Goal: Task Accomplishment & Management: Manage account settings

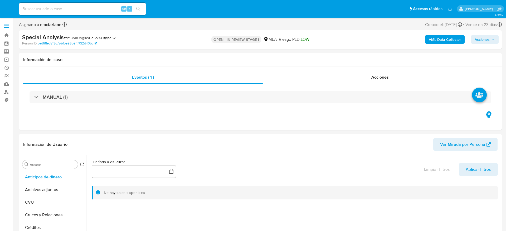
select select "10"
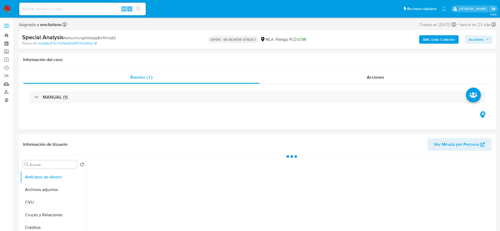
select select "10"
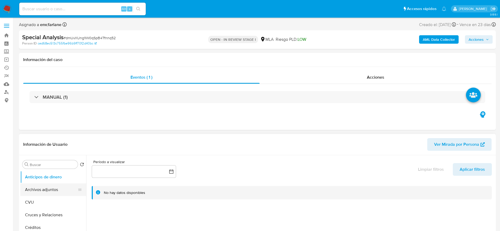
click at [46, 188] on button "Archivos adjuntos" at bounding box center [51, 190] width 62 height 13
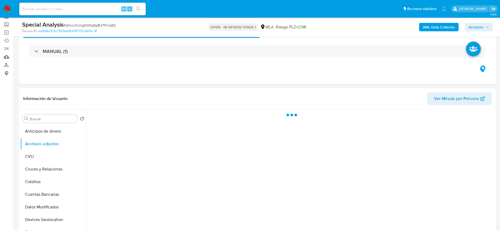
scroll to position [40, 0]
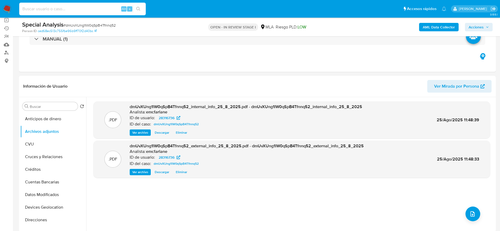
click at [56, 6] on input at bounding box center [82, 9] width 127 height 7
paste input "28316736"
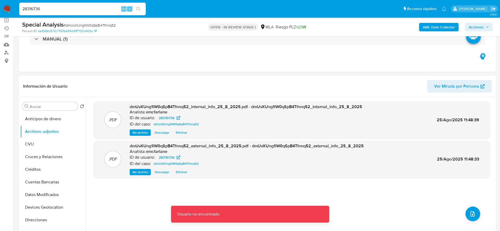
click at [56, 6] on input "28316736" at bounding box center [82, 9] width 127 height 7
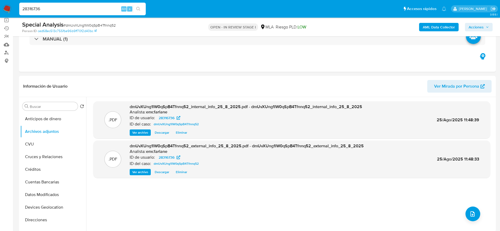
type input "28316736"
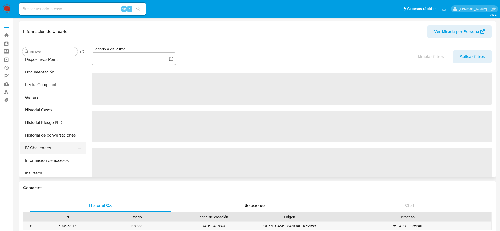
select select "10"
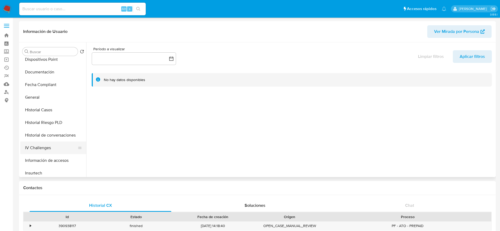
scroll to position [198, 0]
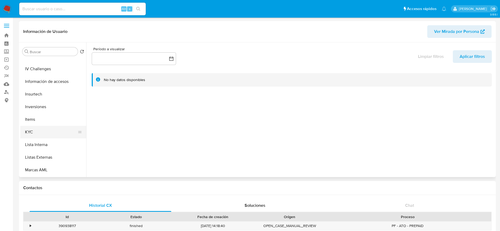
click at [35, 135] on button "KYC" at bounding box center [51, 132] width 62 height 13
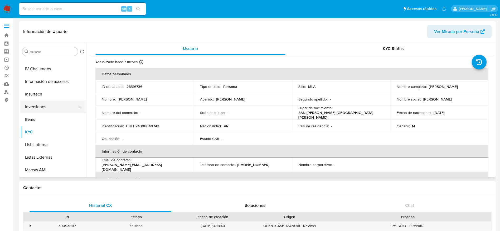
scroll to position [0, 0]
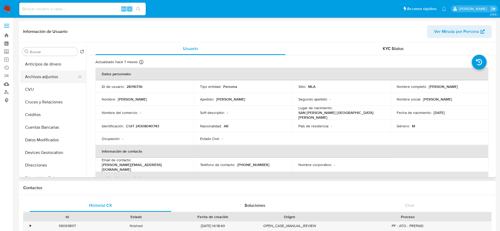
click at [54, 71] on button "Archivos adjuntos" at bounding box center [51, 77] width 62 height 13
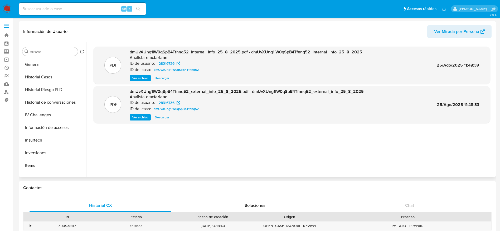
scroll to position [198, 0]
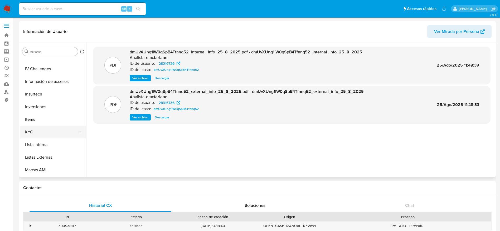
click at [37, 133] on button "KYC" at bounding box center [51, 132] width 62 height 13
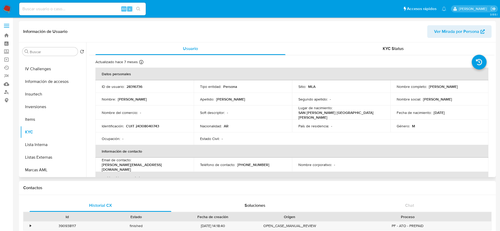
click at [143, 126] on p "CUIT 24308040743" at bounding box center [142, 126] width 33 height 5
copy p "24308040743"
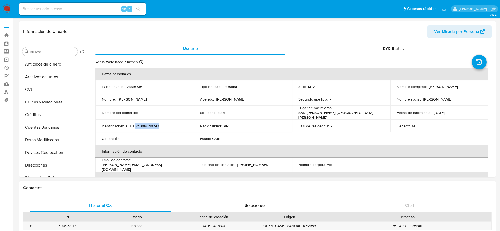
drag, startPoint x: 48, startPoint y: 77, endPoint x: 265, endPoint y: 216, distance: 258.4
click at [48, 77] on button "Archivos adjuntos" at bounding box center [53, 77] width 66 height 13
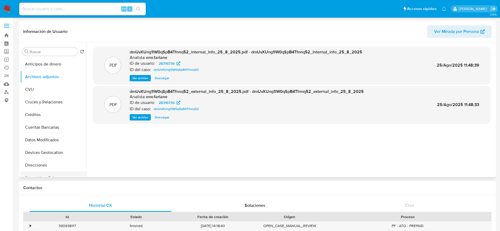
scroll to position [158, 0]
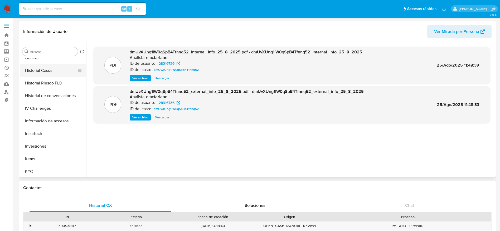
drag, startPoint x: 37, startPoint y: 67, endPoint x: 52, endPoint y: 68, distance: 15.3
click at [37, 67] on button "Historial Casos" at bounding box center [51, 70] width 62 height 13
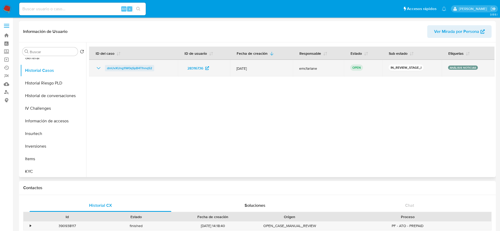
click at [113, 66] on span "dmUvXUng1lW0qSpB4Tfnnq52" at bounding box center [129, 68] width 45 height 6
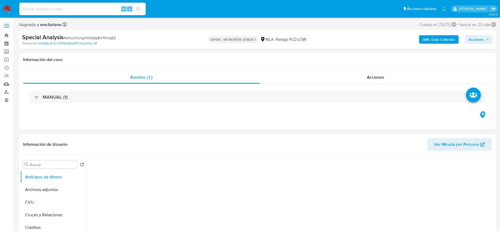
drag, startPoint x: 47, startPoint y: 188, endPoint x: 300, endPoint y: 150, distance: 256.2
click at [47, 188] on button "Archivos adjuntos" at bounding box center [53, 190] width 66 height 13
select select "10"
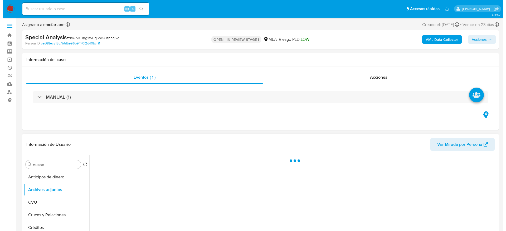
scroll to position [79, 0]
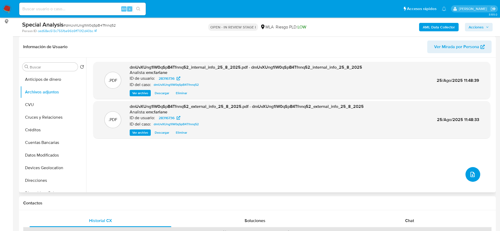
click at [470, 176] on icon "upload-file" at bounding box center [473, 175] width 6 height 6
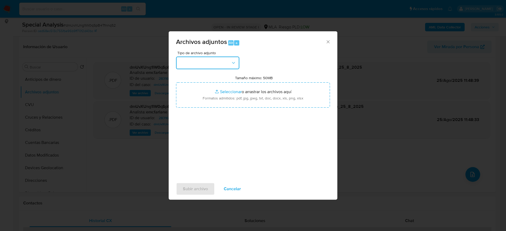
click at [195, 60] on button "button" at bounding box center [207, 63] width 63 height 13
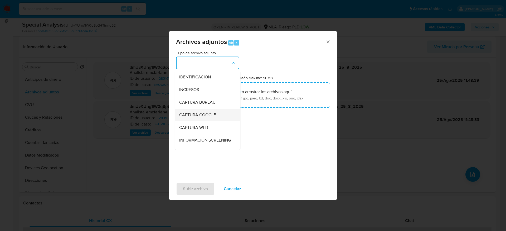
scroll to position [40, 0]
click at [196, 145] on div "OTROS" at bounding box center [206, 139] width 54 height 13
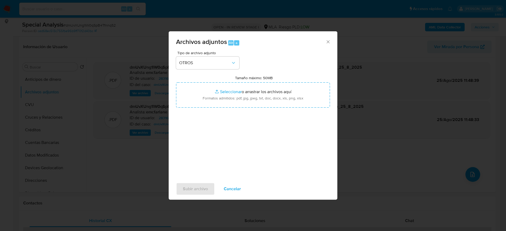
click at [231, 192] on span "Cancelar" at bounding box center [232, 189] width 17 height 12
click at [328, 40] on icon "Cerrar" at bounding box center [328, 41] width 5 height 5
click at [238, 187] on span "Cancelar" at bounding box center [232, 189] width 17 height 12
click at [233, 191] on span "Cancelar" at bounding box center [232, 189] width 17 height 12
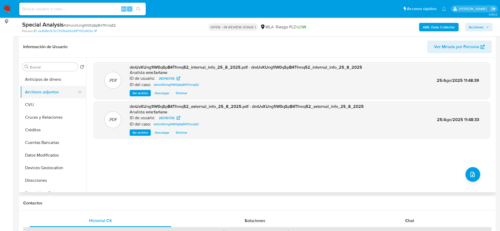
drag, startPoint x: 37, startPoint y: 107, endPoint x: 36, endPoint y: 94, distance: 12.7
click at [36, 106] on button "CVU" at bounding box center [53, 105] width 66 height 13
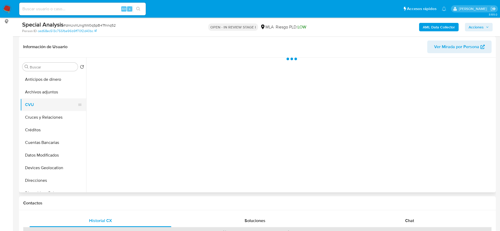
click at [36, 91] on button "Archivos adjuntos" at bounding box center [53, 92] width 66 height 13
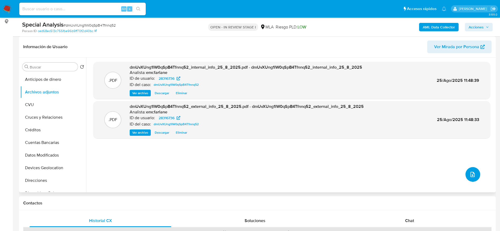
click at [471, 174] on icon "upload-file" at bounding box center [473, 174] width 4 height 5
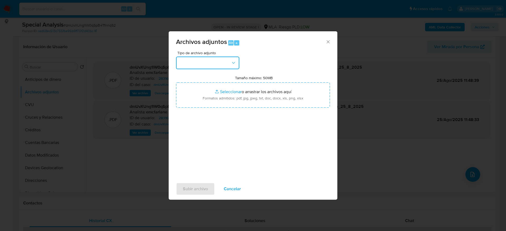
click at [205, 69] on button "button" at bounding box center [207, 63] width 63 height 13
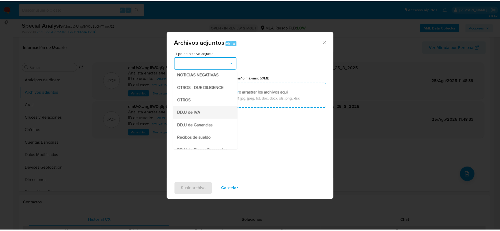
scroll to position [79, 0]
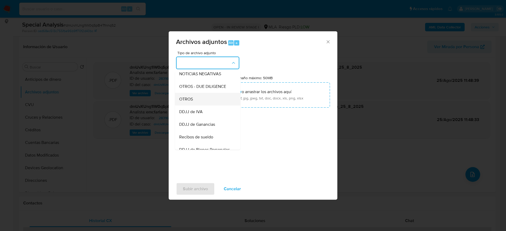
click at [186, 101] on div "OTROS" at bounding box center [206, 99] width 54 height 13
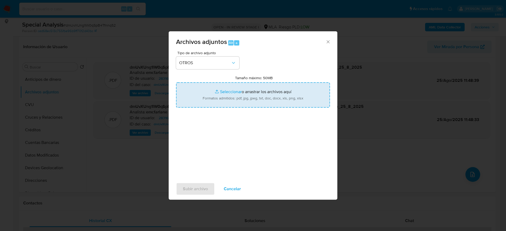
type input "C:\fakepath\Caselog dmUvXUng1lW0qSpB4Tfnnq52_2025_08_25_12_40_33.docx"
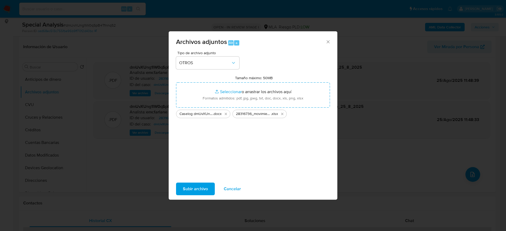
click at [204, 191] on span "Subir archivo" at bounding box center [195, 189] width 25 height 12
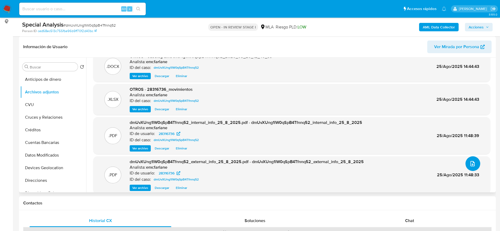
scroll to position [17, 0]
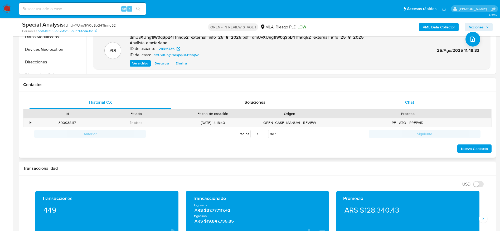
click at [403, 99] on div "Chat" at bounding box center [410, 102] width 142 height 13
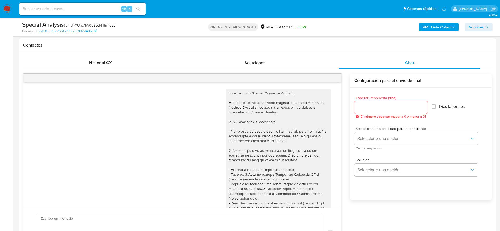
scroll to position [284, 0]
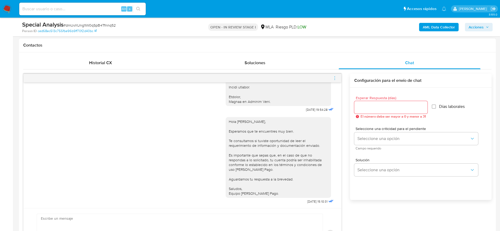
click at [333, 78] on icon "menu-action" at bounding box center [334, 78] width 5 height 5
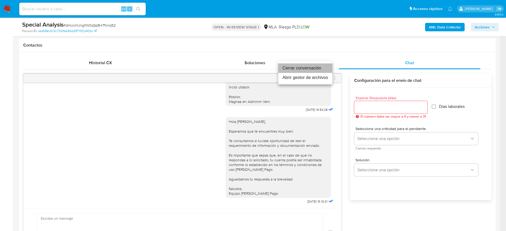
click at [320, 66] on li "Cerrar conversación" at bounding box center [305, 68] width 54 height 9
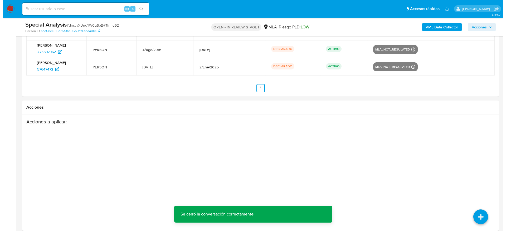
scroll to position [1014, 0]
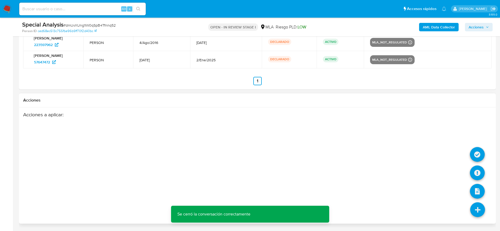
click at [479, 204] on icon at bounding box center [477, 210] width 15 height 15
click at [475, 173] on icon at bounding box center [477, 173] width 15 height 15
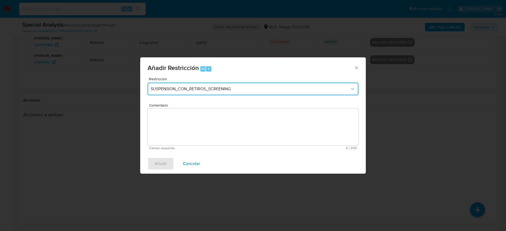
click at [225, 86] on button "SUSPENSION_CON_RETIROS_SCREENING" at bounding box center [253, 89] width 211 height 13
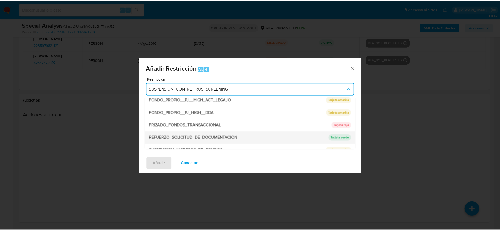
scroll to position [112, 0]
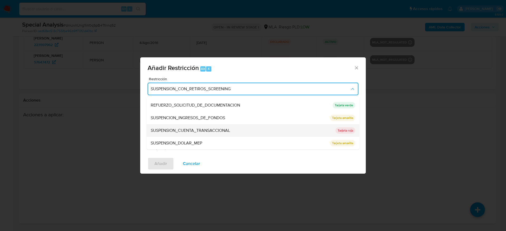
click at [211, 130] on span "SUSPENSION_CUENTA_TRANSACCIONAL" at bounding box center [190, 130] width 79 height 5
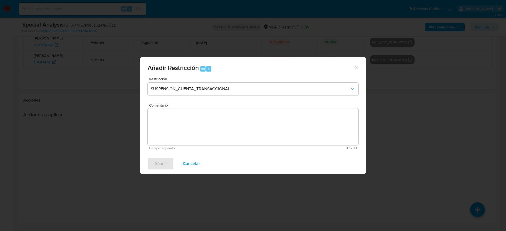
click at [207, 132] on textarea "Comentario" at bounding box center [253, 127] width 211 height 37
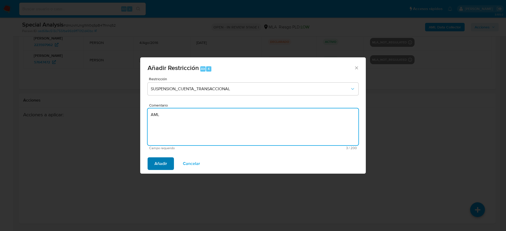
type textarea "AML"
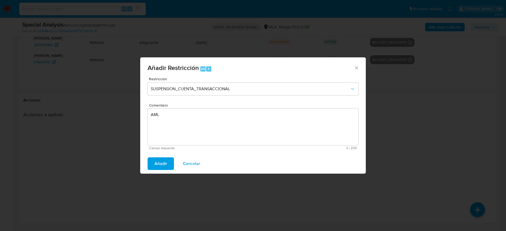
click at [162, 168] on span "Añadir" at bounding box center [160, 164] width 13 height 12
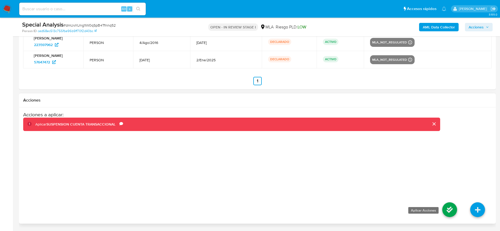
click at [451, 209] on icon at bounding box center [449, 210] width 15 height 15
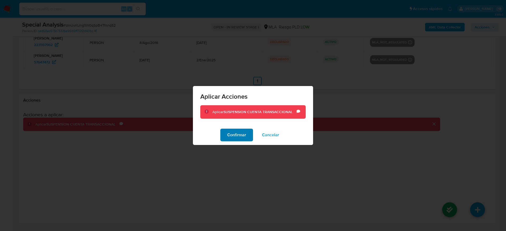
click at [245, 135] on span "Confirmar" at bounding box center [236, 135] width 19 height 12
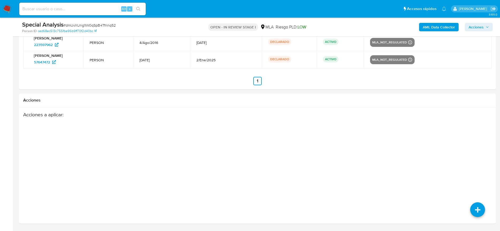
click at [7, 6] on img at bounding box center [7, 8] width 9 height 9
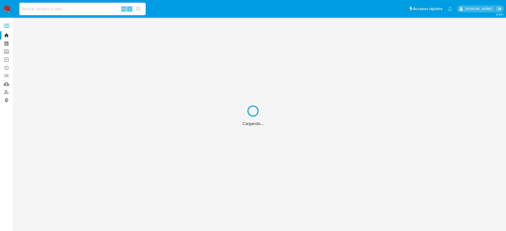
click at [6, 93] on div "Cargando..." at bounding box center [253, 115] width 506 height 231
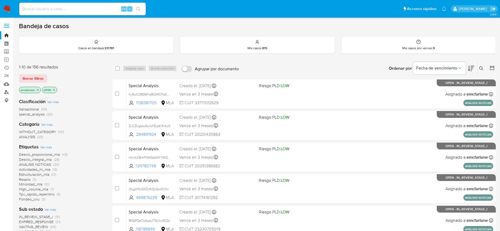
click at [8, 89] on link "Buscador de personas" at bounding box center [31, 92] width 63 height 8
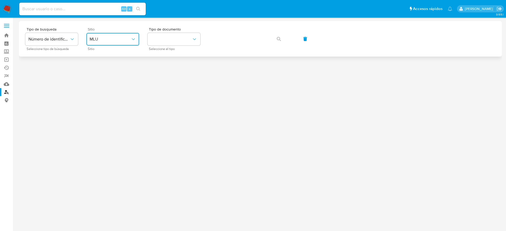
click at [125, 38] on span "MLU" at bounding box center [110, 39] width 41 height 5
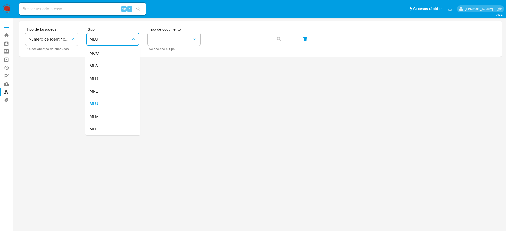
click at [113, 70] on div "MLA" at bounding box center [111, 66] width 43 height 13
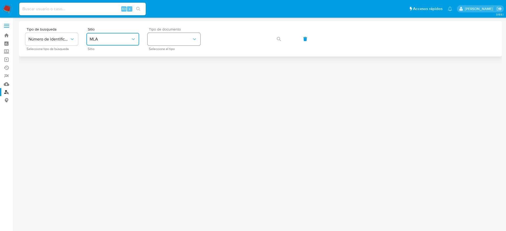
click at [171, 44] on button "identificationType" at bounding box center [174, 39] width 53 height 13
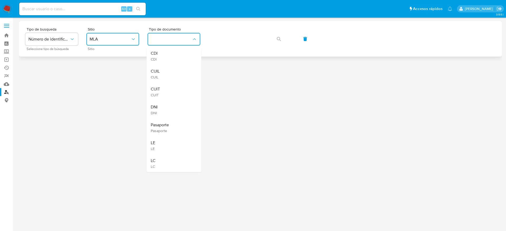
drag, startPoint x: 161, startPoint y: 90, endPoint x: 208, endPoint y: 55, distance: 59.5
click at [161, 90] on div "CUIT CUIT" at bounding box center [172, 92] width 43 height 18
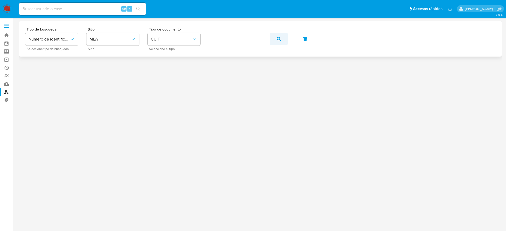
click at [285, 39] on button "button" at bounding box center [279, 39] width 18 height 13
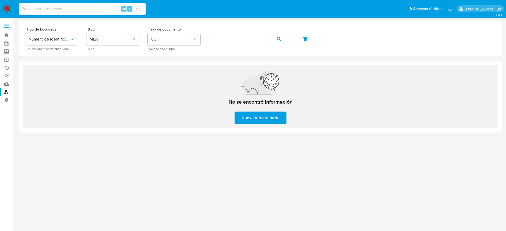
click at [68, 6] on input at bounding box center [82, 9] width 127 height 7
paste input "216944700"
type input "216944700"
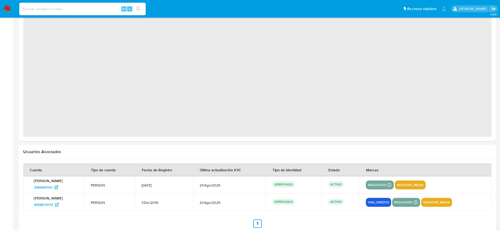
scroll to position [107, 0]
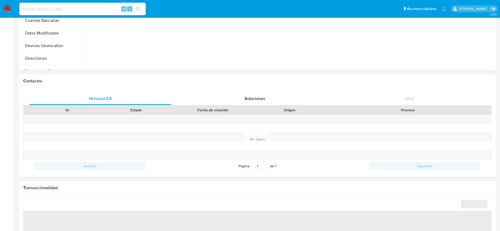
select select "10"
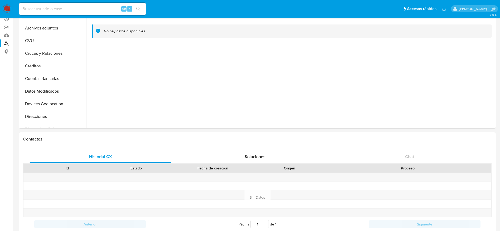
scroll to position [0, 0]
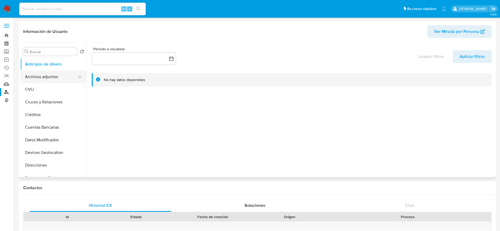
click at [41, 78] on button "Archivos adjuntos" at bounding box center [51, 77] width 62 height 13
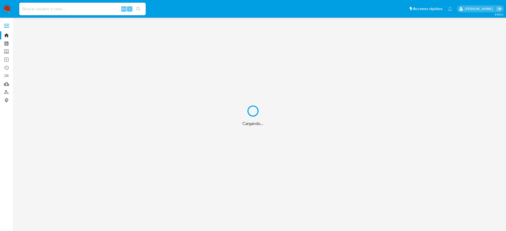
click at [30, 7] on div "Cargando..." at bounding box center [253, 115] width 506 height 231
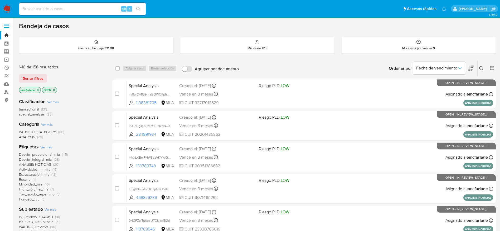
click at [28, 6] on input at bounding box center [82, 9] width 127 height 7
paste input "495807073"
type input "495807073"
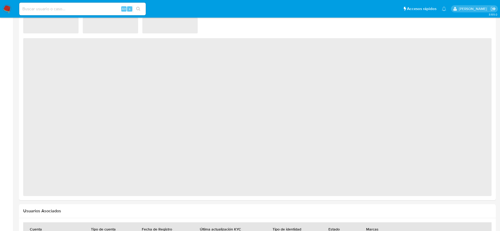
select select "10"
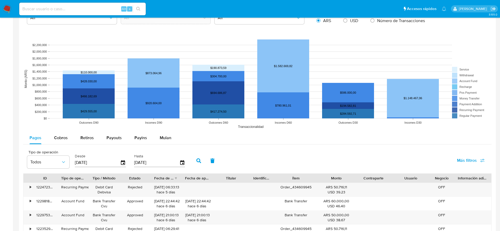
scroll to position [266, 0]
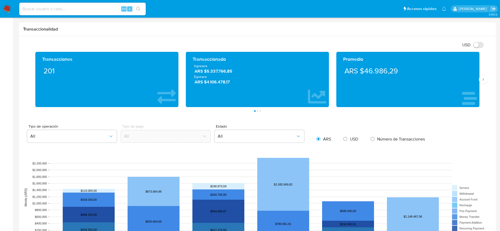
click at [62, 8] on input at bounding box center [82, 9] width 127 height 7
paste input "C7WnldcgvVrUBWkpHsSP7zWl"
type input "C7WnldcgvVrUBWkpHsSP7zWl"
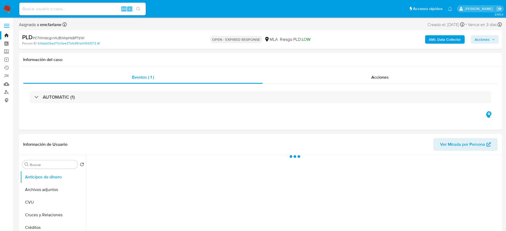
select select "10"
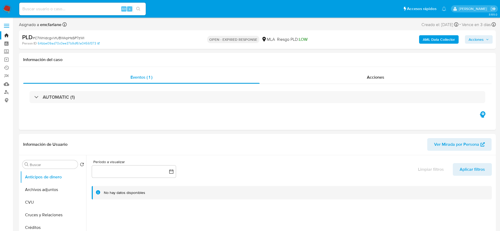
click at [61, 37] on span "# C7WnldcgvVrUBWkpHsSP7zWl" at bounding box center [59, 37] width 52 height 5
click at [61, 38] on span "# C7WnldcgvVrUBWkpHsSP7zWl" at bounding box center [59, 37] width 52 height 5
copy span "C7WnldcgvVrUBWkpHsSP7zWl"
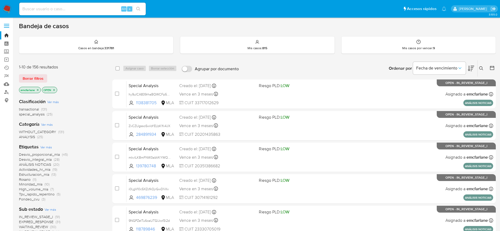
drag, startPoint x: 31, startPoint y: 75, endPoint x: 101, endPoint y: 54, distance: 73.1
click at [31, 75] on span "Borrar filtros" at bounding box center [33, 78] width 21 height 7
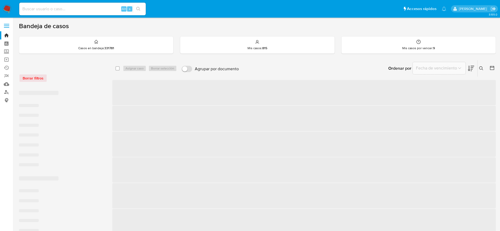
click at [480, 67] on icon at bounding box center [481, 68] width 4 height 4
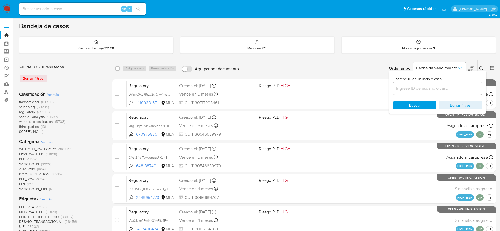
click at [478, 65] on button at bounding box center [482, 68] width 9 height 6
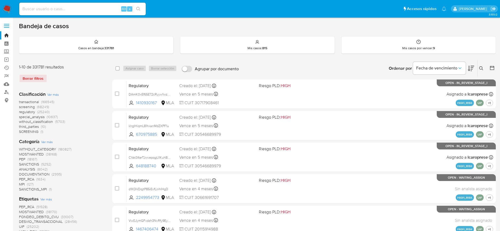
click at [480, 67] on icon at bounding box center [481, 68] width 4 height 4
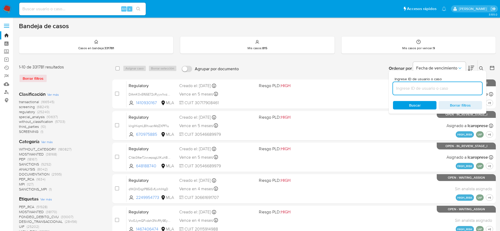
click at [447, 87] on input at bounding box center [437, 88] width 89 height 7
type input "C7WnldcgvVrUBWkpHsSP7zWl"
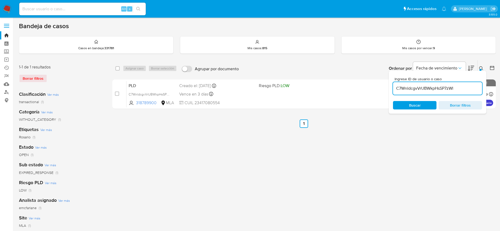
click at [114, 71] on div "select-all-cases-checkbox Asignar caso Borrar selección Agrupar por documento O…" at bounding box center [304, 68] width 384 height 16
click at [115, 71] on div "select-all-cases-checkbox Asignar caso Borrar selección Agrupar por documento O…" at bounding box center [304, 68] width 384 height 16
click at [117, 69] on input "checkbox" at bounding box center [117, 68] width 4 height 4
checkbox input "true"
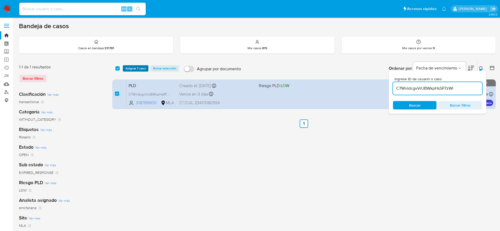
click at [128, 67] on span "Asignar 1 caso" at bounding box center [135, 68] width 20 height 5
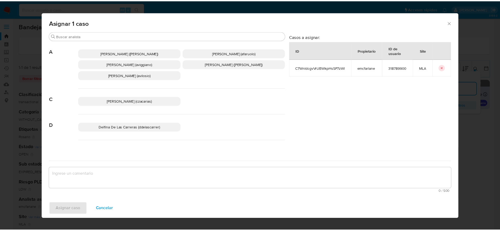
scroll to position [79, 0]
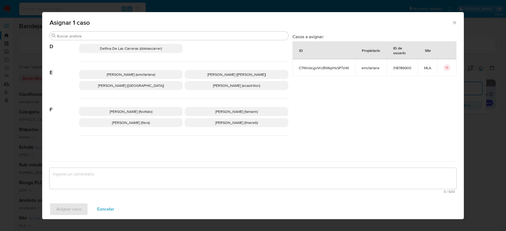
drag, startPoint x: 128, startPoint y: 70, endPoint x: 123, endPoint y: 81, distance: 12.4
click at [128, 71] on p "[PERSON_NAME] (emcfarlane)" at bounding box center [131, 74] width 104 height 9
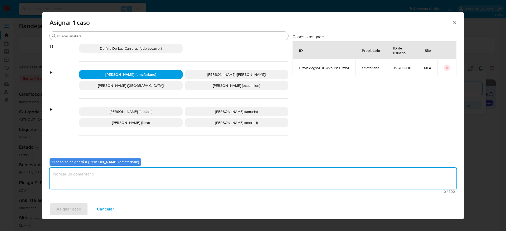
click at [84, 177] on textarea "assign-modal" at bounding box center [253, 178] width 407 height 21
drag, startPoint x: 77, startPoint y: 208, endPoint x: 75, endPoint y: 205, distance: 2.9
click at [75, 205] on span "Asignar caso" at bounding box center [68, 210] width 25 height 12
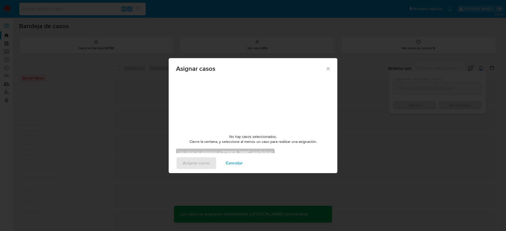
checkbox input "false"
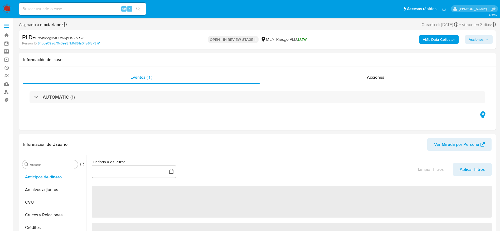
select select "10"
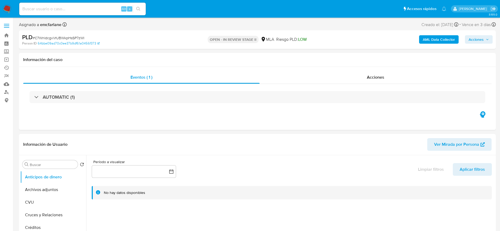
click at [484, 34] on div "AML Data Collector Acciones" at bounding box center [415, 39] width 156 height 12
click at [480, 40] on span "Acciones" at bounding box center [476, 39] width 15 height 8
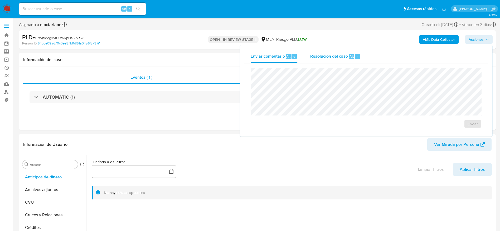
drag, startPoint x: 340, startPoint y: 57, endPoint x: 339, endPoint y: 61, distance: 4.0
click at [339, 61] on div "Resolución del caso Alt r" at bounding box center [335, 57] width 50 height 14
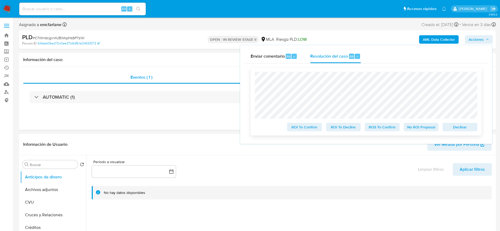
click at [454, 130] on span "Declinar" at bounding box center [459, 127] width 27 height 7
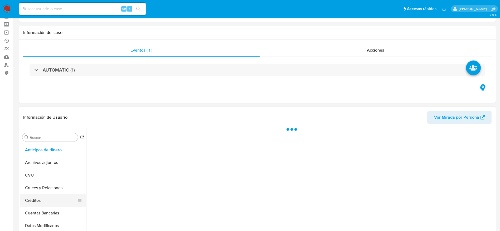
scroll to position [40, 0]
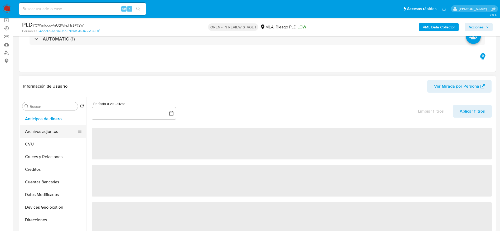
click at [46, 129] on button "Archivos adjuntos" at bounding box center [51, 131] width 62 height 13
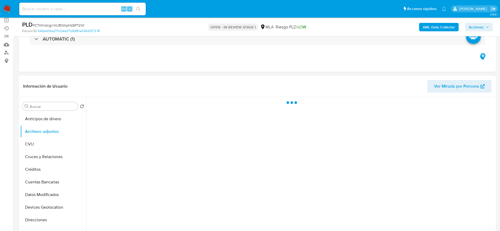
select select "10"
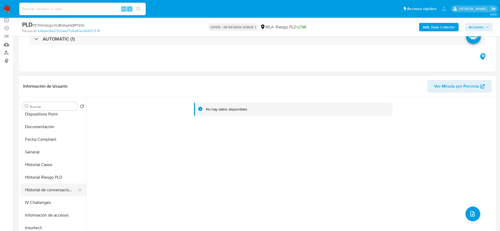
scroll to position [198, 0]
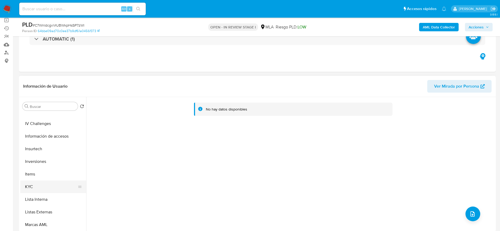
click at [35, 184] on button "KYC" at bounding box center [51, 187] width 62 height 13
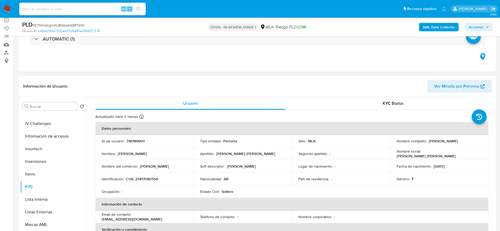
click at [149, 180] on p "CUIL 23417080554" at bounding box center [142, 179] width 32 height 5
copy p "23417080554"
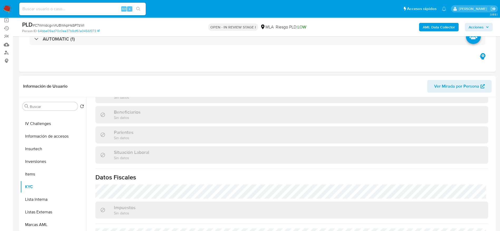
scroll to position [273, 0]
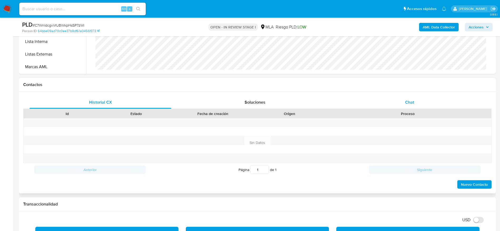
click at [412, 105] on span "Chat" at bounding box center [409, 102] width 9 height 6
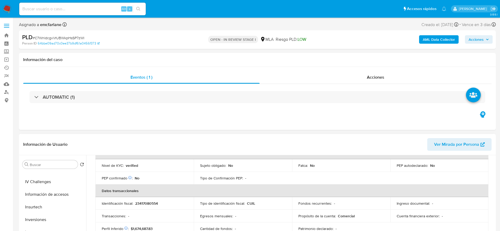
scroll to position [36, 0]
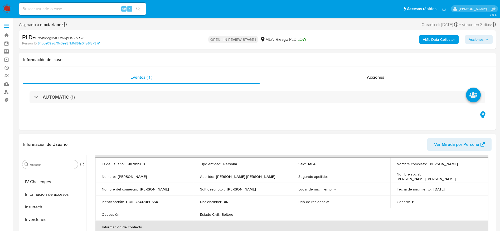
drag, startPoint x: 172, startPoint y: 200, endPoint x: 144, endPoint y: 208, distance: 28.9
click at [170, 202] on div "Identificación : CUIL 23417080554" at bounding box center [145, 202] width 86 height 5
click at [147, 201] on p "CUIL 23417080554" at bounding box center [142, 202] width 32 height 5
copy p "23417080554"
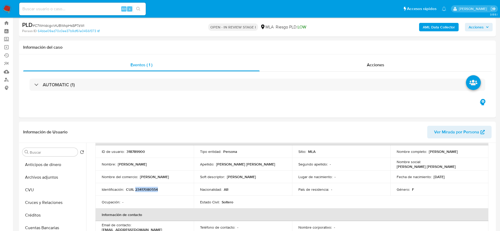
scroll to position [0, 0]
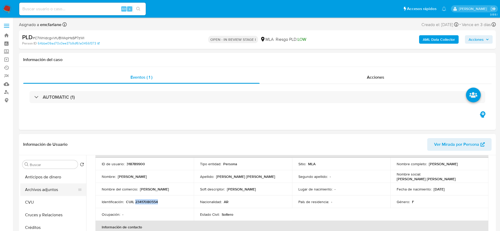
click at [50, 189] on button "Archivos adjuntos" at bounding box center [51, 190] width 62 height 13
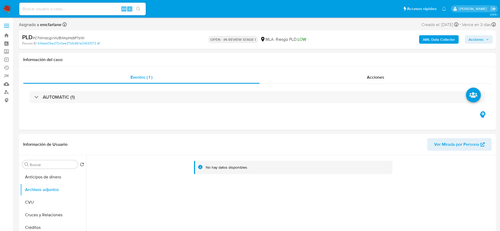
click at [441, 38] on b "AML Data Collector" at bounding box center [439, 39] width 32 height 8
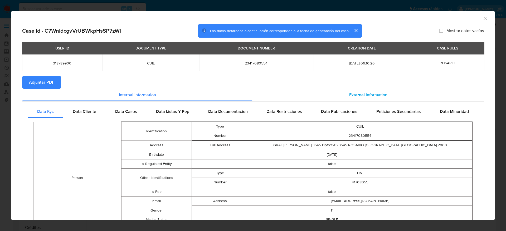
click at [390, 91] on div "External information" at bounding box center [368, 95] width 231 height 13
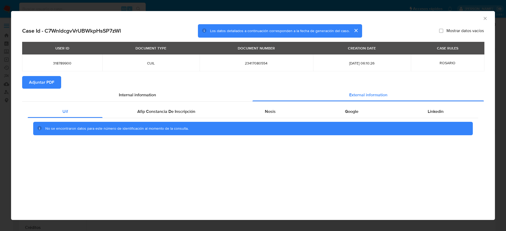
drag, startPoint x: 161, startPoint y: 111, endPoint x: 215, endPoint y: 118, distance: 54.5
click at [161, 111] on span "Afip Constancia De Inscripción" at bounding box center [166, 112] width 58 height 6
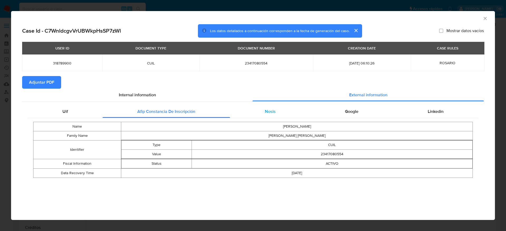
click at [265, 111] on span "Nosis" at bounding box center [270, 112] width 11 height 6
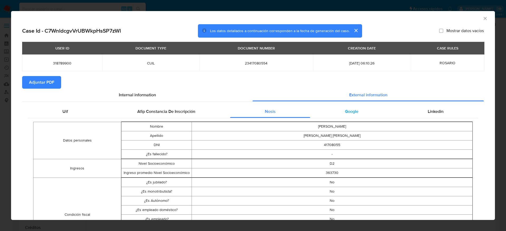
click at [351, 113] on span "Google" at bounding box center [351, 112] width 13 height 6
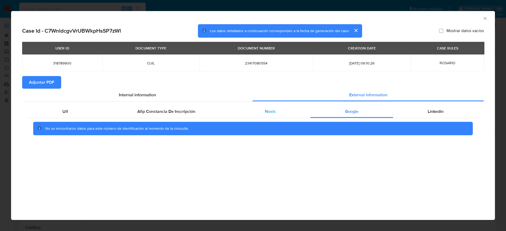
drag, startPoint x: 434, startPoint y: 110, endPoint x: 245, endPoint y: 114, distance: 189.0
click at [434, 110] on span "Linkedin" at bounding box center [436, 112] width 16 height 6
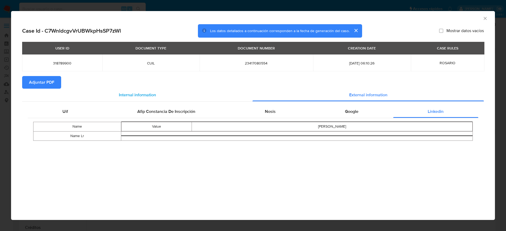
click at [33, 89] on div "Internal information" at bounding box center [137, 95] width 230 height 13
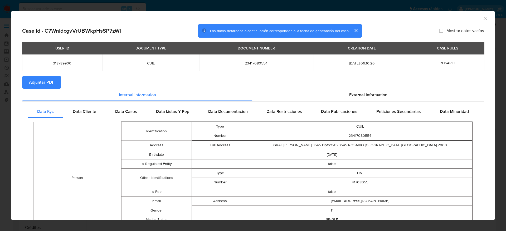
click at [42, 83] on span "Adjuntar PDF" at bounding box center [41, 83] width 25 height 12
drag, startPoint x: 478, startPoint y: 19, endPoint x: 362, endPoint y: 33, distance: 116.3
click at [483, 18] on icon "Cerrar ventana" at bounding box center [485, 18] width 5 height 5
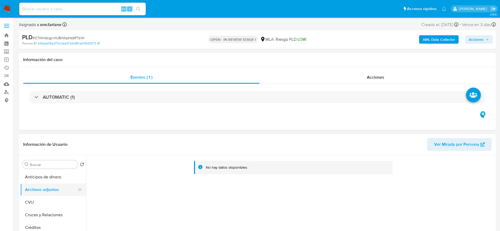
click at [32, 199] on button "CVU" at bounding box center [53, 202] width 66 height 13
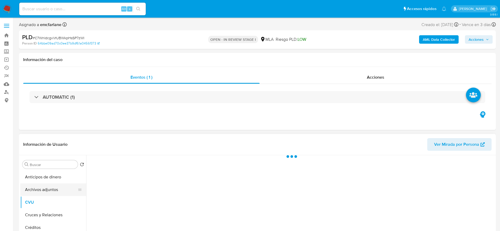
click at [37, 192] on button "Archivos adjuntos" at bounding box center [51, 190] width 62 height 13
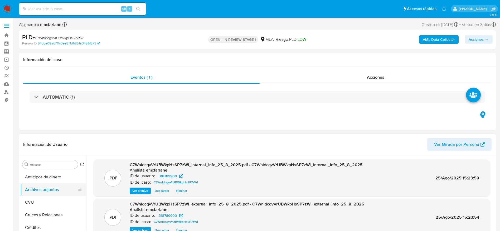
drag, startPoint x: 32, startPoint y: 199, endPoint x: 35, endPoint y: 194, distance: 5.7
click at [32, 199] on button "CVU" at bounding box center [53, 202] width 66 height 13
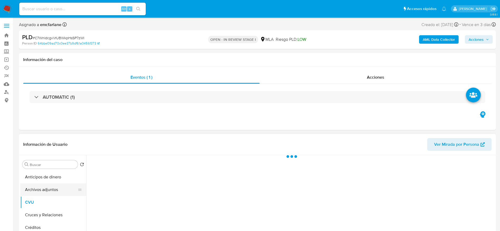
click at [35, 193] on button "Archivos adjuntos" at bounding box center [51, 190] width 62 height 13
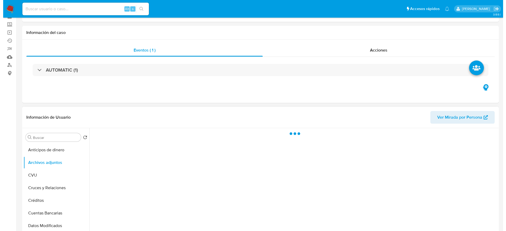
scroll to position [40, 0]
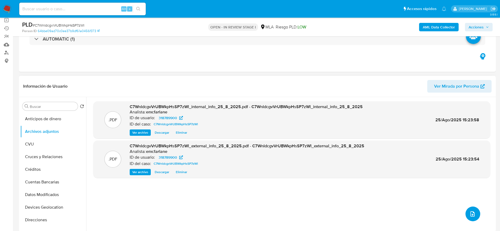
click at [477, 211] on button "upload-file" at bounding box center [473, 214] width 15 height 15
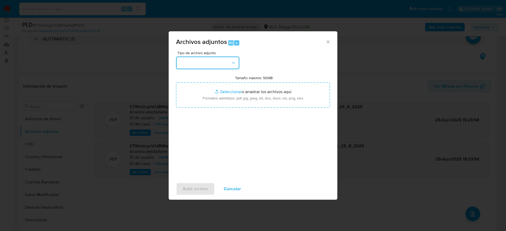
click at [214, 64] on button "button" at bounding box center [207, 63] width 63 height 13
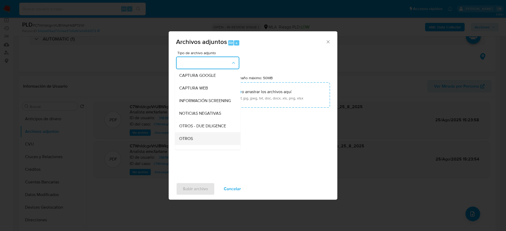
click at [187, 142] on span "OTROS" at bounding box center [186, 138] width 14 height 5
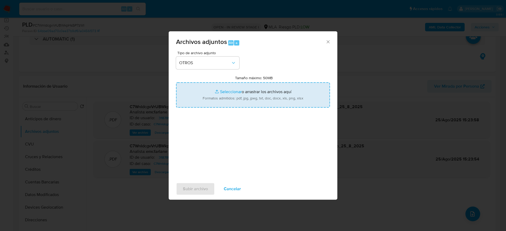
type input "C:\fakepath\318789900_movimientos.xlsx"
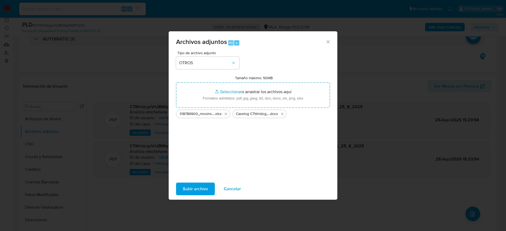
click at [200, 190] on span "Subir archivo" at bounding box center [195, 189] width 25 height 12
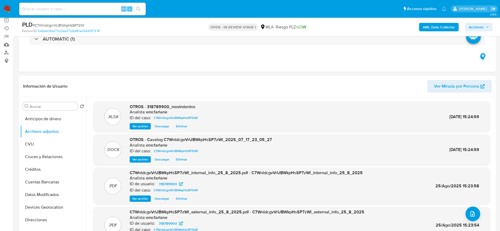
click at [355, 30] on div "AML Data Collector Acciones" at bounding box center [415, 27] width 156 height 12
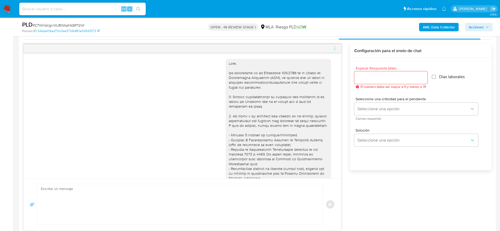
scroll to position [277, 0]
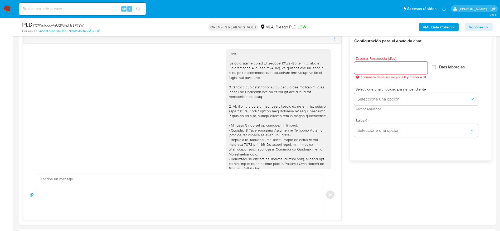
click at [336, 36] on div "PLD # C7WnldcgvVrUBWkpHsSP7zWl Person ID 64bbe09ad70c0ee37b9df61a0456f373 OPEN …" at bounding box center [257, 27] width 477 height 19
click at [335, 38] on icon "menu-action" at bounding box center [334, 38] width 5 height 5
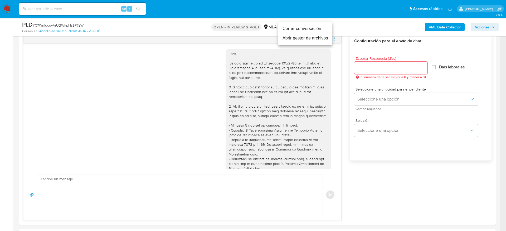
click at [295, 26] on li "Cerrar conversación" at bounding box center [305, 28] width 54 height 9
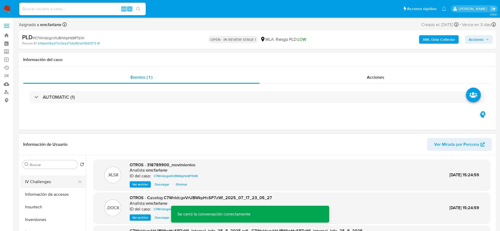
scroll to position [119, 0]
click at [37, 222] on button "Historial Casos" at bounding box center [51, 223] width 62 height 13
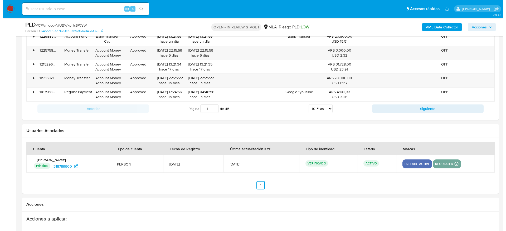
scroll to position [927, 0]
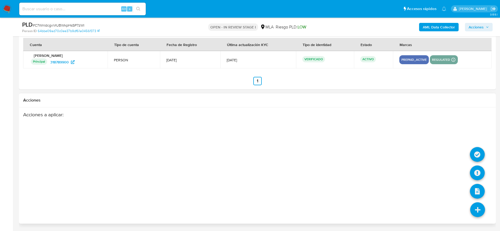
click at [480, 209] on icon at bounding box center [477, 210] width 15 height 15
click at [471, 170] on icon at bounding box center [477, 173] width 15 height 15
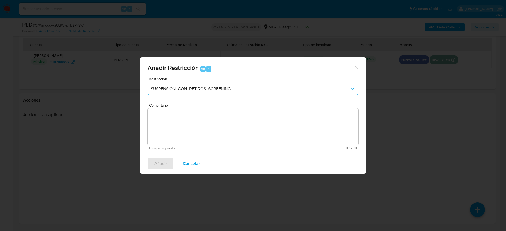
click at [196, 87] on span "SUSPENSION_CON_RETIROS_SCREENING" at bounding box center [250, 88] width 199 height 5
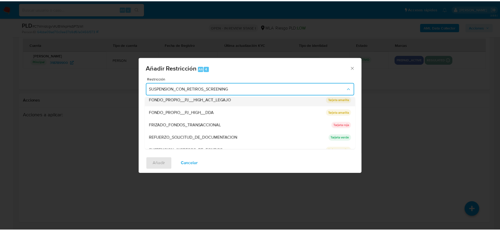
scroll to position [112, 0]
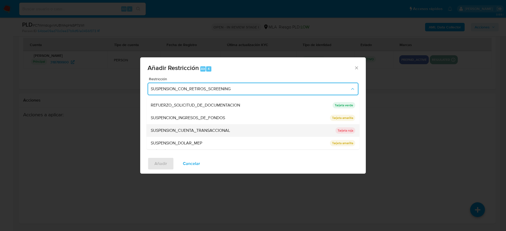
click at [190, 131] on span "SUSPENSION_CUENTA_TRANSACCIONAL" at bounding box center [190, 130] width 79 height 5
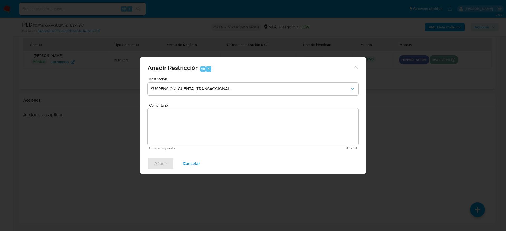
click at [190, 131] on textarea "Comentario" at bounding box center [253, 127] width 211 height 37
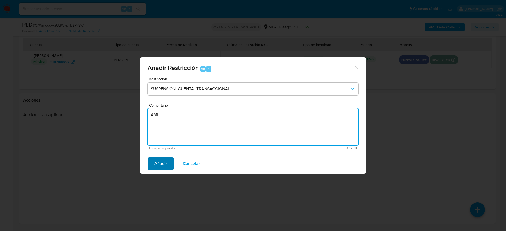
type textarea "AML"
click at [164, 162] on span "Añadir" at bounding box center [160, 164] width 13 height 12
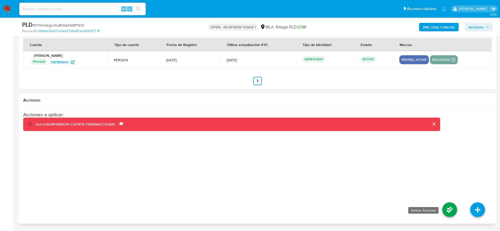
click at [452, 207] on icon at bounding box center [449, 210] width 15 height 15
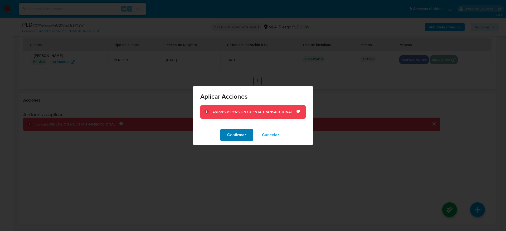
click at [232, 138] on span "Confirmar" at bounding box center [236, 135] width 19 height 12
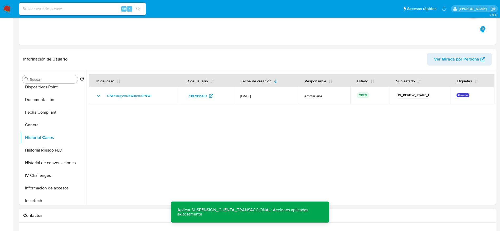
scroll to position [0, 0]
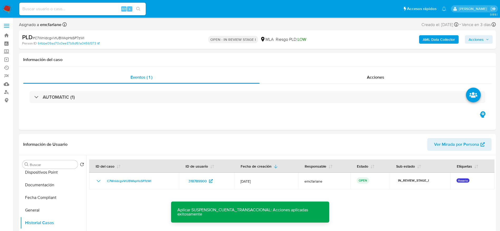
click at [473, 43] on span "Acciones" at bounding box center [476, 39] width 15 height 8
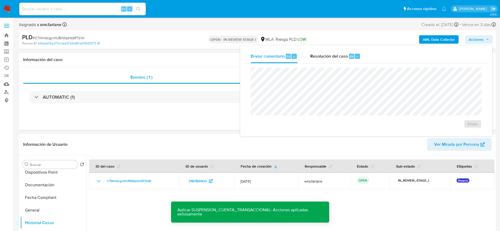
drag, startPoint x: 315, startPoint y: 65, endPoint x: 340, endPoint y: 57, distance: 26.2
click at [316, 64] on div "Enviar" at bounding box center [366, 98] width 244 height 69
click at [340, 56] on span "Resolución del caso" at bounding box center [329, 56] width 38 height 6
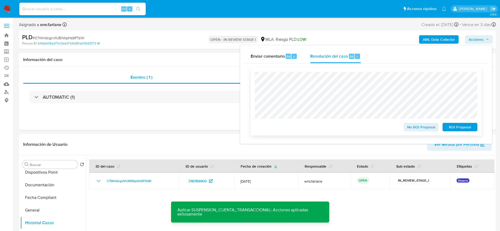
click at [459, 130] on span "ROI Proposal" at bounding box center [459, 127] width 27 height 7
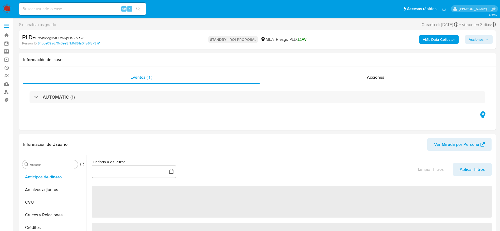
click at [58, 11] on input at bounding box center [82, 9] width 127 height 7
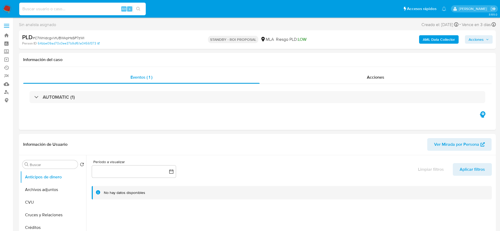
paste input "SNrUYkFLcvw6NfSSDk1uJ79q"
type input "SNrUYkFLcvw6NfSSDk1uJ79q"
select select "10"
type input "SNrUYkFLcvw6NfSSDk1uJ79q}"
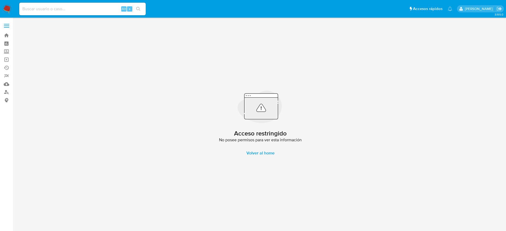
click at [59, 8] on input at bounding box center [82, 9] width 127 height 7
paste input "SNrUYkFLcvw6NfSSDk1uJ79q"
type input "SNrUYkFLcvw6NfSSDk1uJ79q"
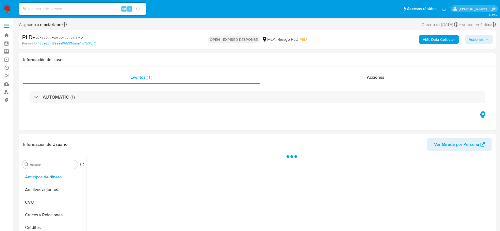
select select "10"
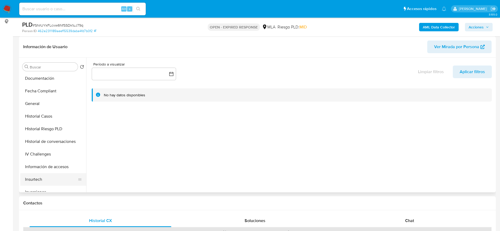
scroll to position [158, 0]
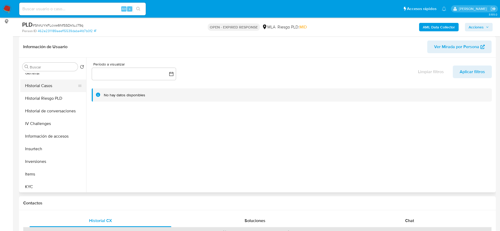
click at [36, 80] on button "Historial Casos" at bounding box center [51, 86] width 62 height 13
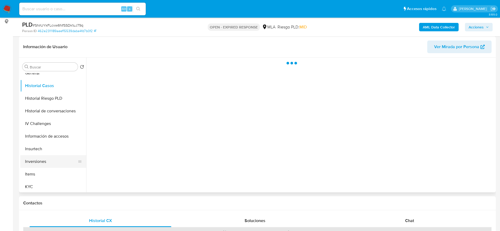
scroll to position [198, 0]
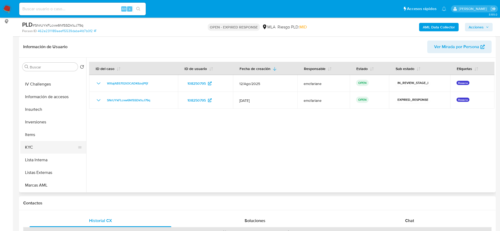
click at [31, 149] on button "KYC" at bounding box center [51, 147] width 62 height 13
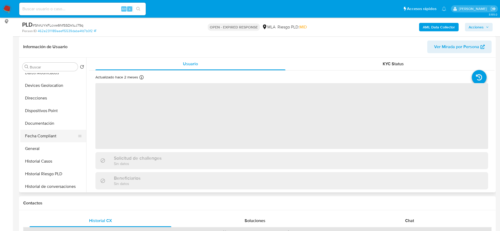
scroll to position [79, 0]
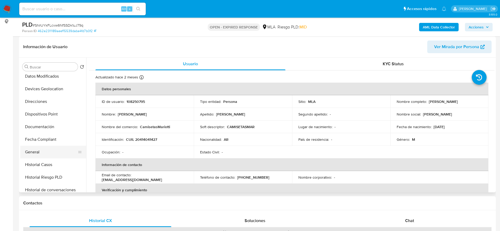
click at [34, 156] on button "General" at bounding box center [51, 152] width 62 height 13
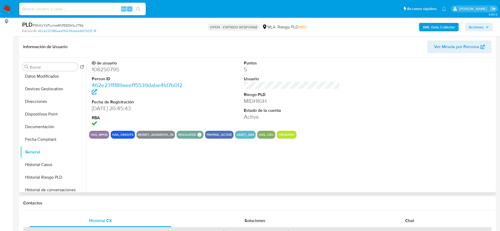
click at [105, 70] on dd "108250795" at bounding box center [140, 69] width 96 height 7
copy dd "108250795"
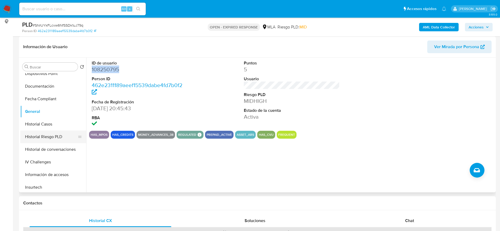
scroll to position [158, 0]
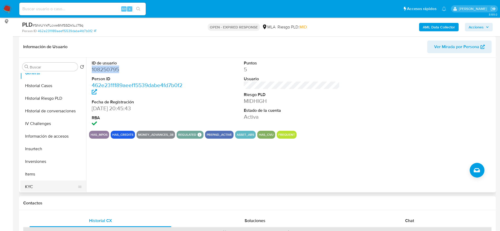
click at [44, 188] on button "KYC" at bounding box center [51, 187] width 62 height 13
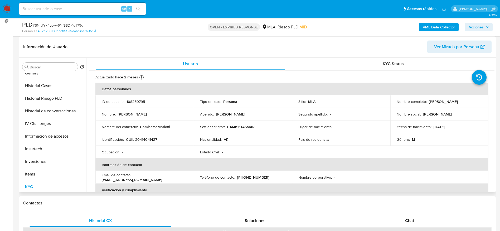
click at [148, 139] on p "CUIL 20414041427" at bounding box center [141, 139] width 31 height 5
copy p "20414041427"
click at [40, 84] on button "Historial Casos" at bounding box center [51, 86] width 62 height 13
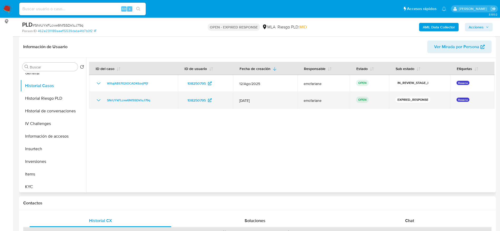
drag, startPoint x: 166, startPoint y: 107, endPoint x: 109, endPoint y: 107, distance: 56.4
click at [109, 107] on td "SNrUYkFLcvw6NfSSDk1uJ79q" at bounding box center [133, 100] width 89 height 17
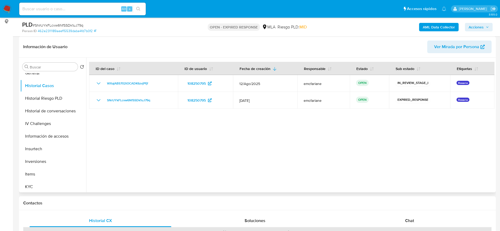
drag, startPoint x: 130, startPoint y: 133, endPoint x: 180, endPoint y: 91, distance: 65.2
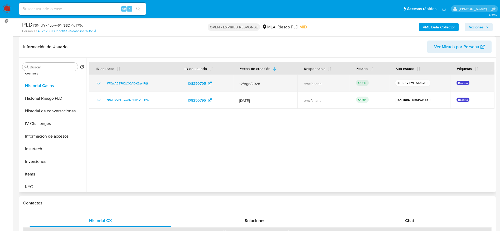
click at [130, 133] on div at bounding box center [290, 125] width 408 height 135
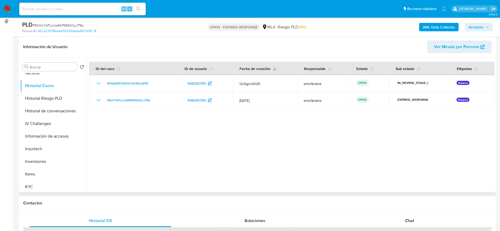
drag, startPoint x: 164, startPoint y: 101, endPoint x: 105, endPoint y: 109, distance: 60.1
click at [105, 109] on div at bounding box center [290, 125] width 408 height 135
drag, startPoint x: 156, startPoint y: 98, endPoint x: 150, endPoint y: 123, distance: 25.6
click at [156, 100] on div "SNrUYkFLcvw6NfSSDk1uJ79q" at bounding box center [133, 100] width 76 height 6
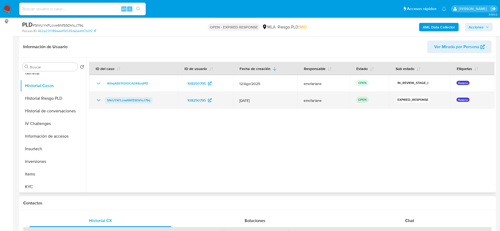
drag, startPoint x: 154, startPoint y: 102, endPoint x: 107, endPoint y: 101, distance: 47.7
click at [107, 101] on div "SNrUYkFLcvw6NfSSDk1uJ79q" at bounding box center [133, 100] width 76 height 6
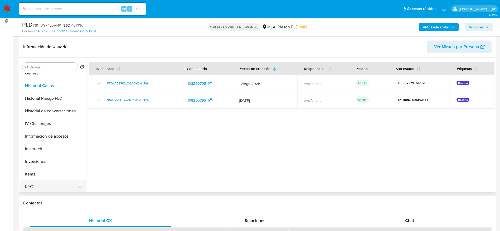
click at [37, 186] on button "KYC" at bounding box center [51, 187] width 62 height 13
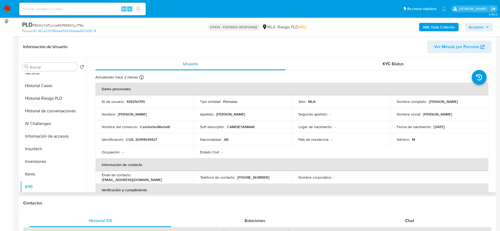
click at [142, 140] on p "CUIL 20414041427" at bounding box center [141, 139] width 31 height 5
copy p "20414041427"
click at [128, 101] on p "108250795" at bounding box center [136, 101] width 18 height 5
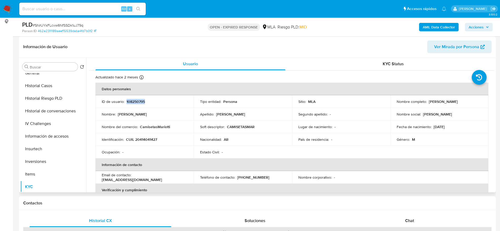
copy p "108250795"
click at [50, 23] on span "# SNrUYkFLcvw6NfSSDk1uJ79q" at bounding box center [58, 25] width 51 height 5
copy span "SNrUYkFLcvw6NfSSDk1uJ79q"
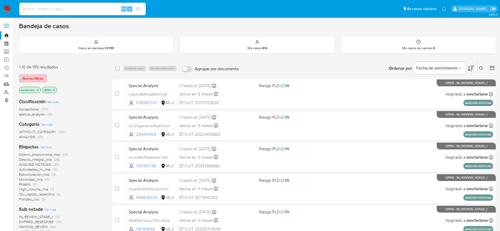
click at [37, 77] on span "Borrar filtros" at bounding box center [33, 78] width 21 height 7
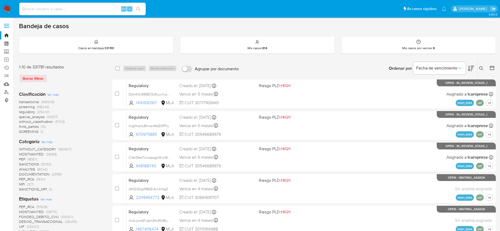
click at [482, 69] on icon at bounding box center [481, 68] width 4 height 4
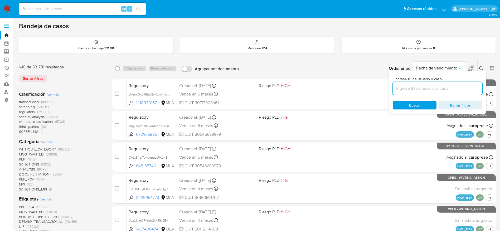
click at [458, 86] on input at bounding box center [437, 88] width 89 height 7
type input "SNrUYkFLcvw6NfSSDk1uJ79q"
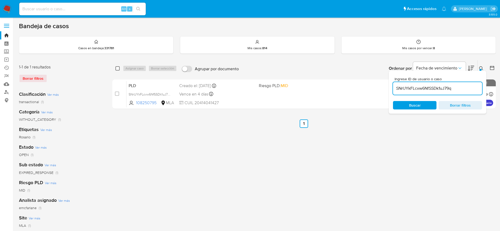
click at [118, 69] on input "checkbox" at bounding box center [117, 68] width 4 height 4
checkbox input "true"
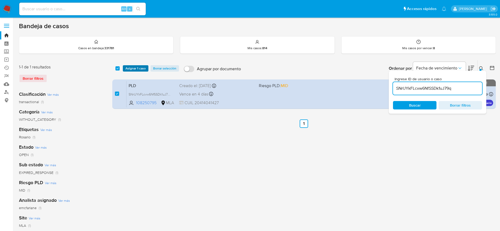
click at [133, 71] on div "select-all-cases-checkbox Asignar 1 caso Borrar selección Agrupar por documento…" at bounding box center [304, 68] width 384 height 16
click at [134, 67] on span "Asignar 1 caso" at bounding box center [135, 68] width 20 height 5
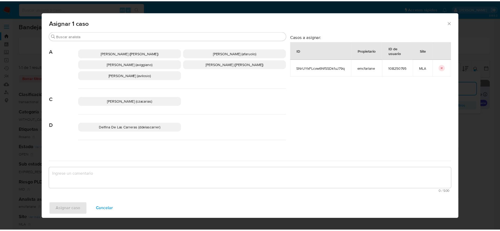
scroll to position [40, 0]
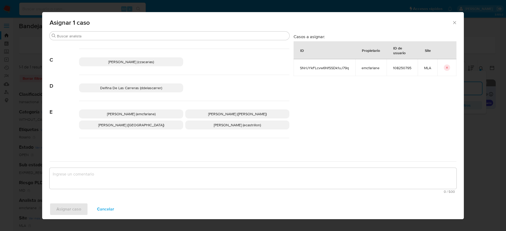
drag, startPoint x: 120, startPoint y: 111, endPoint x: 100, endPoint y: 169, distance: 61.5
click at [120, 111] on p "Elaine Mc Farlane (emcfarlane)" at bounding box center [131, 114] width 104 height 9
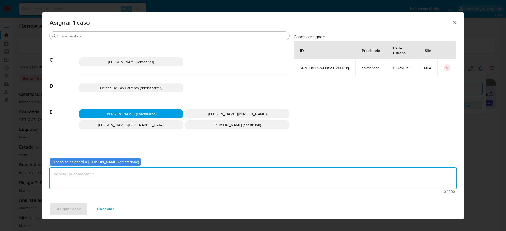
click at [81, 182] on textarea "assign-modal" at bounding box center [253, 178] width 407 height 21
click at [68, 209] on span "Asignar caso" at bounding box center [68, 210] width 25 height 12
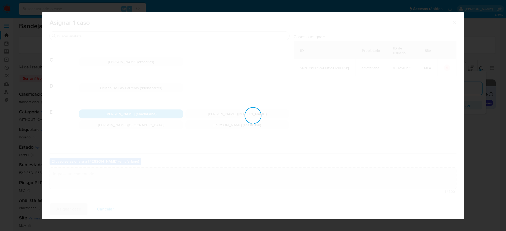
checkbox input "false"
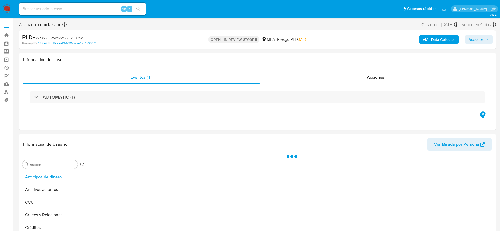
click at [473, 40] on span "Acciones" at bounding box center [476, 39] width 15 height 8
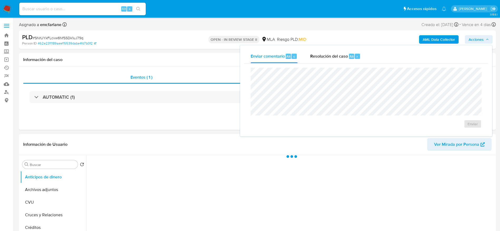
click at [359, 55] on div "r" at bounding box center [357, 56] width 5 height 5
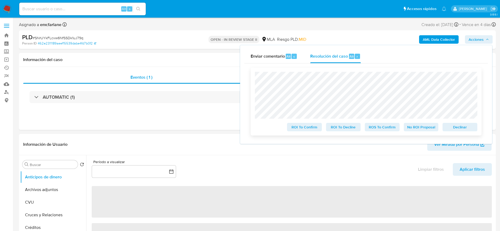
click at [458, 124] on span "Declinar" at bounding box center [459, 127] width 27 height 7
select select "10"
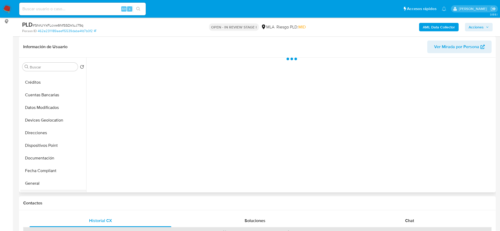
scroll to position [119, 0]
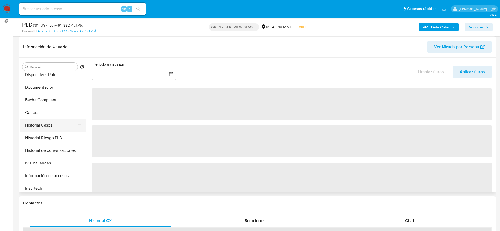
click at [44, 120] on button "Historial Casos" at bounding box center [51, 125] width 62 height 13
select select "10"
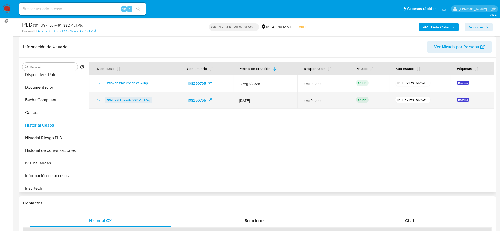
click at [131, 97] on span "SNrUYkFLcvw6NfSSDk1uJ79q" at bounding box center [128, 100] width 43 height 6
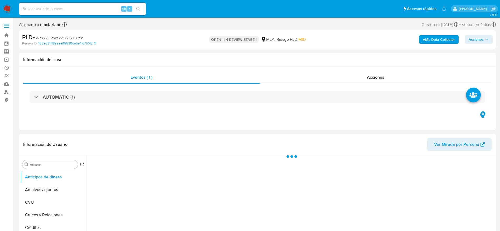
select select "10"
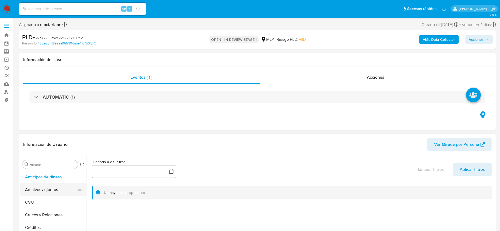
click at [57, 192] on button "Archivos adjuntos" at bounding box center [51, 190] width 62 height 13
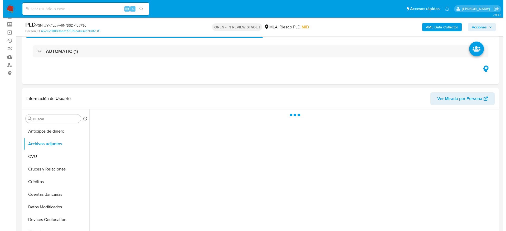
scroll to position [40, 0]
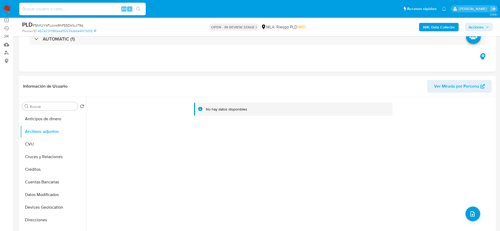
click at [436, 28] on b "AML Data Collector" at bounding box center [439, 27] width 32 height 8
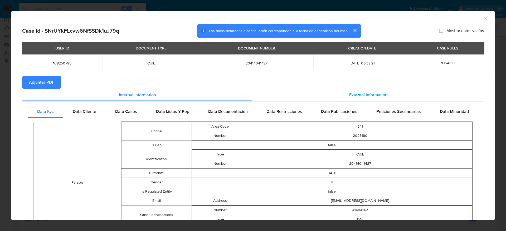
click at [365, 95] on span "External information" at bounding box center [368, 95] width 38 height 6
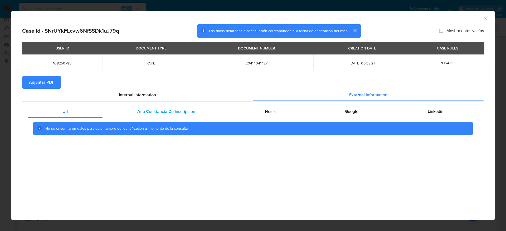
click at [141, 117] on div "Afip Constancia De Inscripción" at bounding box center [166, 111] width 127 height 13
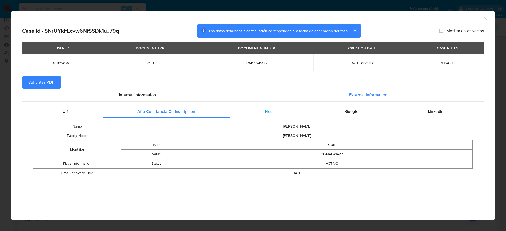
click at [267, 108] on div "Nosis" at bounding box center [270, 111] width 80 height 13
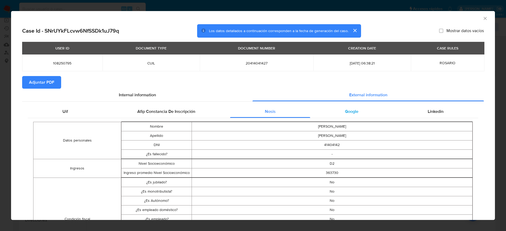
click at [335, 114] on div "Google" at bounding box center [351, 111] width 83 height 13
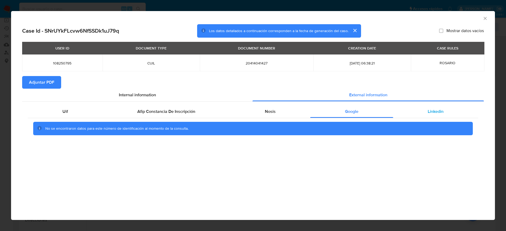
drag, startPoint x: 436, startPoint y: 119, endPoint x: 436, endPoint y: 115, distance: 4.2
click at [436, 119] on div "No se encontraron datos para este número de identificación al momento de la con…" at bounding box center [253, 128] width 451 height 21
click at [436, 113] on span "Linkedin" at bounding box center [436, 112] width 16 height 6
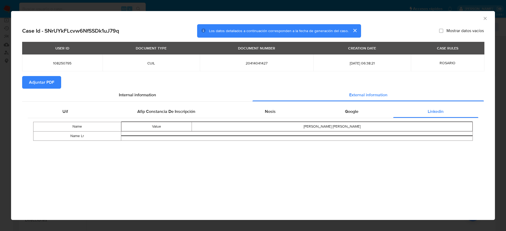
click at [35, 82] on span "Adjuntar PDF" at bounding box center [41, 83] width 25 height 12
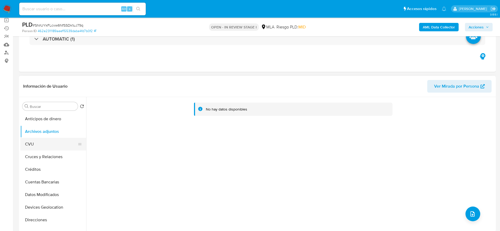
click at [33, 140] on button "CVU" at bounding box center [51, 144] width 62 height 13
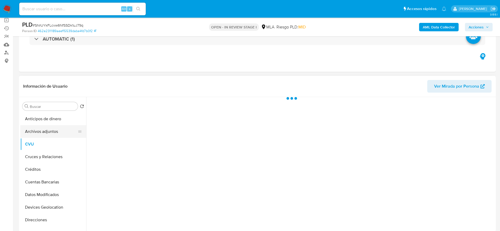
drag, startPoint x: 38, startPoint y: 130, endPoint x: 74, endPoint y: 130, distance: 35.6
click at [39, 130] on button "Archivos adjuntos" at bounding box center [51, 131] width 62 height 13
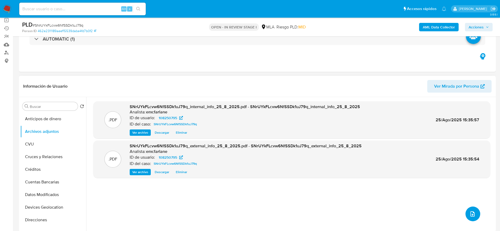
click at [475, 211] on button "upload-file" at bounding box center [473, 214] width 15 height 15
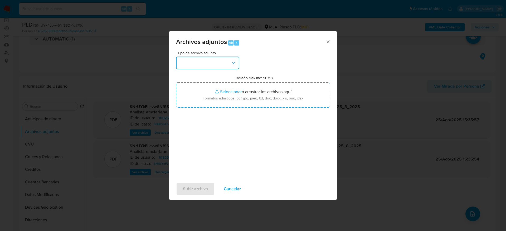
click at [207, 69] on button "button" at bounding box center [207, 63] width 63 height 13
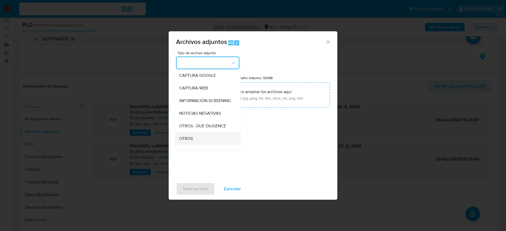
click at [189, 142] on span "OTROS" at bounding box center [186, 138] width 14 height 5
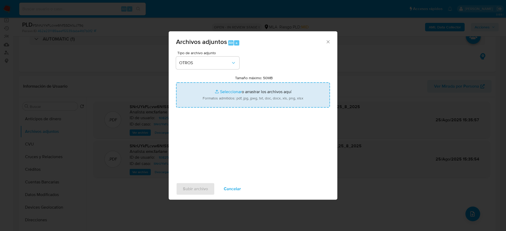
type input "C:\fakepath\Caselog WXajABS702tOCADK6zvjPfjf_2025_08_18_21_12_43.docx"
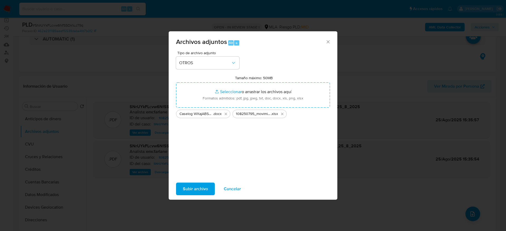
click at [186, 191] on span "Subir archivo" at bounding box center [195, 189] width 25 height 12
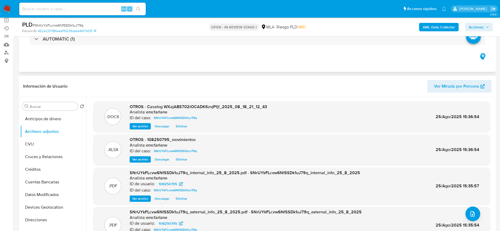
click at [303, 61] on div "Eventos ( 1 ) Acciones AUTOMATIC (1)" at bounding box center [257, 40] width 477 height 63
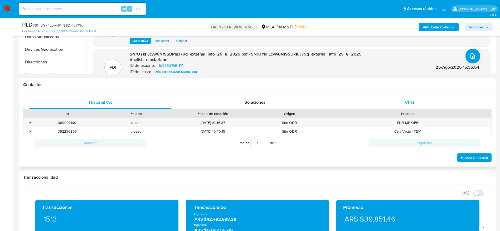
click at [413, 99] on div "Chat" at bounding box center [410, 102] width 142 height 13
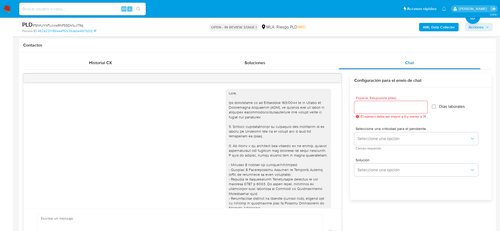
scroll to position [289, 0]
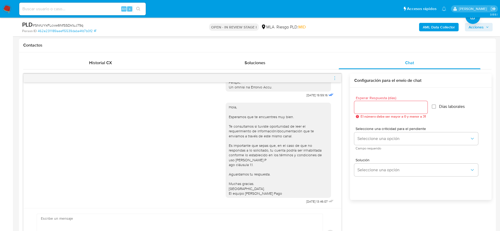
click at [334, 78] on icon "menu-action" at bounding box center [334, 78] width 5 height 5
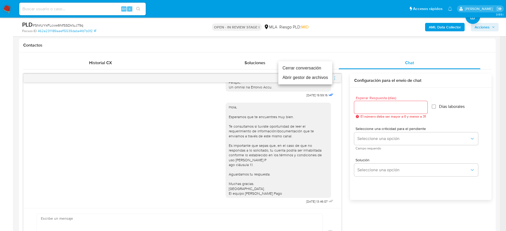
click at [293, 67] on li "Cerrar conversación" at bounding box center [305, 68] width 54 height 9
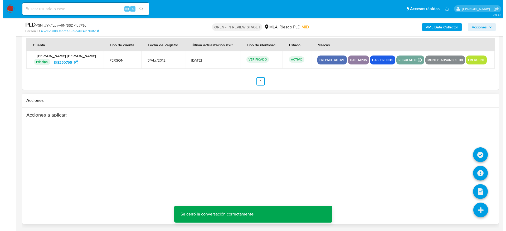
scroll to position [927, 0]
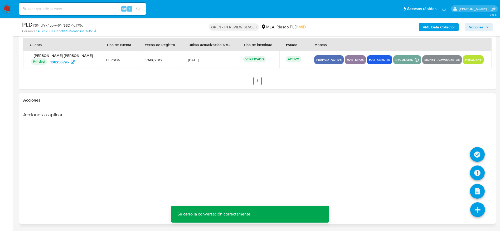
click at [477, 215] on icon at bounding box center [477, 210] width 15 height 15
click at [477, 171] on icon at bounding box center [477, 173] width 15 height 15
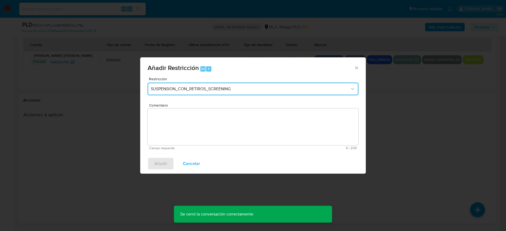
click at [192, 85] on button "SUSPENSION_CON_RETIROS_SCREENING" at bounding box center [253, 89] width 211 height 13
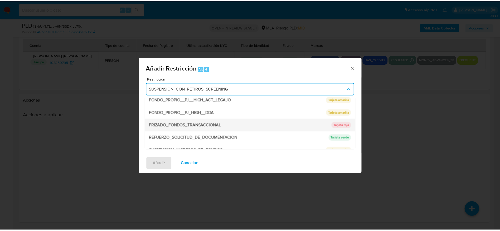
scroll to position [112, 0]
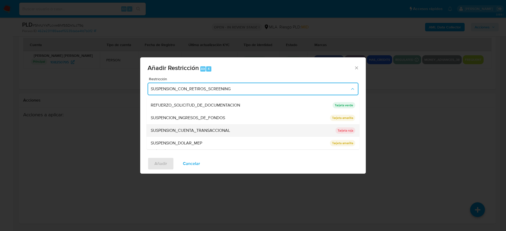
click at [185, 131] on span "SUSPENSION_CUENTA_TRANSACCIONAL" at bounding box center [190, 130] width 79 height 5
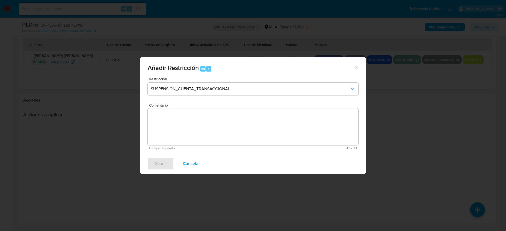
click at [185, 131] on textarea "Comentario" at bounding box center [253, 127] width 211 height 37
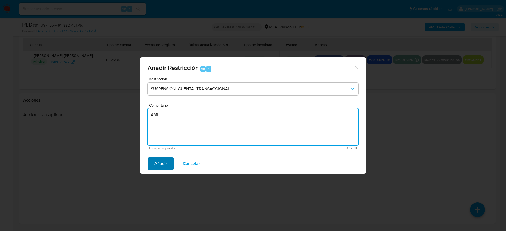
type textarea "AML"
click at [161, 163] on span "Añadir" at bounding box center [160, 164] width 13 height 12
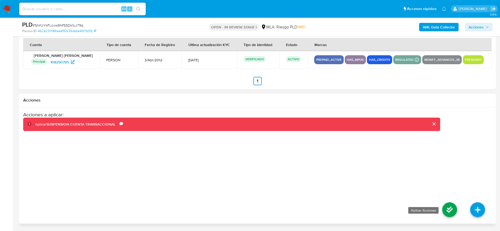
click at [453, 208] on icon at bounding box center [449, 210] width 15 height 15
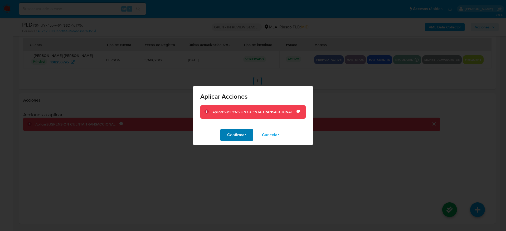
click at [249, 134] on button "Confirmar" at bounding box center [236, 135] width 33 height 13
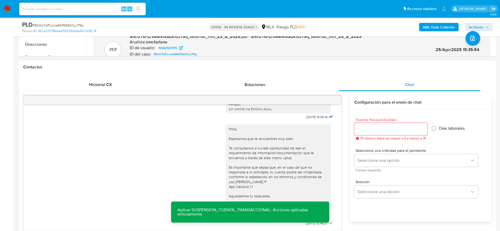
scroll to position [0, 0]
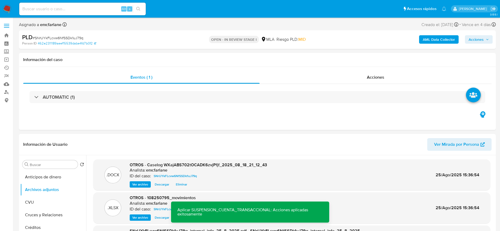
drag, startPoint x: 479, startPoint y: 42, endPoint x: 474, endPoint y: 44, distance: 5.7
click at [479, 42] on span "Acciones" at bounding box center [476, 39] width 15 height 8
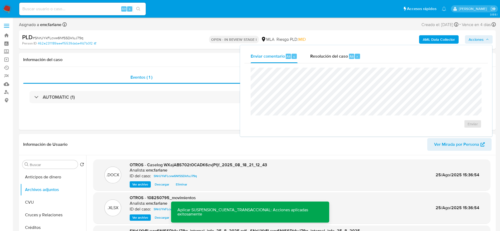
click at [346, 57] on span "Resolución del caso" at bounding box center [329, 56] width 38 height 6
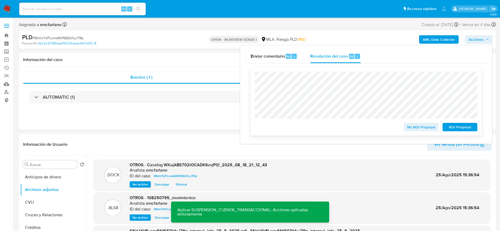
click at [453, 129] on span "ROI Proposal" at bounding box center [459, 127] width 27 height 7
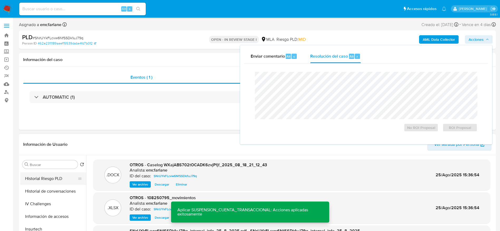
scroll to position [158, 0]
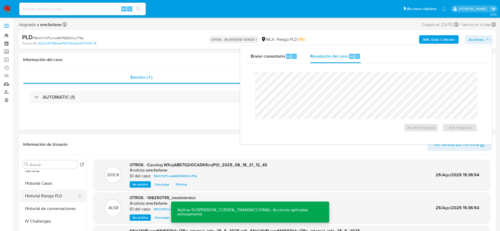
click at [54, 202] on ul "Anticipos de dinero Archivos adjuntos CVU Cruces y Relaciones Créditos Cuentas …" at bounding box center [53, 230] width 66 height 119
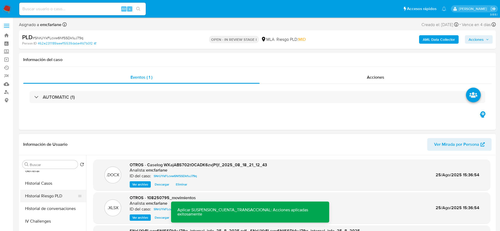
drag, startPoint x: 49, startPoint y: 210, endPoint x: 47, endPoint y: 195, distance: 15.1
click at [49, 210] on button "Historial de conversaciones" at bounding box center [53, 209] width 66 height 13
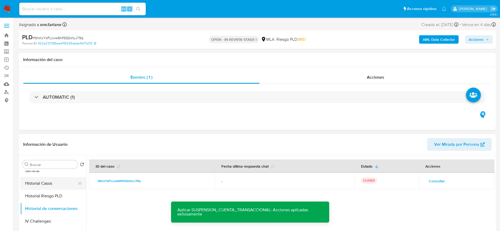
click at [46, 182] on button "Historial Casos" at bounding box center [51, 183] width 62 height 13
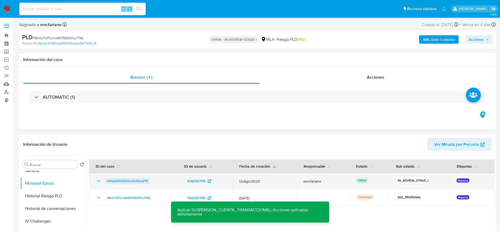
click at [137, 182] on span "WXajABS702tOCADK6zvjPfjf" at bounding box center [127, 181] width 41 height 6
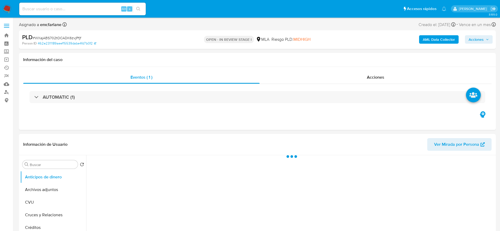
click at [480, 39] on span "Acciones" at bounding box center [476, 39] width 15 height 8
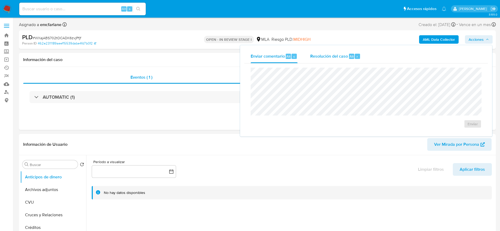
click at [352, 57] on span "Alt" at bounding box center [352, 56] width 4 height 5
select select "10"
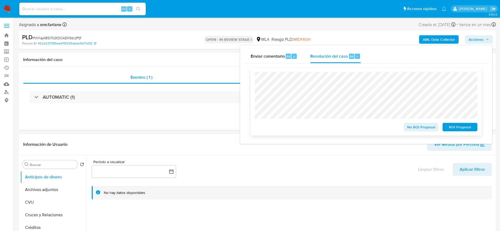
click at [465, 128] on span "ROI Proposal" at bounding box center [459, 127] width 27 height 7
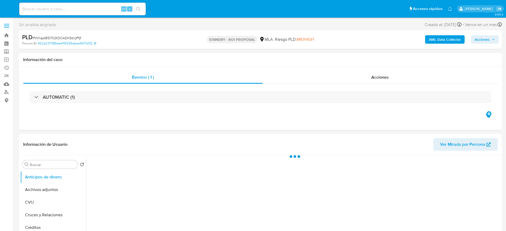
select select "10"
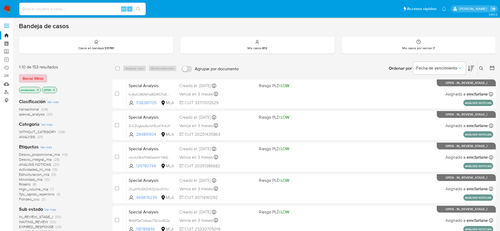
click at [38, 79] on span "Borrar filtros" at bounding box center [33, 78] width 21 height 7
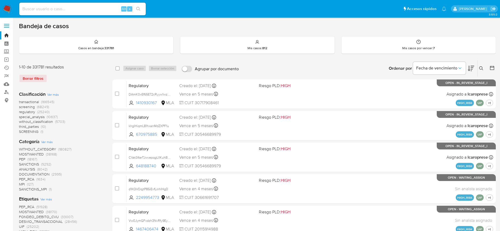
click at [481, 69] on icon at bounding box center [481, 68] width 4 height 4
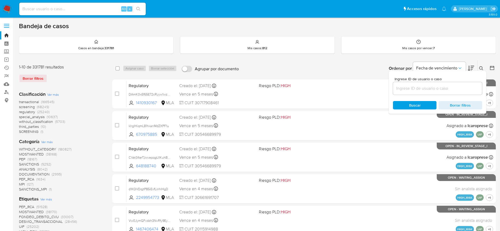
click at [457, 84] on div at bounding box center [437, 88] width 89 height 13
click at [454, 90] on input at bounding box center [437, 88] width 89 height 7
paste input "bxZJtTUg2W7oNVplXnNqLyHF"
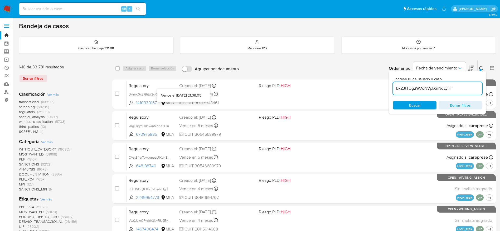
type input "bxZJtTUg2W7oNVplXnNqLyHF"
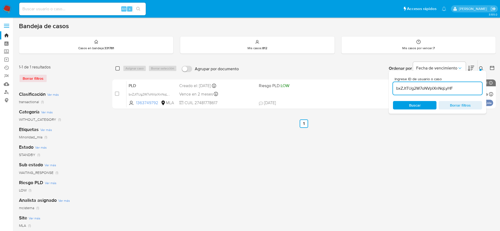
click at [117, 69] on input "checkbox" at bounding box center [117, 68] width 4 height 4
checkbox input "true"
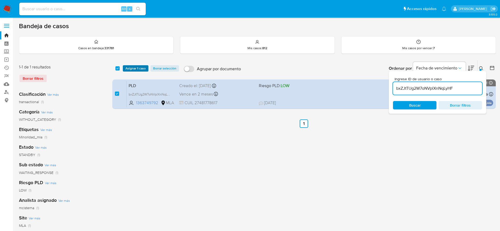
click at [132, 69] on span "Asignar 1 caso" at bounding box center [135, 68] width 20 height 5
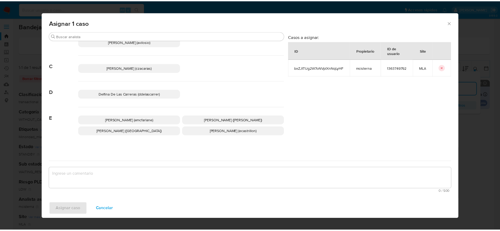
scroll to position [79, 0]
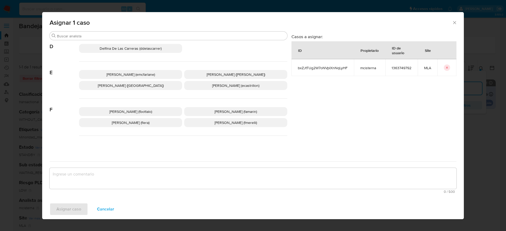
click at [127, 68] on div "Elaine Mc Farlane (emcfarlane) Eliana Guerrero (eliguerrero) Emmanuel Hernan Vi…" at bounding box center [183, 80] width 208 height 37
click at [124, 73] on span "Elaine Mc Farlane (emcfarlane)" at bounding box center [131, 74] width 49 height 5
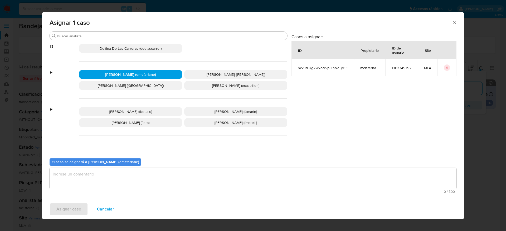
click at [102, 177] on textarea "assign-modal" at bounding box center [253, 178] width 407 height 21
click at [67, 209] on span "Asignar caso" at bounding box center [68, 210] width 25 height 12
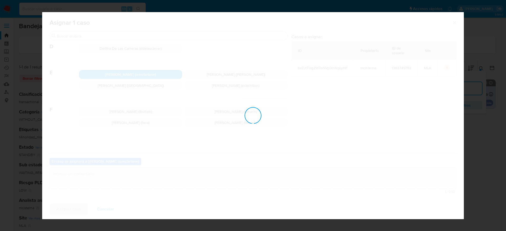
checkbox input "false"
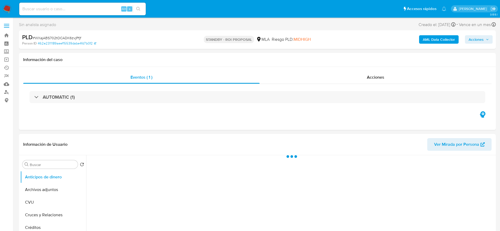
click at [64, 37] on span "# WXajABS702tOCADK6zvjPfjf" at bounding box center [57, 37] width 49 height 5
select select "10"
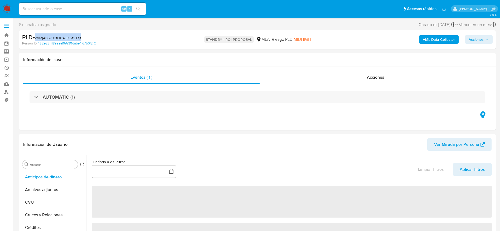
copy span "WXajABS702tOCADK6zvjPfjf"
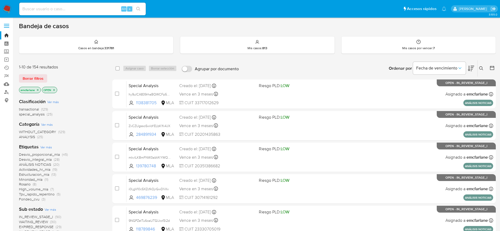
click at [30, 76] on span "Borrar filtros" at bounding box center [33, 78] width 21 height 7
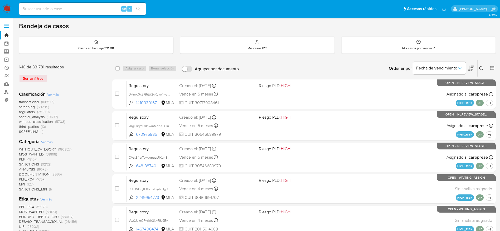
click at [481, 66] on button at bounding box center [482, 68] width 9 height 6
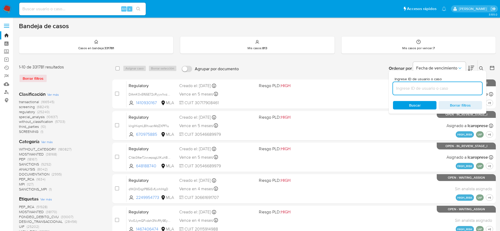
drag, startPoint x: 440, startPoint y: 88, endPoint x: 437, endPoint y: 89, distance: 3.9
click at [440, 88] on input at bounding box center [437, 88] width 89 height 7
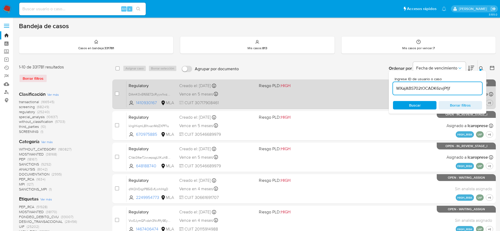
type input "WXajABS702tOCADK6zvjPfjf"
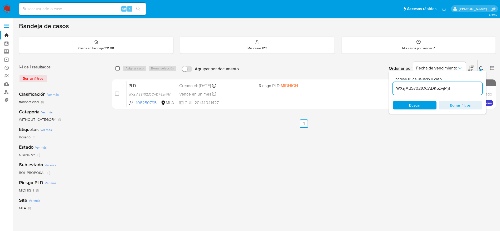
click at [117, 69] on input "checkbox" at bounding box center [117, 68] width 4 height 4
checkbox input "true"
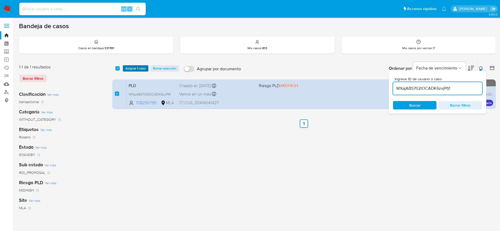
click at [133, 67] on span "Asignar 1 caso" at bounding box center [135, 68] width 20 height 5
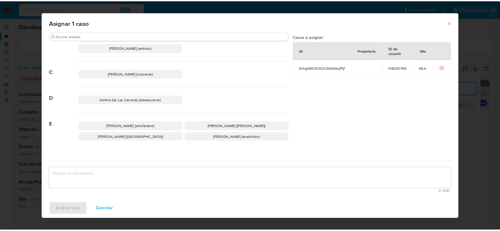
scroll to position [40, 0]
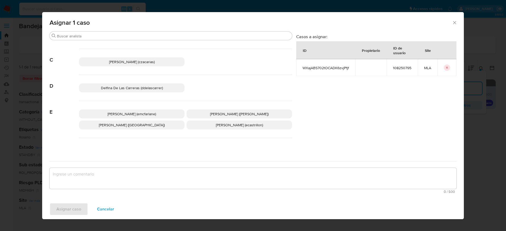
drag, startPoint x: 136, startPoint y: 112, endPoint x: 110, endPoint y: 171, distance: 63.9
click at [135, 113] on span "Elaine Mc Farlane (emcfarlane)" at bounding box center [132, 114] width 49 height 5
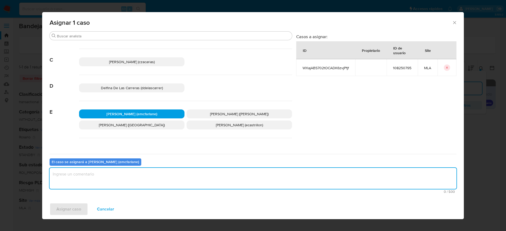
click at [109, 175] on textarea "assign-modal" at bounding box center [253, 178] width 407 height 21
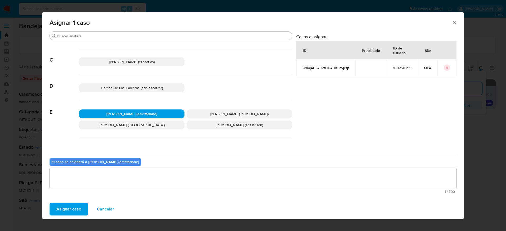
click at [69, 210] on span "Asignar caso" at bounding box center [68, 210] width 25 height 12
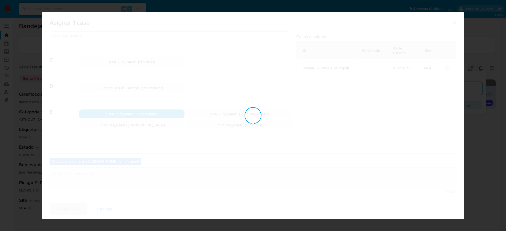
checkbox input "false"
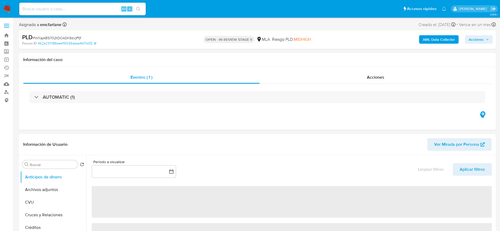
select select "10"
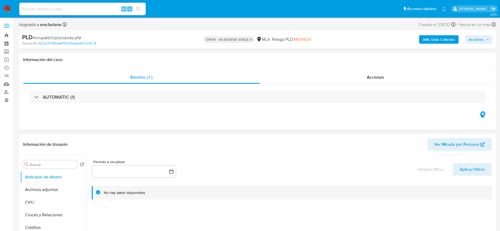
click at [365, 31] on div "PLD # WXajABS702tOCADK6zvjPfjf Person ID 462e2311189aeef15539dabe4fd7b0f2 OPEN …" at bounding box center [257, 39] width 477 height 19
click at [478, 33] on div "PLD # WXajABS702tOCADK6zvjPfjf Person ID 462e2311189aeef15539dabe4fd7b0f2 OPEN …" at bounding box center [257, 39] width 477 height 19
click at [478, 40] on span "Acciones" at bounding box center [476, 39] width 15 height 8
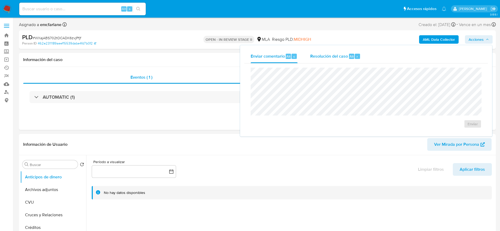
click at [346, 58] on span "Resolución del caso" at bounding box center [329, 56] width 38 height 6
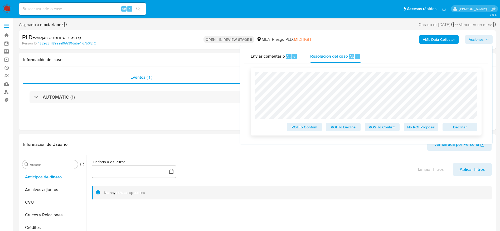
click at [461, 130] on span "Declinar" at bounding box center [459, 127] width 27 height 7
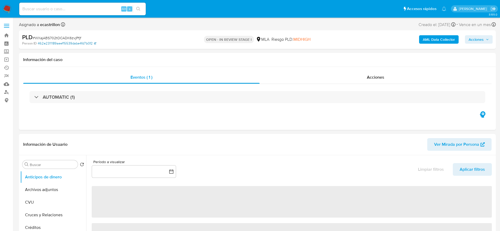
select select "10"
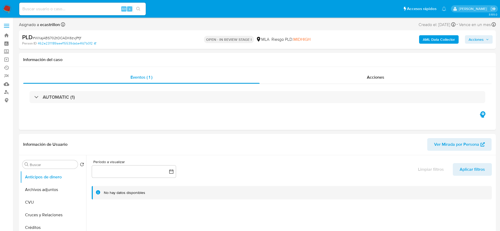
click at [7, 8] on img at bounding box center [7, 8] width 9 height 9
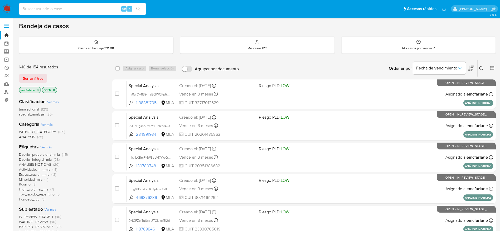
click at [79, 6] on input at bounding box center [82, 9] width 127 height 7
paste input "jNTZC71FIYkfeyM6j00bpPcP"
type input "jNTZC71FIYkfeyM6j00bpPcP"
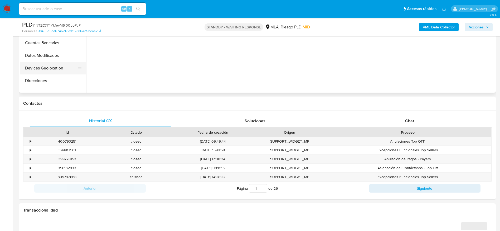
scroll to position [119, 0]
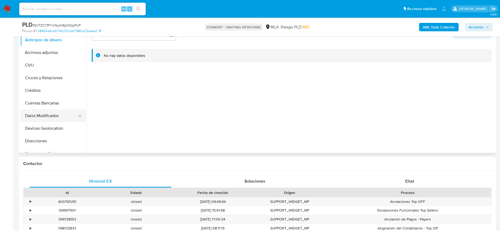
select select "10"
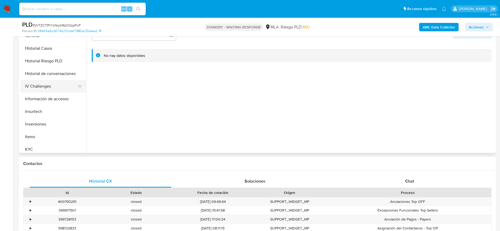
scroll to position [198, 0]
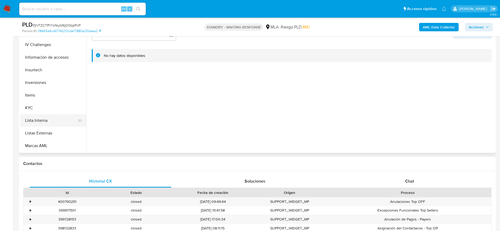
drag, startPoint x: 37, startPoint y: 111, endPoint x: 82, endPoint y: 116, distance: 45.0
click at [37, 111] on button "KYC" at bounding box center [53, 108] width 66 height 13
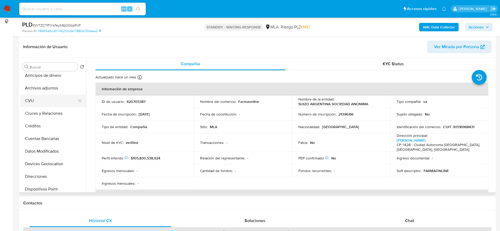
scroll to position [0, 0]
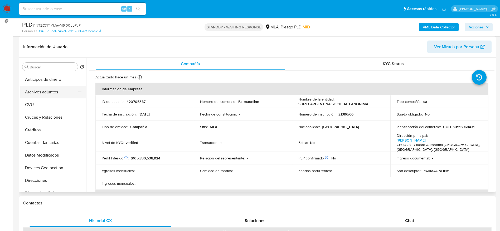
click at [49, 94] on button "Archivos adjuntos" at bounding box center [51, 92] width 62 height 13
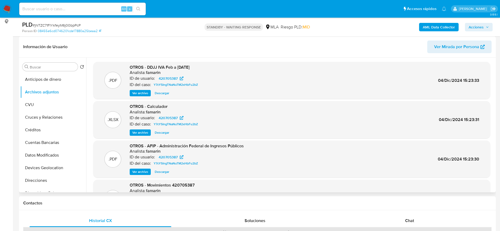
click at [178, 67] on span "OTROS - DDJJ IVA Feb a Jul 2024" at bounding box center [160, 67] width 60 height 6
click at [238, 71] on div ".PDF OTROS - DDJJ IVA Feb a Jul 2024 Analista: famarin ID de usuario: 420705387…" at bounding box center [292, 81] width 392 height 32
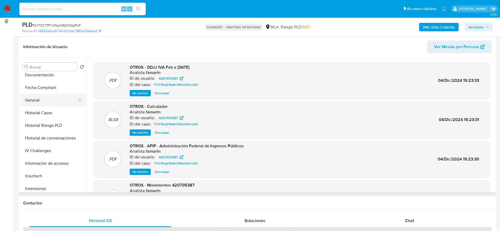
scroll to position [119, 0]
click at [42, 91] on button "Documentación" at bounding box center [51, 87] width 62 height 13
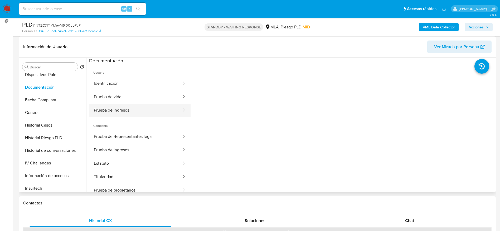
drag, startPoint x: 126, startPoint y: 109, endPoint x: 178, endPoint y: 113, distance: 52.1
click at [126, 109] on button "Prueba de ingresos" at bounding box center [135, 110] width 93 height 13
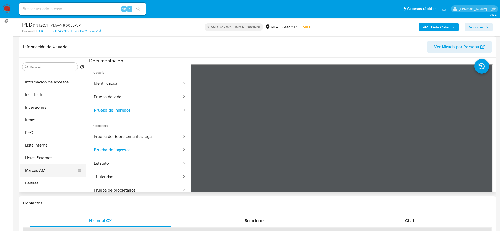
scroll to position [248, 0]
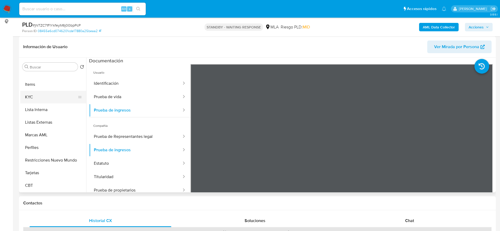
click at [36, 92] on button "KYC" at bounding box center [51, 97] width 62 height 13
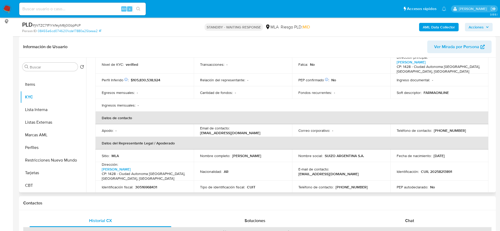
scroll to position [79, 0]
drag, startPoint x: 261, startPoint y: 135, endPoint x: 197, endPoint y: 132, distance: 63.6
click at [197, 132] on td "Email de contacto : mediosdepago@farmaonline.com" at bounding box center [243, 130] width 98 height 13
copy p "mediosdepago@farmaonline.com"
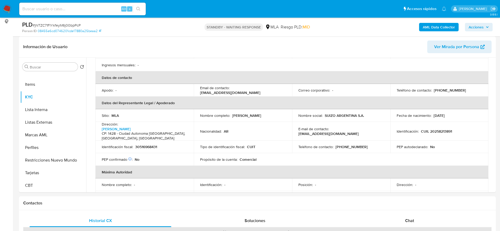
click at [75, 10] on input at bounding box center [82, 9] width 127 height 7
paste input "ugOYohXvc82dVhA0bhhksVhT"
type input "ugOYohXvc82dVhA0bhhksVhT"
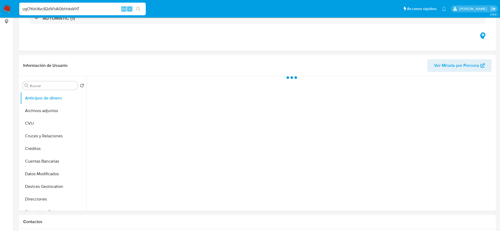
select select "10"
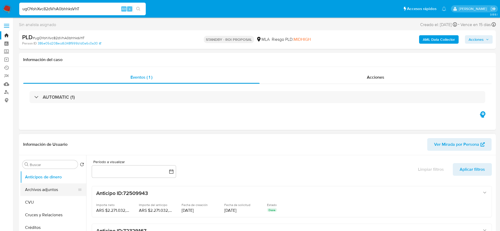
click at [43, 191] on button "Archivos adjuntos" at bounding box center [51, 190] width 62 height 13
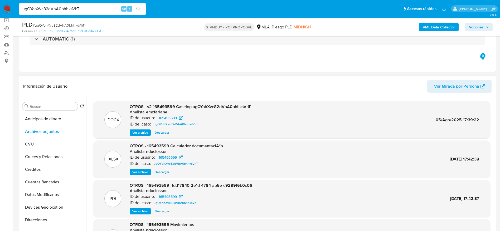
click at [158, 133] on span "Descargar" at bounding box center [162, 132] width 14 height 5
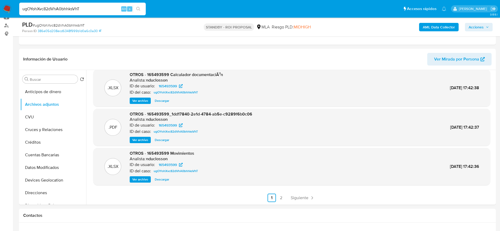
scroll to position [79, 0]
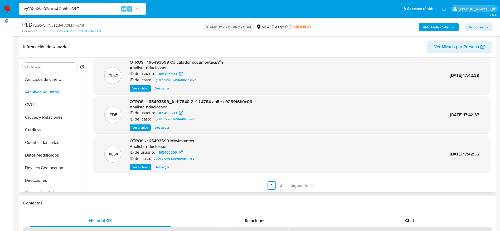
click at [161, 168] on span "Descargar" at bounding box center [162, 167] width 14 height 5
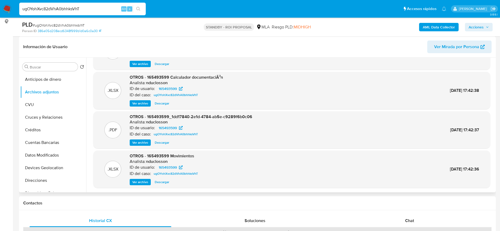
scroll to position [40, 0]
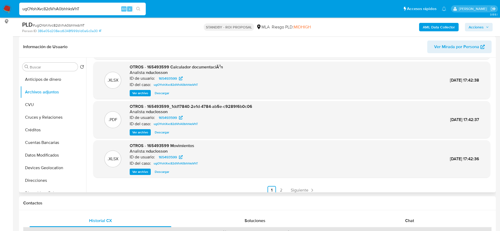
click at [144, 132] on span "Ver archivo" at bounding box center [140, 132] width 16 height 5
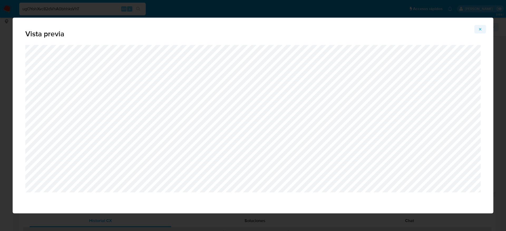
click at [483, 27] on button "Attachment preview" at bounding box center [481, 29] width 12 height 8
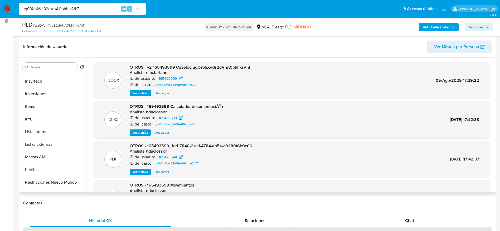
scroll to position [237, 0]
click at [49, 147] on button "Marcas AML" at bounding box center [51, 146] width 62 height 13
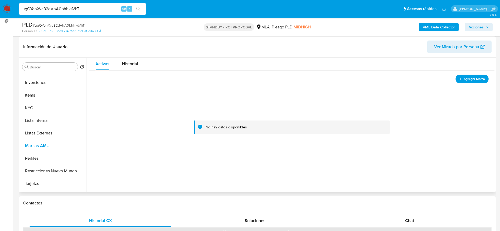
click at [475, 75] on button "Agregar Marca" at bounding box center [472, 79] width 33 height 9
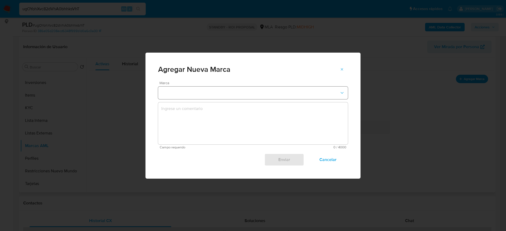
click at [209, 95] on button "marks-modal" at bounding box center [253, 93] width 190 height 13
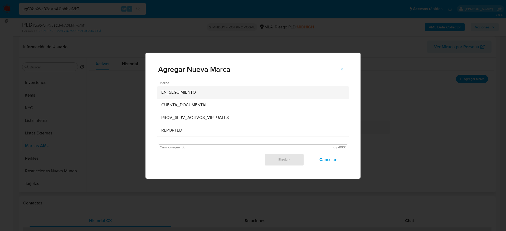
click at [208, 94] on div "EN_SEGUIMIENTO" at bounding box center [251, 92] width 180 height 13
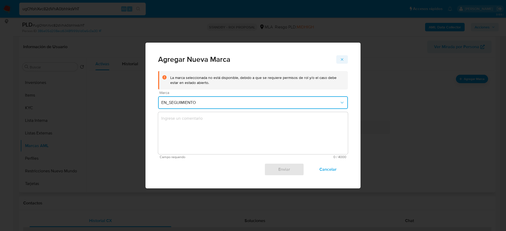
drag, startPoint x: 344, startPoint y: 59, endPoint x: 354, endPoint y: 65, distance: 10.9
click at [344, 59] on icon "marks-modal" at bounding box center [342, 59] width 4 height 4
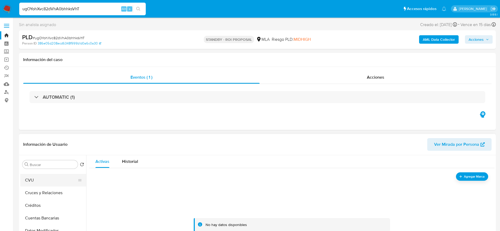
scroll to position [0, 0]
click at [43, 188] on button "Archivos adjuntos" at bounding box center [51, 190] width 62 height 13
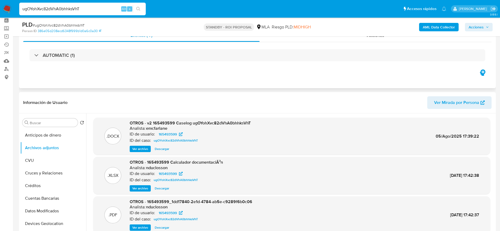
scroll to position [40, 0]
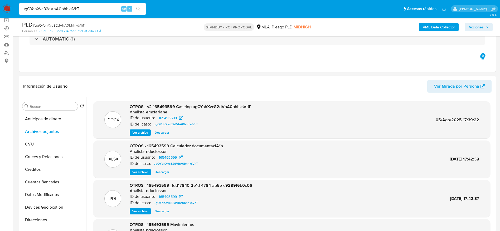
click at [98, 5] on div "ugOYohXvc82dVhA0bhhksVhT Alt s" at bounding box center [82, 9] width 127 height 13
click at [98, 11] on input "ugOYohXvc82dVhA0bhhksVhT" at bounding box center [82, 9] width 127 height 7
click at [98, 10] on input "ugOYohXvc82dVhA0bhhksVhT" at bounding box center [82, 9] width 127 height 7
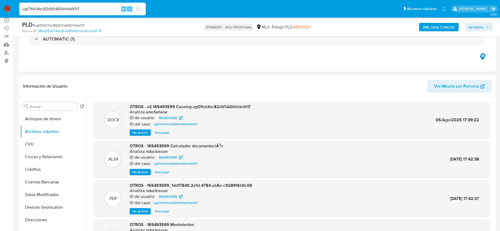
click at [86, 11] on input "ugOYohXvc82dVhA0bhhksVhT" at bounding box center [82, 9] width 127 height 7
paste input "96G2w3CstyebgfVSXMUFFkbW"
type input "96G2w3CstyebgfVSXMUFFkbW"
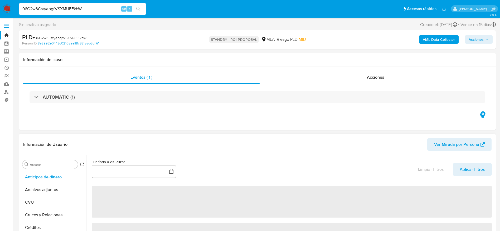
select select "10"
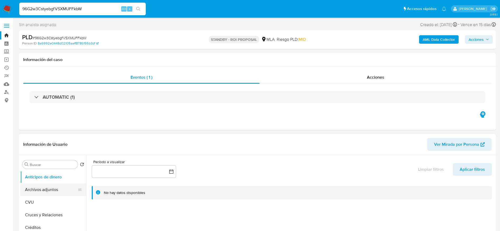
click at [51, 191] on button "Archivos adjuntos" at bounding box center [51, 190] width 62 height 13
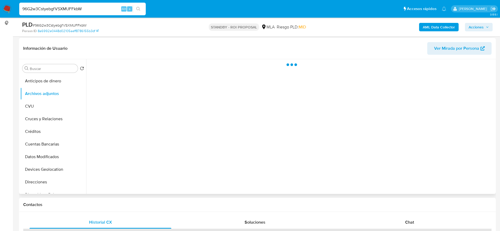
scroll to position [79, 0]
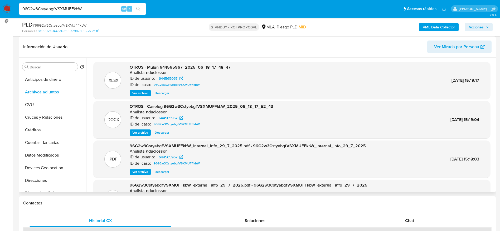
click at [161, 133] on span "Descargar" at bounding box center [162, 132] width 14 height 5
click at [160, 91] on span "Descargar" at bounding box center [162, 93] width 14 height 5
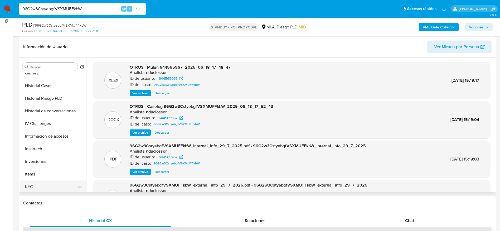
click at [39, 189] on button "KYC" at bounding box center [51, 187] width 62 height 13
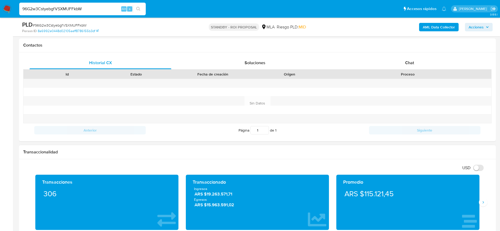
scroll to position [277, 0]
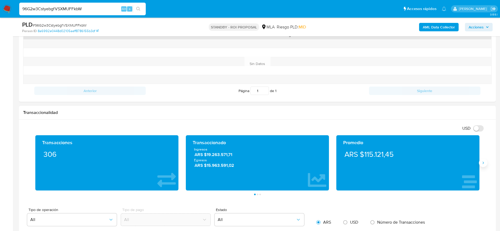
click at [481, 162] on icon "Siguiente" at bounding box center [483, 163] width 4 height 4
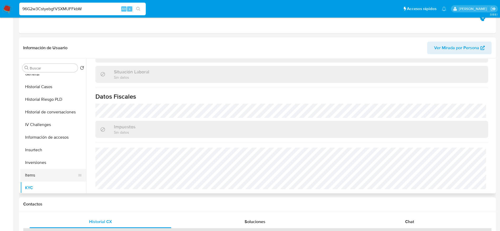
scroll to position [119, 0]
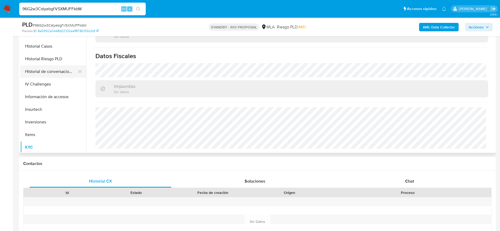
click at [57, 74] on button "Historial de conversaciones" at bounding box center [51, 71] width 62 height 13
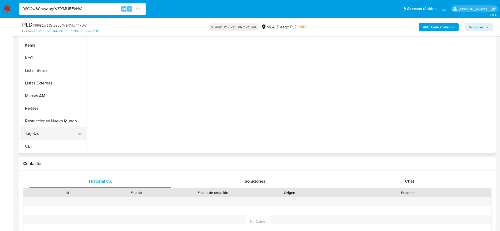
scroll to position [248, 0]
click at [54, 125] on button "Restricciones Nuevo Mundo" at bounding box center [51, 121] width 62 height 13
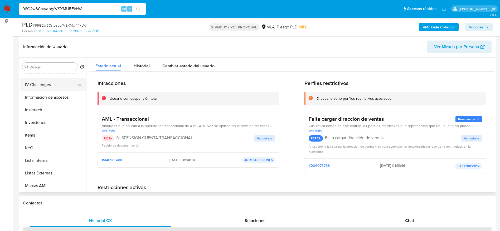
scroll to position [169, 0]
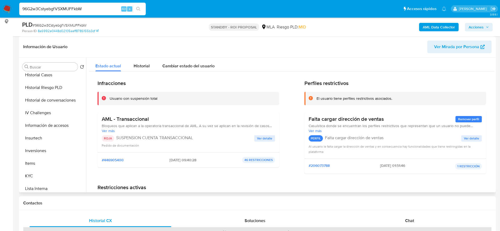
drag, startPoint x: 43, startPoint y: 85, endPoint x: 39, endPoint y: 72, distance: 14.2
click at [43, 85] on button "Historial Riesgo PLD" at bounding box center [53, 87] width 66 height 13
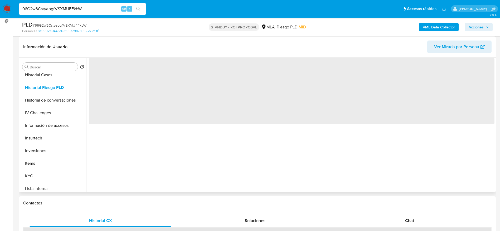
click at [39, 71] on div "Buscar Volver al orden por defecto Anticipos de dinero Archivos adjuntos CVU Cr…" at bounding box center [53, 126] width 66 height 134
click at [37, 74] on button "Historial Casos" at bounding box center [51, 75] width 62 height 13
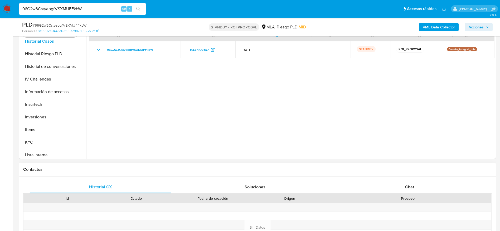
scroll to position [158, 0]
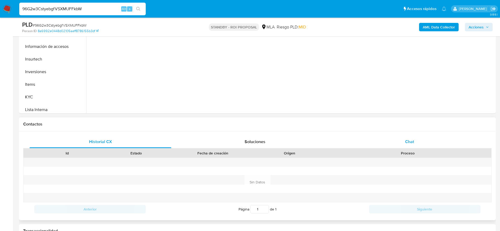
click at [413, 141] on span "Chat" at bounding box center [409, 142] width 9 height 6
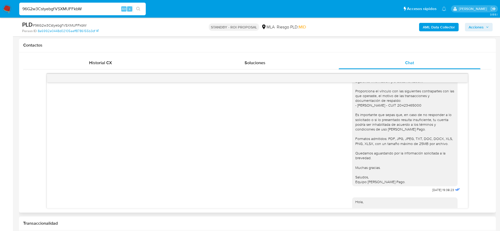
scroll to position [447, 0]
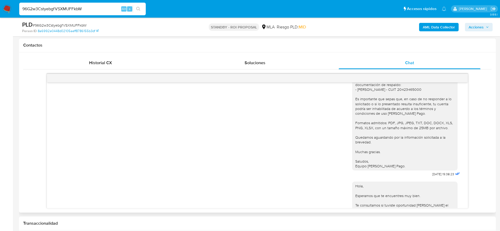
click at [422, 104] on div "Hola Karen, En función de las operaciones registradas en tu cuenta de Mercado P…" at bounding box center [404, 103] width 99 height 129
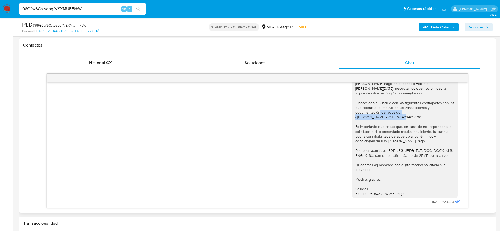
scroll to position [407, 0]
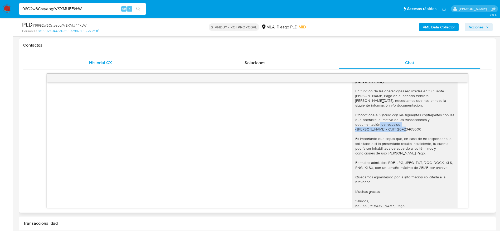
click at [92, 65] on span "Historial CX" at bounding box center [100, 63] width 23 height 6
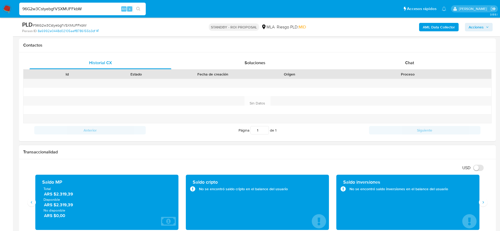
drag, startPoint x: 32, startPoint y: 202, endPoint x: 98, endPoint y: 158, distance: 78.8
click at [32, 202] on icon "Anterior" at bounding box center [32, 203] width 4 height 4
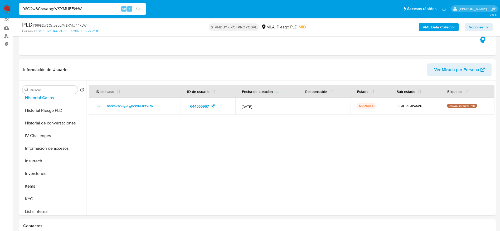
scroll to position [0, 0]
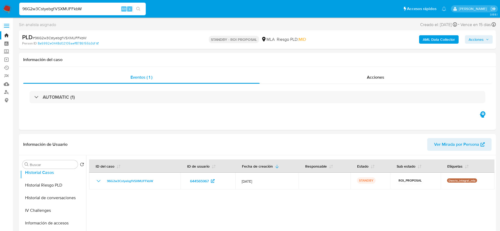
click at [94, 7] on input "96G2w3CstyebgfVSXMUFFkbW" at bounding box center [82, 9] width 127 height 7
paste input "rZcQLkKDTAKtB29GMlVd83Rn"
type input "rZcQLkKDTAKtB29GMlVd83Rn"
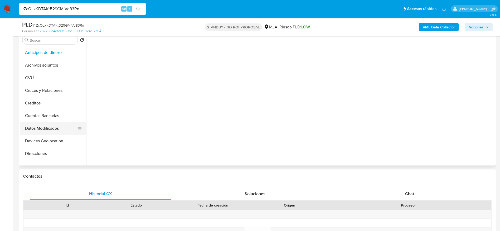
scroll to position [119, 0]
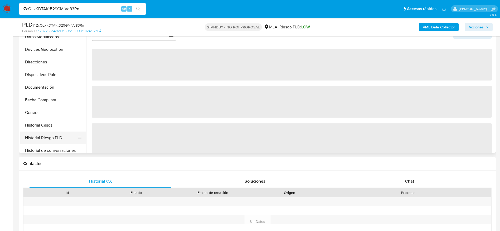
select select "10"
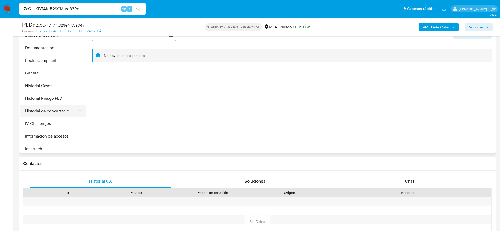
click at [55, 114] on button "Historial de conversaciones" at bounding box center [51, 111] width 62 height 13
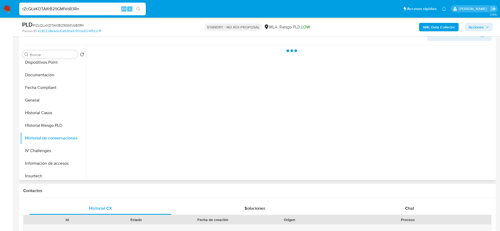
scroll to position [79, 0]
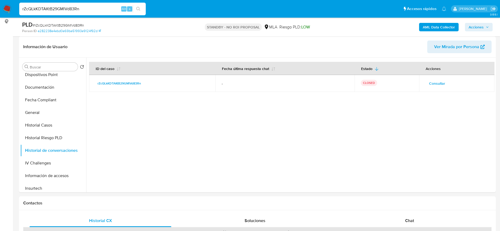
click at [53, 24] on span "# rZcQLkKDTAKtB29GMlVd83Rn" at bounding box center [58, 25] width 51 height 5
copy span "rZcQLkKDTAKtB29GMlVd83Rn"
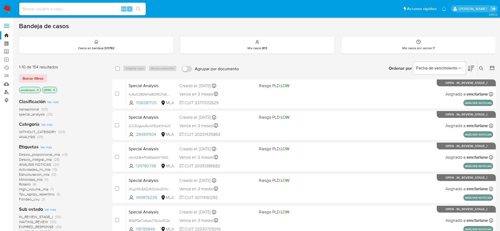
click at [8, 93] on link "Buscador de personas" at bounding box center [31, 92] width 63 height 8
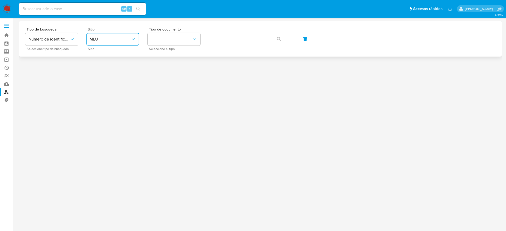
click at [113, 37] on span "MLU" at bounding box center [110, 39] width 41 height 5
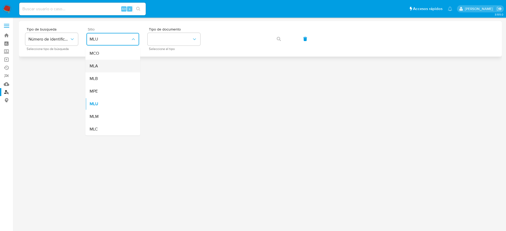
click at [103, 69] on div "MLA" at bounding box center [111, 66] width 43 height 13
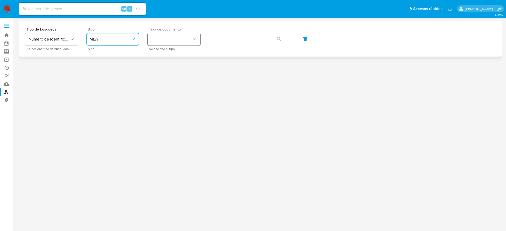
click at [191, 39] on button "identificationType" at bounding box center [174, 39] width 53 height 13
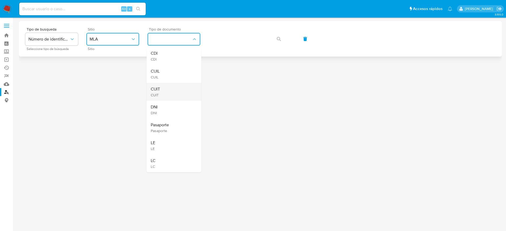
click at [162, 92] on div "CUIT CUIT" at bounding box center [172, 92] width 43 height 18
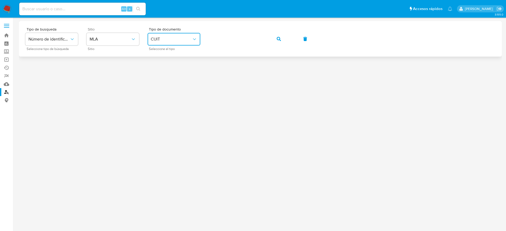
click at [277, 35] on button "button" at bounding box center [279, 39] width 18 height 13
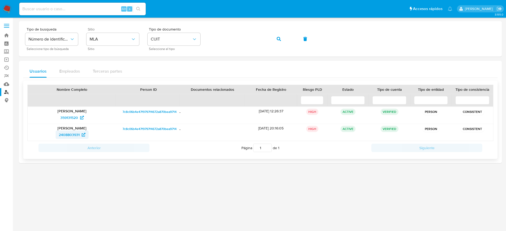
click at [73, 134] on span "2408803931" at bounding box center [69, 135] width 21 height 8
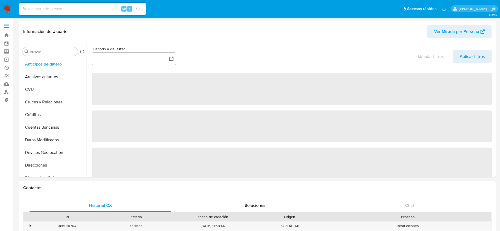
select select "10"
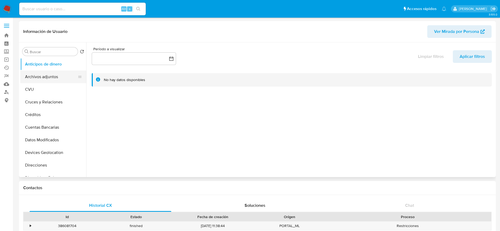
click at [41, 78] on button "Archivos adjuntos" at bounding box center [51, 77] width 62 height 13
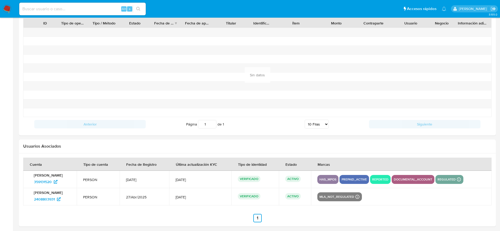
scroll to position [507, 0]
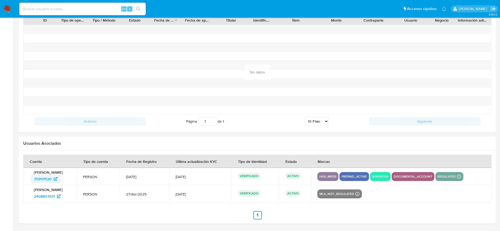
click at [38, 180] on span "359131520" at bounding box center [43, 179] width 18 height 8
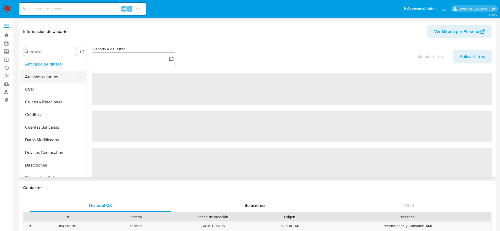
select select "10"
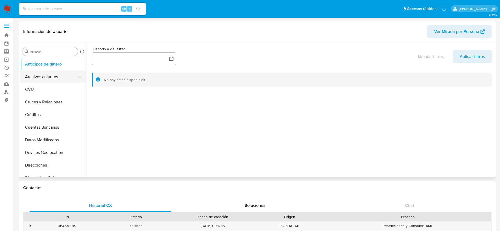
click at [40, 76] on button "Archivos adjuntos" at bounding box center [51, 77] width 62 height 13
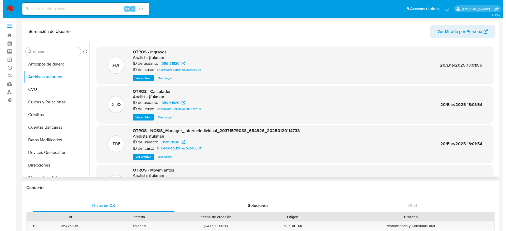
scroll to position [40, 0]
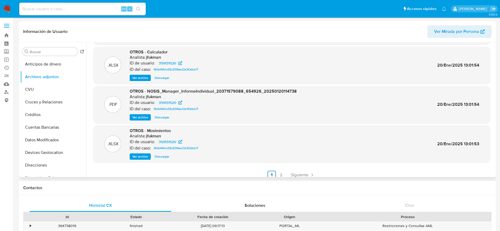
drag, startPoint x: 142, startPoint y: 157, endPoint x: 175, endPoint y: 152, distance: 33.4
click at [142, 157] on span "Ver archivo" at bounding box center [140, 156] width 16 height 5
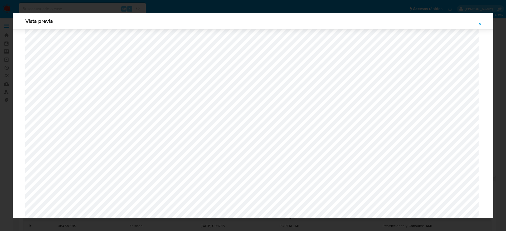
scroll to position [662, 0]
drag, startPoint x: 479, startPoint y: 24, endPoint x: 402, endPoint y: 39, distance: 78.4
click at [475, 27] on button "Attachment preview" at bounding box center [481, 24] width 12 height 8
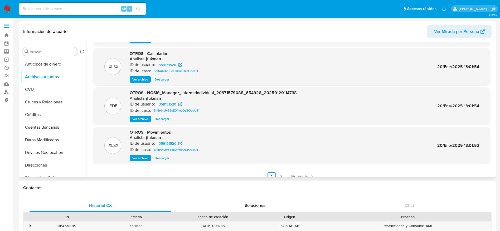
scroll to position [44, 0]
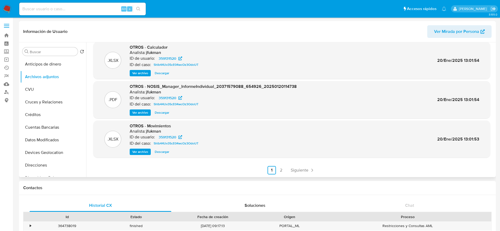
drag, startPoint x: 303, startPoint y: 170, endPoint x: 238, endPoint y: 171, distance: 64.9
click at [302, 170] on span "Siguiente" at bounding box center [300, 170] width 18 height 4
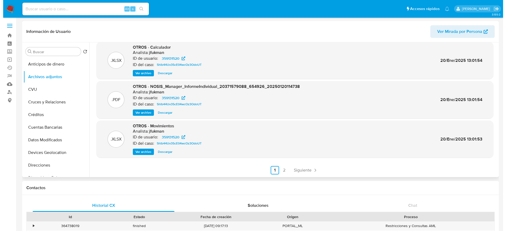
scroll to position [0, 0]
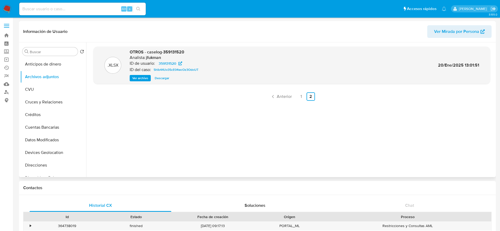
click at [143, 78] on span "Ver archivo" at bounding box center [140, 78] width 16 height 5
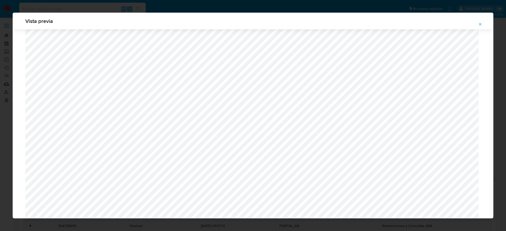
scroll to position [385, 0]
click at [480, 24] on icon "Attachment preview" at bounding box center [480, 24] width 2 height 2
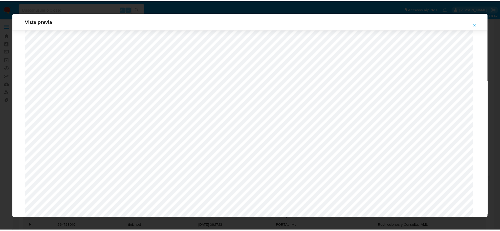
scroll to position [0, 0]
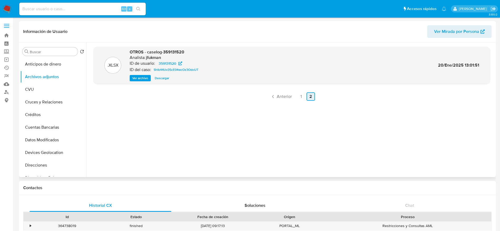
drag, startPoint x: 279, startPoint y: 95, endPoint x: 278, endPoint y: 98, distance: 2.7
click at [279, 96] on span "Anterior" at bounding box center [284, 97] width 15 height 4
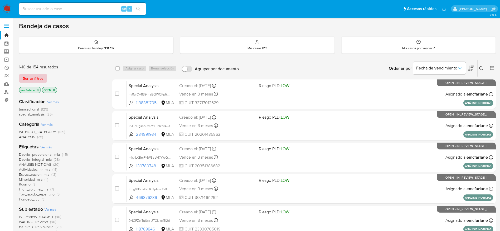
click at [36, 76] on span "Borrar filtros" at bounding box center [33, 78] width 21 height 7
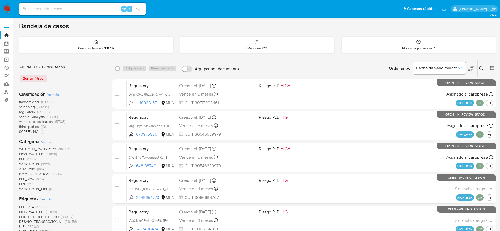
click at [481, 66] on icon at bounding box center [481, 68] width 4 height 4
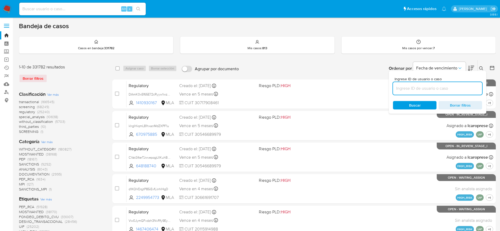
click at [420, 89] on input at bounding box center [437, 88] width 89 height 7
type input "rZcQLkKDTAKtB29GMlVd83Rn"
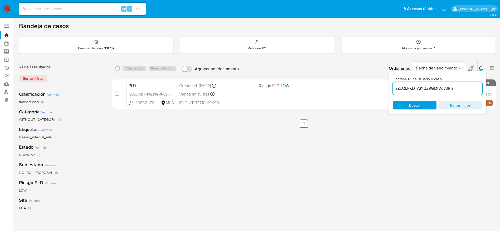
click at [117, 68] on input "checkbox" at bounding box center [117, 68] width 4 height 4
checkbox input "true"
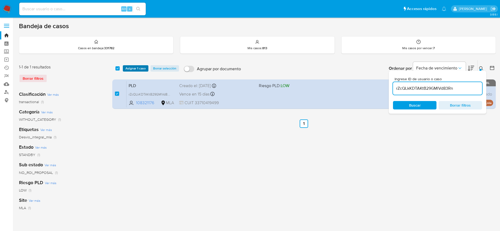
click at [126, 71] on span "Asignar 1 caso" at bounding box center [135, 68] width 20 height 5
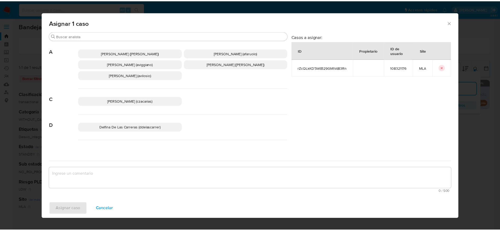
scroll to position [40, 0]
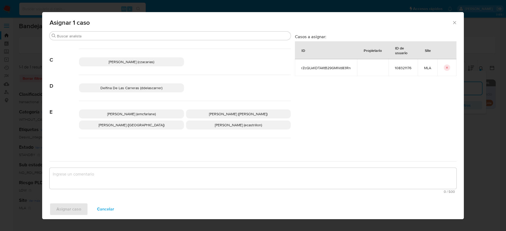
click at [130, 112] on span "Elaine Mc Farlane (emcfarlane)" at bounding box center [131, 114] width 49 height 5
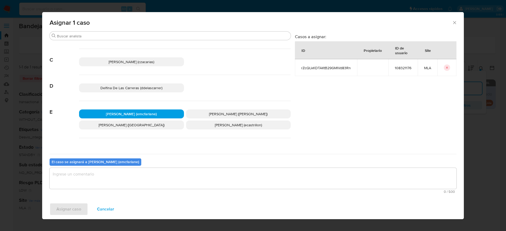
click at [78, 182] on textarea "assign-modal" at bounding box center [253, 178] width 407 height 21
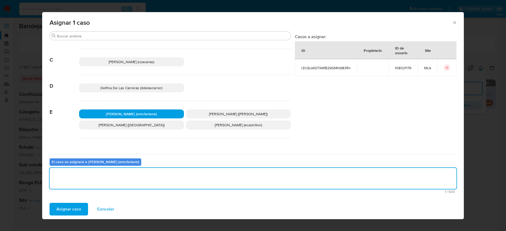
click at [67, 211] on span "Asignar caso" at bounding box center [68, 210] width 25 height 12
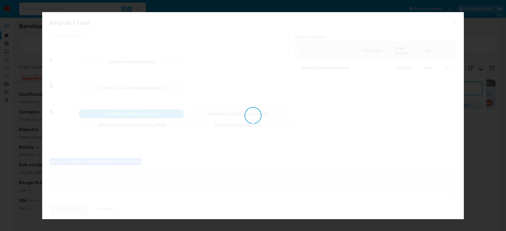
checkbox input "false"
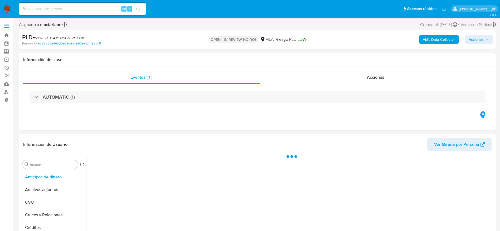
click at [485, 41] on span "Acciones" at bounding box center [479, 39] width 20 height 7
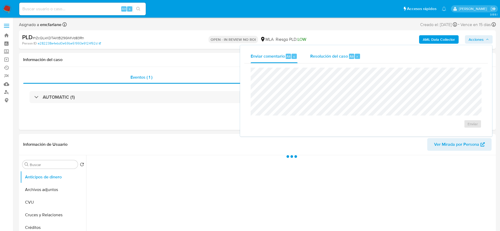
click at [347, 64] on div "Enviar" at bounding box center [366, 98] width 244 height 69
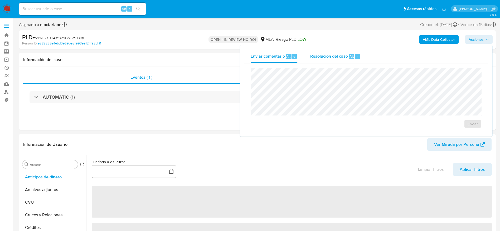
click at [344, 52] on div "Resolución del caso Alt r" at bounding box center [335, 57] width 50 height 14
select select "10"
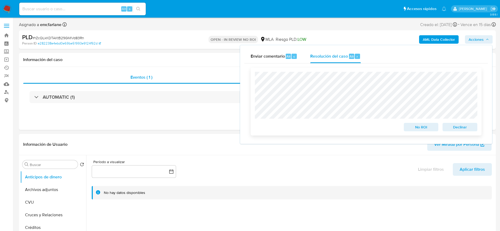
click at [461, 130] on span "Declinar" at bounding box center [459, 127] width 27 height 7
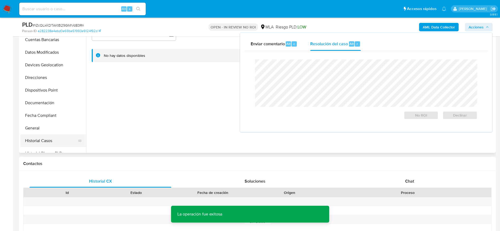
scroll to position [79, 0]
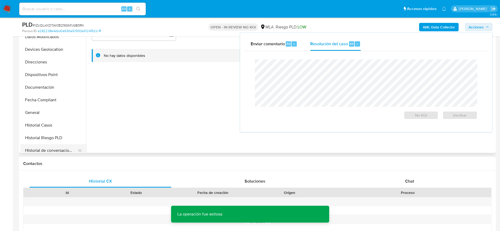
click at [55, 151] on button "Historial de conversaciones" at bounding box center [51, 150] width 62 height 13
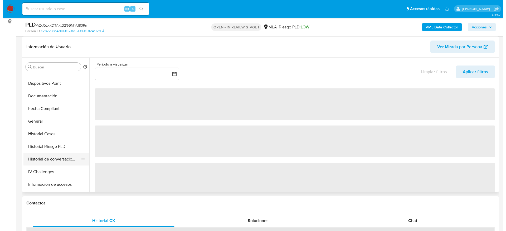
scroll to position [119, 0]
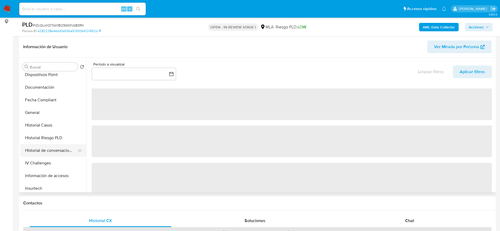
select select "10"
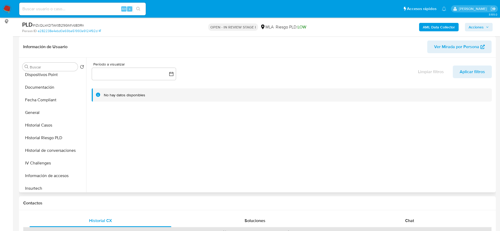
drag, startPoint x: 61, startPoint y: 153, endPoint x: 317, endPoint y: 170, distance: 256.8
click at [61, 153] on button "Historial de conversaciones" at bounding box center [53, 150] width 66 height 13
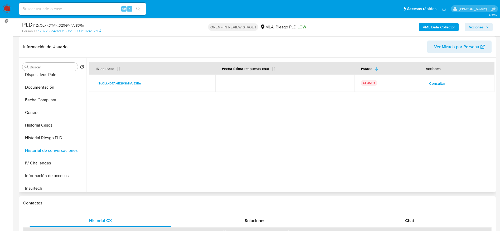
click at [437, 87] on span "Consultar" at bounding box center [437, 83] width 16 height 7
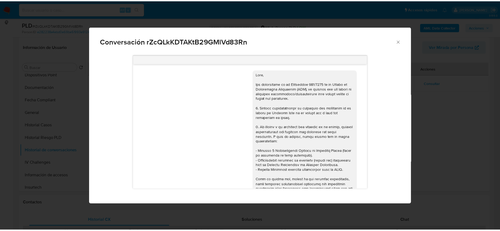
scroll to position [819, 0]
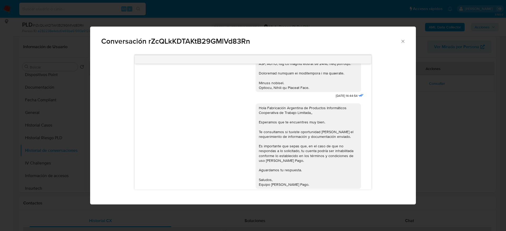
click at [404, 44] on icon "Cerrar" at bounding box center [402, 41] width 5 height 5
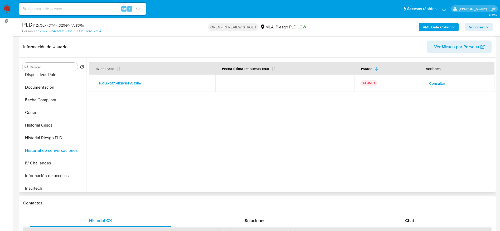
click at [368, 82] on p "CLOSED" at bounding box center [369, 83] width 16 height 6
click at [386, 121] on div at bounding box center [290, 125] width 408 height 135
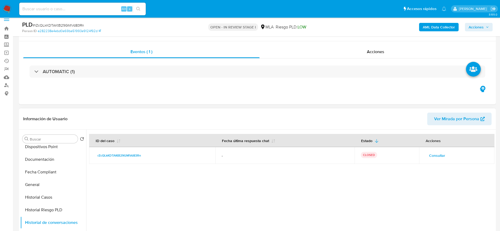
scroll to position [0, 0]
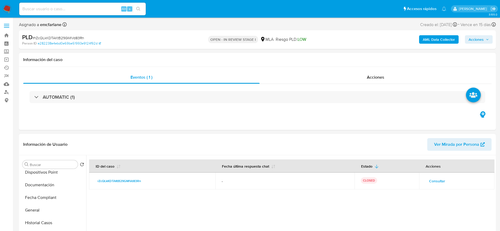
click at [49, 26] on b "emcfarlane" at bounding box center [50, 25] width 22 height 6
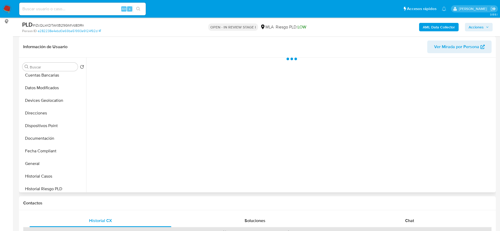
scroll to position [158, 0]
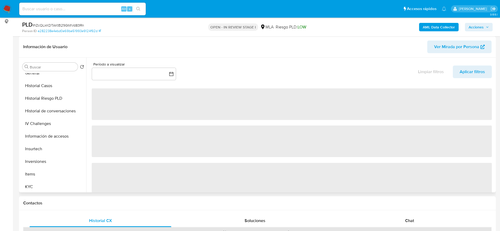
click at [51, 112] on button "Historial de conversaciones" at bounding box center [53, 111] width 66 height 13
select select "10"
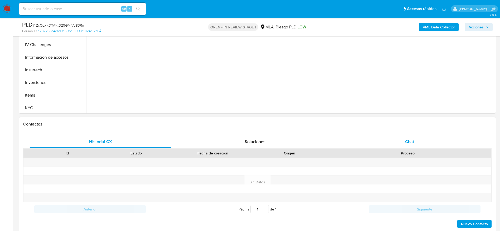
click at [413, 140] on span "Chat" at bounding box center [409, 142] width 9 height 6
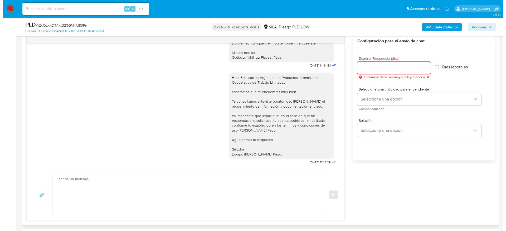
scroll to position [237, 0]
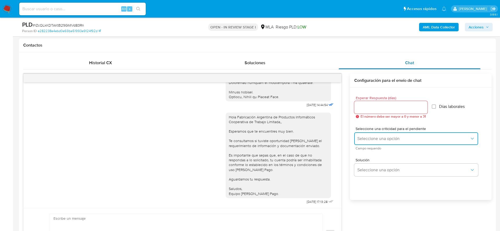
click at [413, 140] on span "Seleccione una opción" at bounding box center [413, 138] width 112 height 5
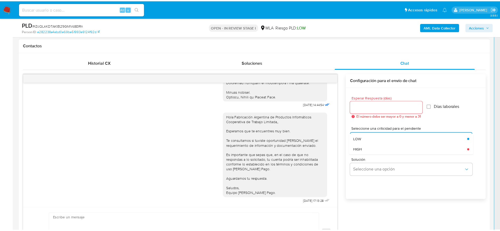
scroll to position [814, 0]
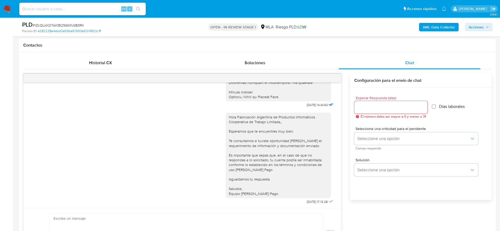
click at [112, 218] on textarea at bounding box center [185, 234] width 263 height 41
click at [93, 220] on textarea at bounding box center [185, 234] width 263 height 41
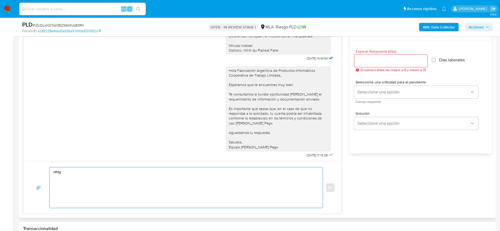
scroll to position [198, 0]
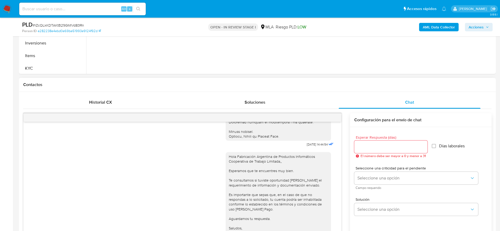
type textarea "dfdg"
click at [366, 146] on input "Esperar Respuesta (días)" at bounding box center [390, 147] width 73 height 7
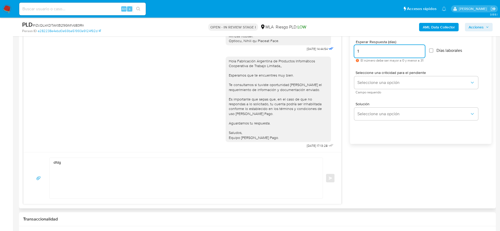
scroll to position [277, 0]
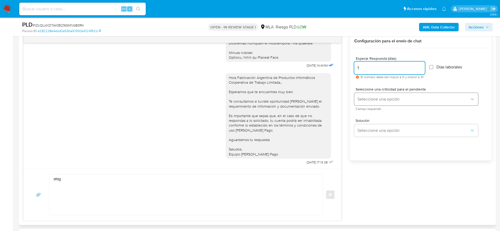
type input "1"
click at [369, 98] on span "Seleccione una opción" at bounding box center [413, 99] width 112 height 5
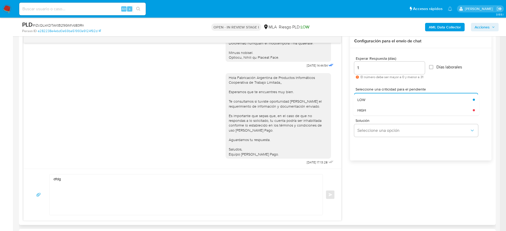
click at [369, 109] on div "HIGH" at bounding box center [413, 110] width 112 height 11
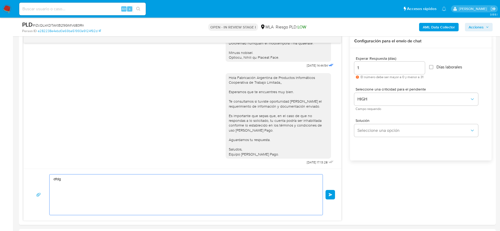
drag, startPoint x: 62, startPoint y: 182, endPoint x: 0, endPoint y: 167, distance: 63.8
click at [63, 6] on input at bounding box center [82, 9] width 127 height 7
paste input "v0XHIhx88LNIeQOWSeT4ykEv"
type input "v0XHIhx88LNIeQOWSeT4ykEv"
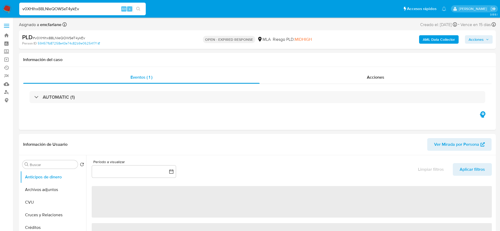
select select "10"
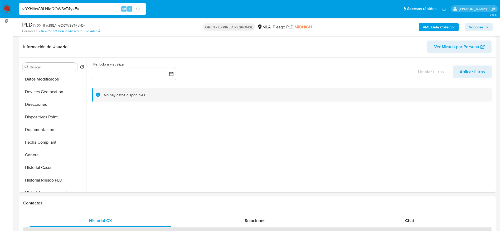
scroll to position [79, 0]
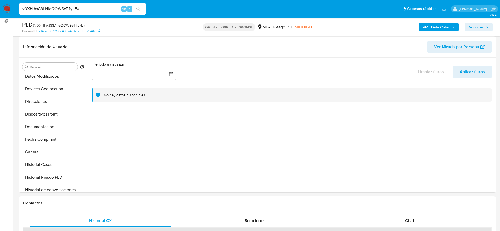
click at [91, 9] on input "v0XHIhx88LNIeQOWSeT4ykEv" at bounding box center [82, 9] width 127 height 7
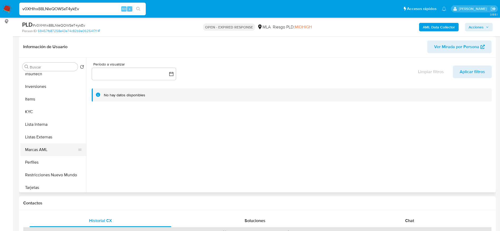
scroll to position [237, 0]
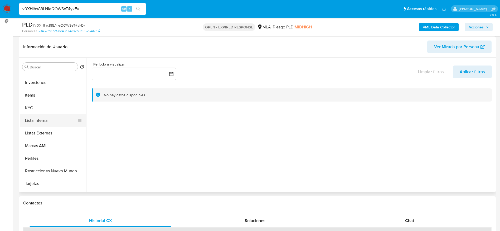
click at [26, 109] on button "KYC" at bounding box center [53, 108] width 66 height 13
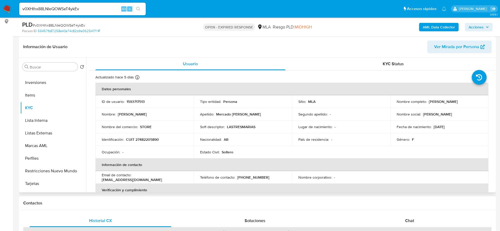
click at [152, 138] on p "CUIT 27482205890" at bounding box center [142, 139] width 33 height 5
copy p "27482205890"
drag, startPoint x: 159, startPoint y: 144, endPoint x: 152, endPoint y: 139, distance: 8.8
click at [158, 144] on td "Identificación : CUIT 27482205890" at bounding box center [144, 139] width 98 height 13
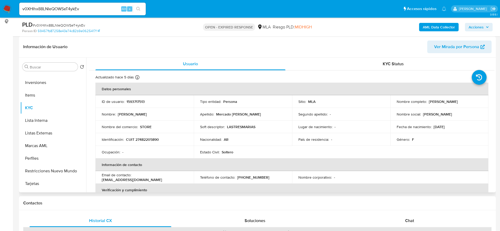
click at [149, 136] on td "Identificación : CUIT 27482205890" at bounding box center [144, 139] width 98 height 13
click at [146, 139] on p "CUIT 27482205890" at bounding box center [142, 139] width 33 height 5
copy p "27482205890"
click at [153, 148] on td "Ocupación : -" at bounding box center [144, 152] width 98 height 13
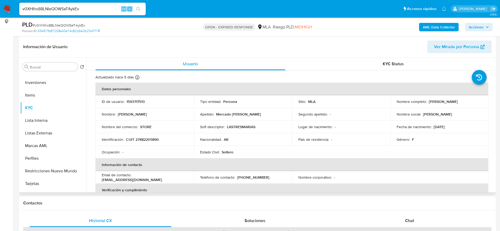
click at [147, 139] on p "CUIT 27482205890" at bounding box center [142, 139] width 33 height 5
copy p "27482205890"
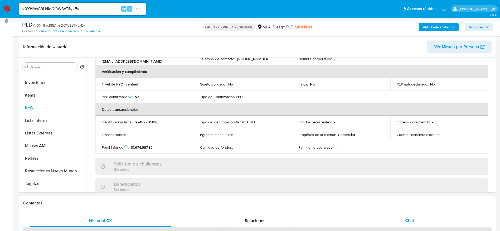
click at [413, 219] on span "Chat" at bounding box center [409, 221] width 9 height 6
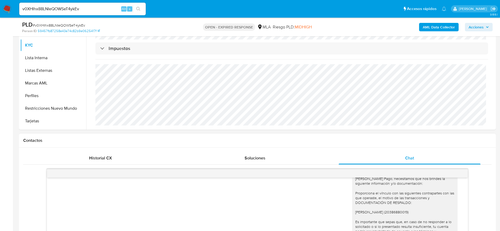
scroll to position [198, 0]
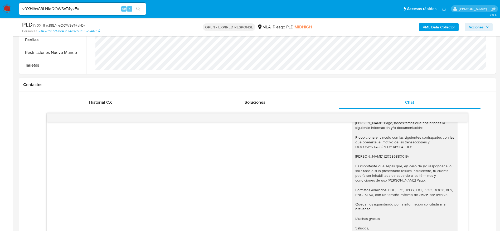
click at [377, 155] on div "Hola Agustina Elvira Mercado Velásquez, Muchas gracias por tu respuesta. En fun…" at bounding box center [404, 166] width 99 height 139
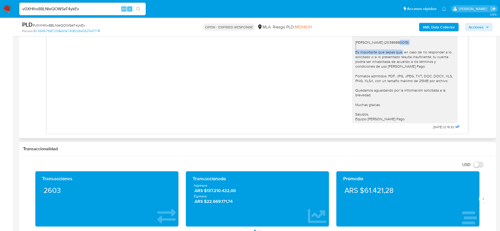
scroll to position [277, 0]
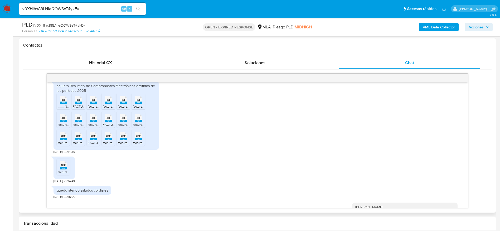
scroll to position [539, 0]
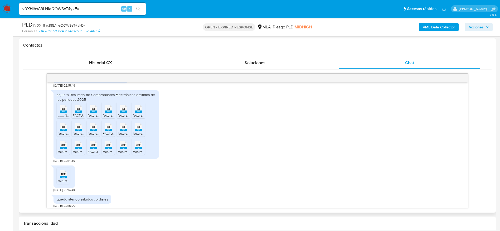
click at [66, 118] on span "_.__ Nuesta Parte _ Lo que ssabemos de vos __._.pdf" at bounding box center [96, 115] width 77 height 4
click at [109, 113] on rect at bounding box center [108, 112] width 7 height 2
click at [139, 111] on span "PDF" at bounding box center [138, 108] width 5 height 3
click at [88, 12] on div "v0XHIhx88LNIeQOWSeT4ykEv Alt s" at bounding box center [82, 9] width 127 height 13
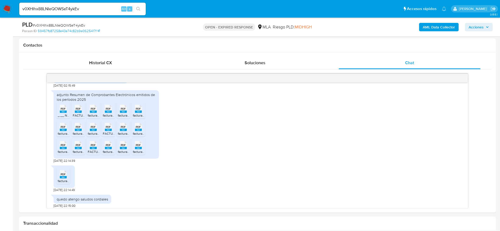
drag, startPoint x: 114, startPoint y: 29, endPoint x: 96, endPoint y: 17, distance: 22.2
click at [113, 28] on div "PLD # v0XHIhx88LNIeQOWSeT4ykEv Person ID 59457fb87258e43e74c82b9e0625417f" at bounding box center [100, 27] width 156 height 12
click at [93, 8] on input "v0XHIhx88LNIeQOWSeT4ykEv" at bounding box center [82, 9] width 127 height 7
paste input "rZcQLkKDTAKtB29GMlVd83Rn"
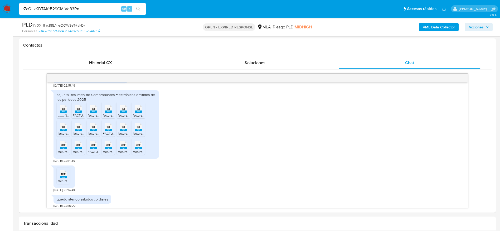
type input "rZcQLkKDTAKtB29GMlVd83Rn"
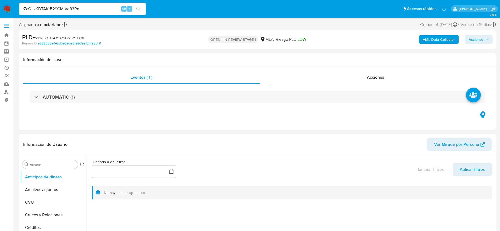
select select "10"
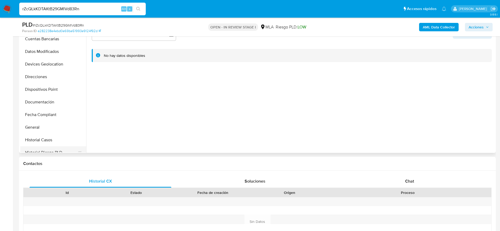
scroll to position [119, 0]
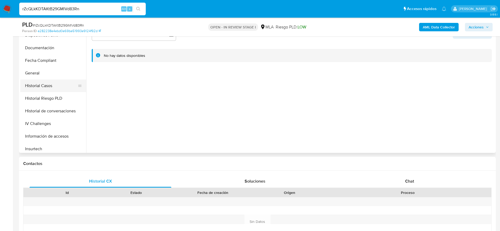
click at [45, 83] on button "Historial Casos" at bounding box center [51, 86] width 62 height 13
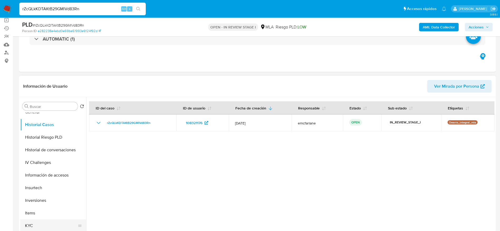
scroll to position [198, 0]
click at [37, 190] on button "KYC" at bounding box center [51, 187] width 62 height 13
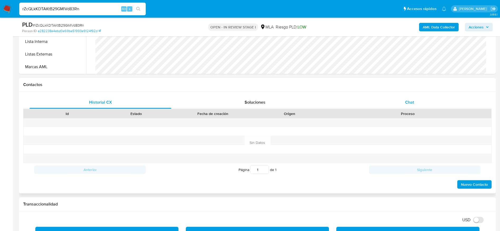
click at [404, 98] on div "Chat" at bounding box center [410, 102] width 142 height 13
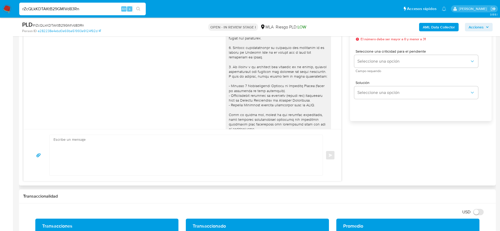
scroll to position [814, 0]
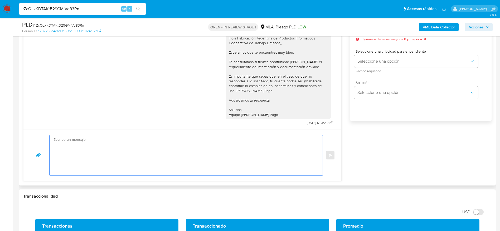
click at [125, 156] on textarea at bounding box center [185, 155] width 263 height 41
paste textarea "Hola! Queremos informarte que el uso de la cuenta es personal y no se deben can…"
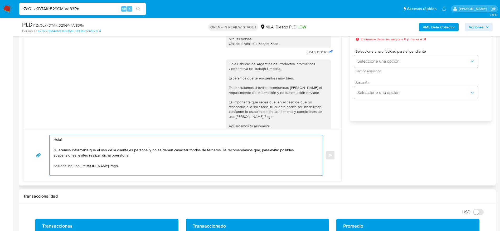
scroll to position [735, 0]
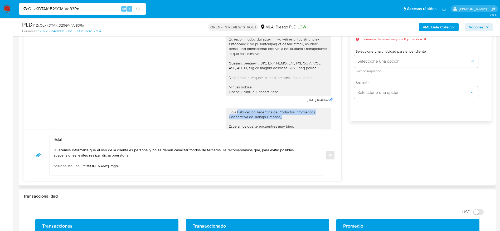
drag, startPoint x: 281, startPoint y: 122, endPoint x: 231, endPoint y: 115, distance: 50.2
click at [231, 115] on div "Hola Fabricación Argentina de Productos Informáticos Cooperativa de Trabajo Lim…" at bounding box center [278, 150] width 99 height 81
copy div "Fabricación Argentina de Productos Informáticos Cooperativa de Trabajo Limitada…"
click at [81, 136] on textarea "Hola! Queremos informarte que el uso de la cuenta es personal y no se deben can…" at bounding box center [185, 155] width 263 height 41
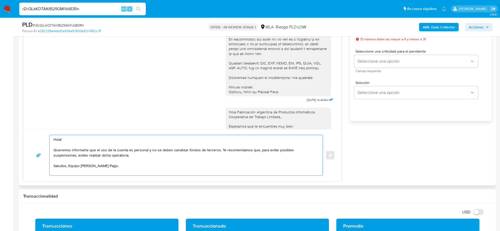
paste textarea "Fabricación Argentina de Productos Informáticos Cooperativa de Trabajo Limitada…"
type textarea "Hola!Fabricación Argentina de Productos Informáticos Cooperativa de Trabajo Lim…"
drag, startPoint x: 128, startPoint y: 167, endPoint x: 31, endPoint y: 138, distance: 102.1
click at [31, 138] on div "Hola!Fabricación Argentina de Productos Informáticos Cooperativa de Trabajo Lim…" at bounding box center [182, 155] width 305 height 41
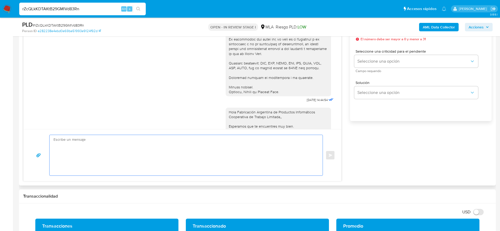
click at [165, 156] on textarea at bounding box center [185, 155] width 263 height 41
paste textarea "Hola Fabricación Argentina de Productos Informáticos Cooperativa de Trabajo Lim…"
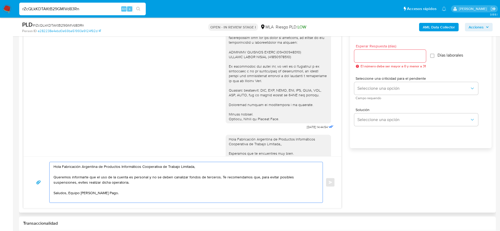
scroll to position [277, 0]
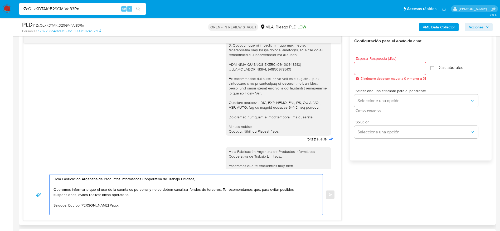
type textarea "Hola Fabricación Argentina de Productos Informáticos Cooperativa de Trabajo Lim…"
click at [363, 67] on input "Esperar Respuesta (días)" at bounding box center [390, 68] width 72 height 7
type input "1"
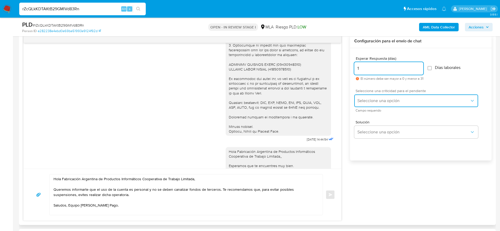
click at [371, 100] on span "Seleccione una opción" at bounding box center [413, 100] width 112 height 5
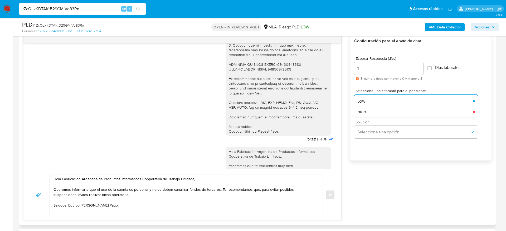
click at [368, 112] on div "HIGH" at bounding box center [414, 112] width 115 height 11
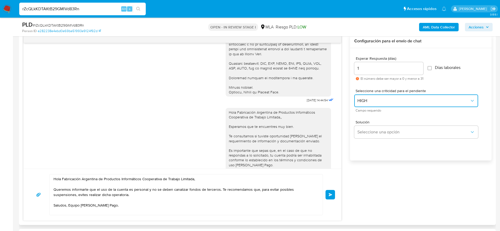
scroll to position [814, 0]
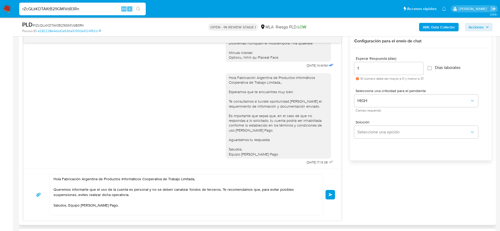
click at [328, 193] on button "Enviar" at bounding box center [330, 194] width 9 height 9
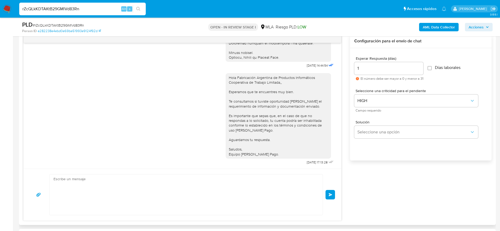
scroll to position [872, 0]
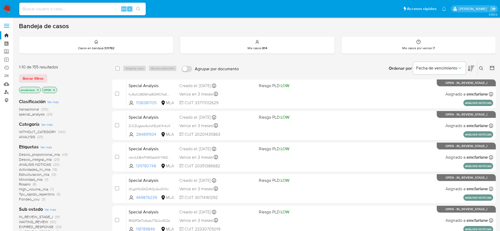
click at [4, 92] on link "Buscador de personas" at bounding box center [31, 92] width 63 height 8
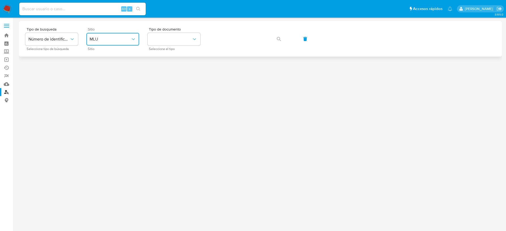
click at [133, 40] on icon "site_id" at bounding box center [133, 39] width 5 height 5
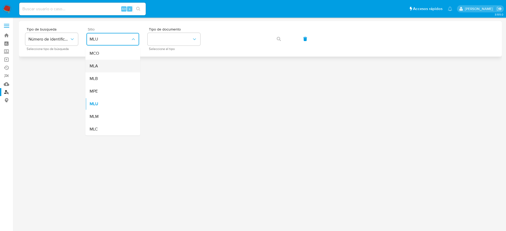
click at [110, 66] on div "MLA" at bounding box center [111, 66] width 43 height 13
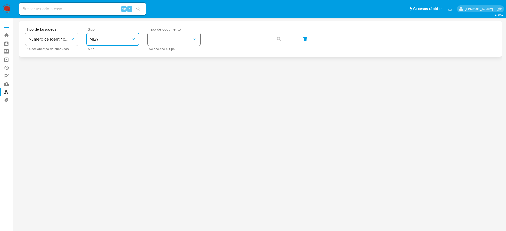
click at [182, 36] on button "identificationType" at bounding box center [174, 39] width 53 height 13
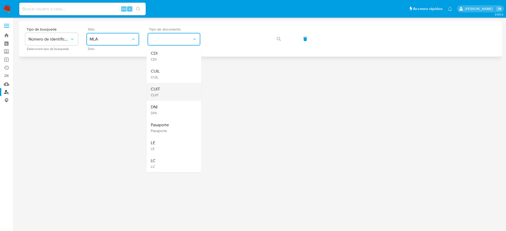
click at [165, 91] on div "CUIT CUIT" at bounding box center [172, 92] width 43 height 18
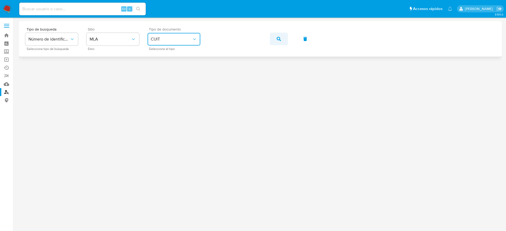
click at [280, 41] on span "button" at bounding box center [279, 39] width 4 height 12
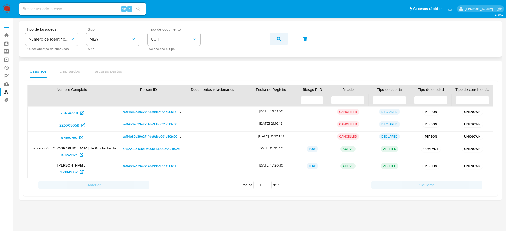
click at [276, 39] on button "button" at bounding box center [279, 39] width 18 height 13
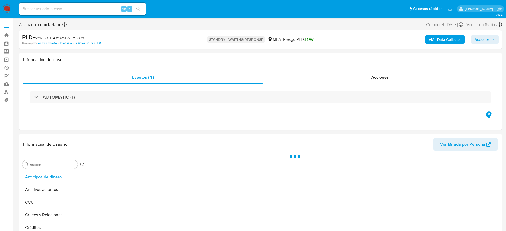
select select "10"
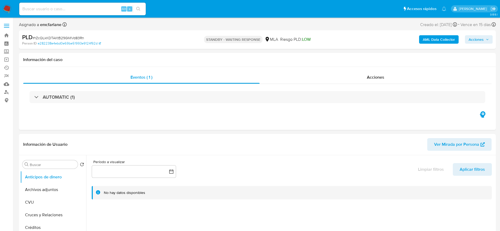
click at [76, 12] on input at bounding box center [82, 9] width 127 height 7
paste input "ugOYohXvc82dVhA0bhhksVhT"
type input "ugOYohXvc82dVhA0bhhksVhT"
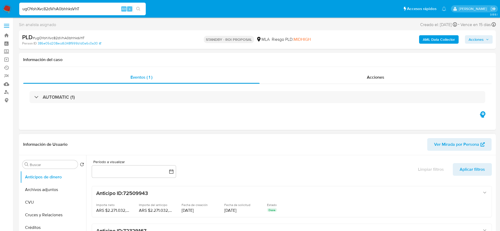
select select "10"
drag, startPoint x: 47, startPoint y: 188, endPoint x: 74, endPoint y: 178, distance: 27.8
click at [47, 188] on button "Archivos adjuntos" at bounding box center [53, 190] width 66 height 13
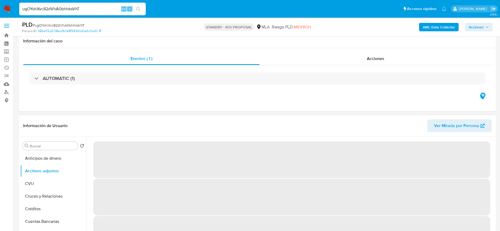
scroll to position [40, 0]
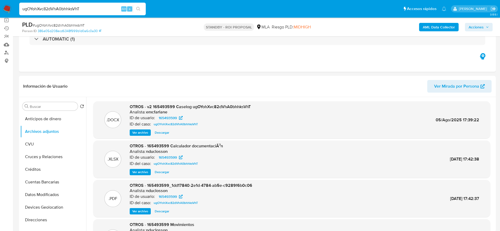
click at [59, 27] on span "# ugOYohXvc82dVhA0bhhksVhT" at bounding box center [59, 25] width 52 height 5
copy span "ugOYohXvc82dVhA0bhhksVhT"
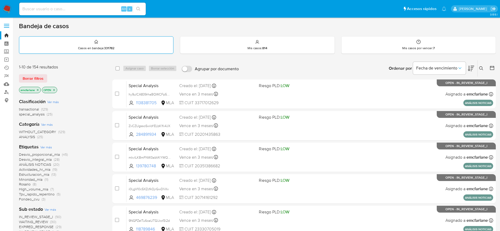
click at [28, 80] on span "Borrar filtros" at bounding box center [33, 78] width 21 height 7
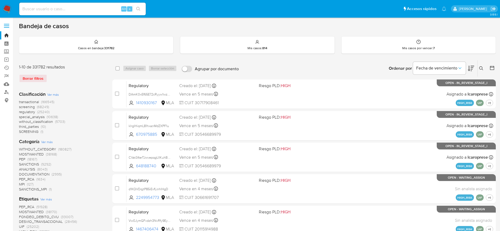
click at [481, 65] on div "Ingrese ID de usuario o caso Buscar Borrar filtros" at bounding box center [481, 68] width 9 height 16
click at [480, 69] on icon at bounding box center [481, 68] width 4 height 4
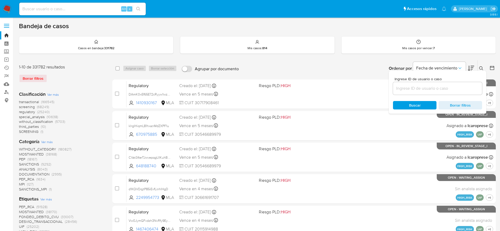
click at [429, 93] on div at bounding box center [437, 88] width 89 height 13
click at [427, 88] on input at bounding box center [437, 88] width 89 height 7
paste input "ugOYohXvc82dVhA0bhhksVhT"
type input "ugOYohXvc82dVhA0bhhksVhT"
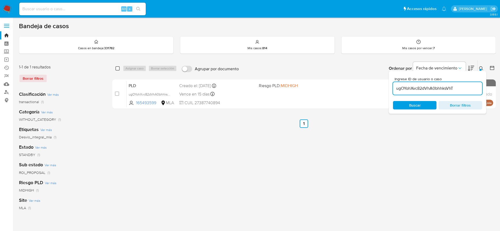
click at [116, 67] on input "checkbox" at bounding box center [117, 68] width 4 height 4
checkbox input "true"
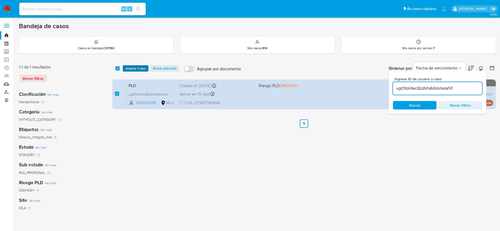
click at [128, 68] on span "Asignar 1 caso" at bounding box center [135, 68] width 20 height 5
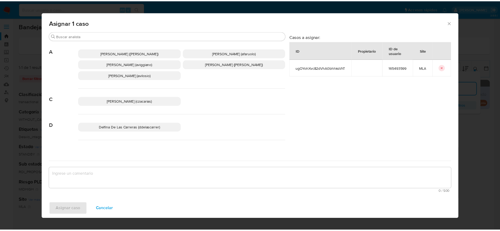
scroll to position [40, 0]
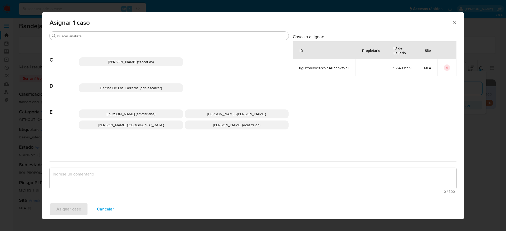
click at [128, 116] on span "[PERSON_NAME] (emcfarlane)" at bounding box center [131, 114] width 49 height 5
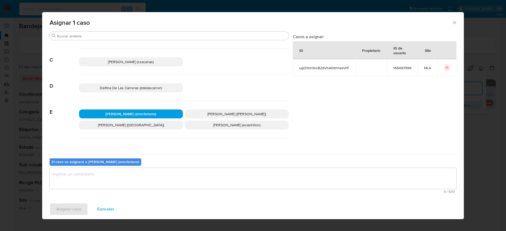
click at [95, 182] on textarea "assign-modal" at bounding box center [253, 178] width 407 height 21
click at [71, 210] on span "Asignar caso" at bounding box center [68, 210] width 25 height 12
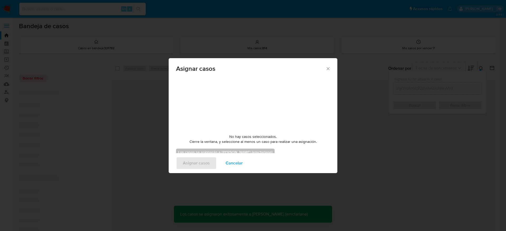
checkbox input "false"
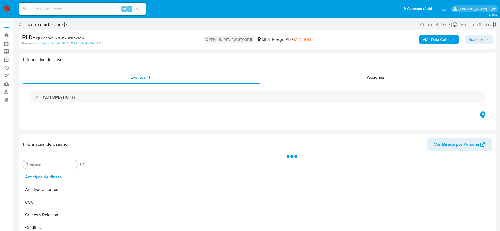
click at [480, 41] on span "Acciones" at bounding box center [476, 39] width 15 height 8
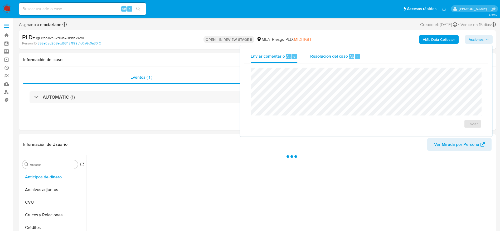
click at [335, 52] on div "Resolución del caso Alt r" at bounding box center [335, 57] width 50 height 14
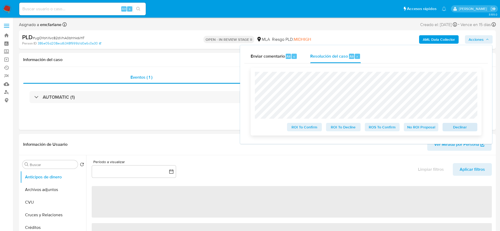
select select "10"
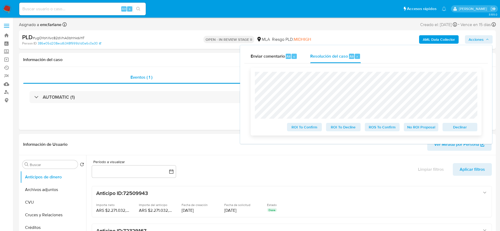
click at [452, 126] on span "Declinar" at bounding box center [459, 127] width 27 height 7
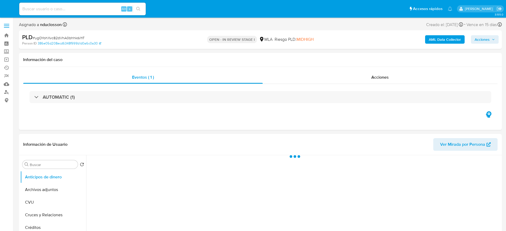
select select "10"
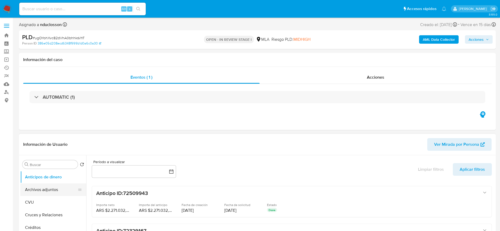
click at [51, 185] on button "Archivos adjuntos" at bounding box center [51, 190] width 62 height 13
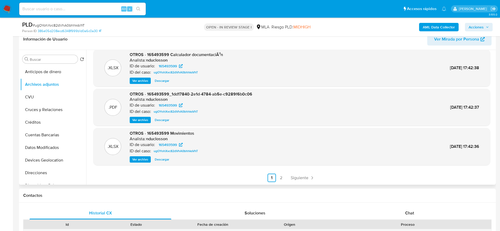
scroll to position [158, 0]
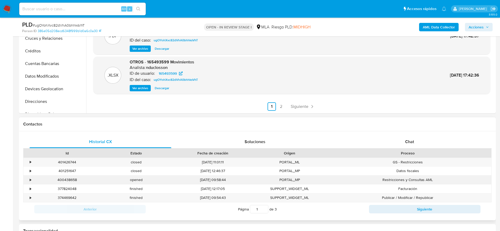
click at [68, 180] on div "400438658" at bounding box center [67, 180] width 69 height 9
copy div "400438658"
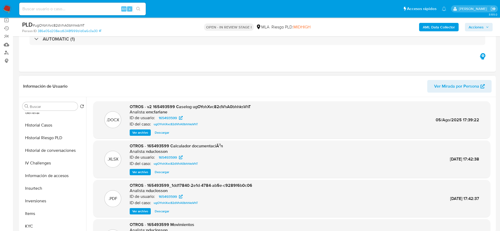
drag, startPoint x: 37, startPoint y: 225, endPoint x: 140, endPoint y: 88, distance: 171.6
click at [37, 224] on button "KYC" at bounding box center [53, 226] width 66 height 13
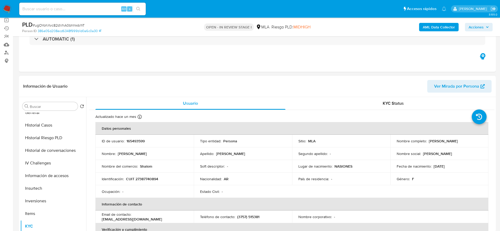
click at [133, 142] on p "165493599" at bounding box center [136, 141] width 18 height 5
copy p "165493599"
click at [431, 147] on td "Nombre completo : Maria del Pilar Spallanzani Gonzalez" at bounding box center [439, 141] width 98 height 13
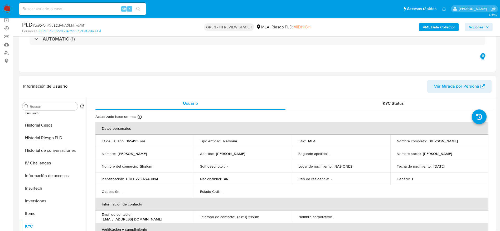
click at [431, 147] on td "Nombre completo : Maria del Pilar Spallanzani Gonzalez" at bounding box center [439, 141] width 98 height 13
click at [453, 149] on td "Nombre social : Esteban" at bounding box center [439, 154] width 98 height 13
click at [457, 146] on td "Nombre completo : Maria del Pilar Spallanzani Gonzalez" at bounding box center [439, 141] width 98 height 13
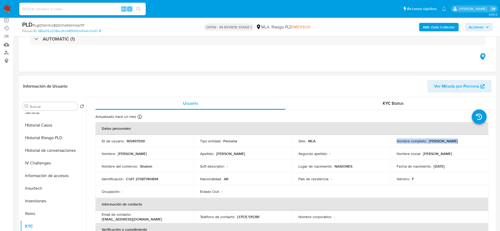
click at [457, 146] on td "Nombre completo : Maria del Pilar Spallanzani Gonzalez" at bounding box center [439, 141] width 98 height 13
click at [457, 140] on div "Nombre completo : [PERSON_NAME] del [PERSON_NAME] [PERSON_NAME]" at bounding box center [440, 141] width 86 height 5
click at [454, 139] on div "Nombre completo : [PERSON_NAME] del [PERSON_NAME] [PERSON_NAME]" at bounding box center [440, 141] width 86 height 5
click at [429, 144] on p "[PERSON_NAME] del [PERSON_NAME] [PERSON_NAME]" at bounding box center [443, 141] width 29 height 5
click at [401, 152] on p "Nombre social :" at bounding box center [409, 154] width 24 height 5
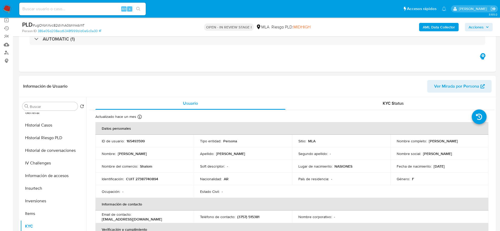
drag, startPoint x: 404, startPoint y: 147, endPoint x: 459, endPoint y: 144, distance: 55.2
click at [459, 144] on div "Nombre completo : [PERSON_NAME] del [PERSON_NAME] [PERSON_NAME]" at bounding box center [440, 141] width 86 height 5
copy p "[PERSON_NAME] del [PERSON_NAME] [PERSON_NAME]"
click at [142, 178] on p "CUIT 27387740894" at bounding box center [142, 179] width 32 height 5
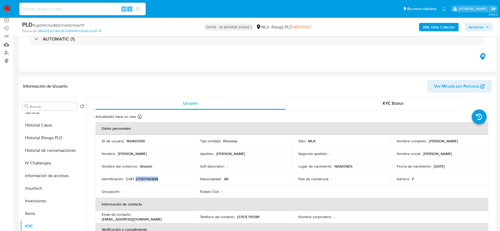
copy p "27387740894"
click at [75, 26] on span "# ugOYohXvc82dVhA0bhhksVhT" at bounding box center [59, 25] width 52 height 5
copy span "ugOYohXvc82dVhA0bhhksVhT"
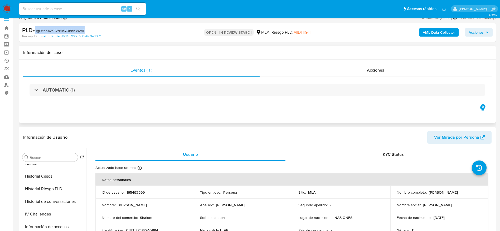
scroll to position [0, 0]
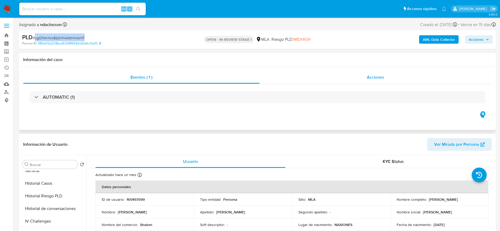
click at [350, 76] on div "Acciones" at bounding box center [376, 77] width 232 height 13
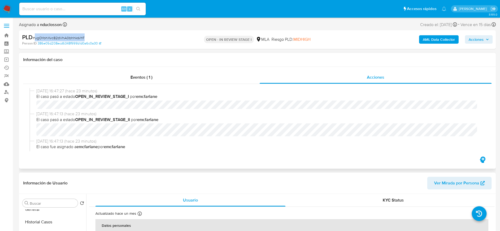
scroll to position [79, 0]
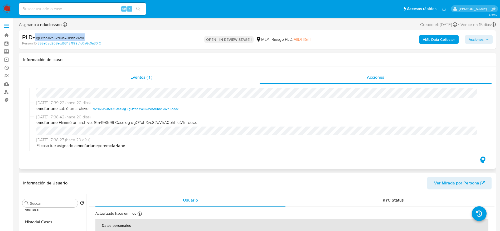
click at [134, 81] on div "Eventos ( 1 )" at bounding box center [141, 77] width 236 height 13
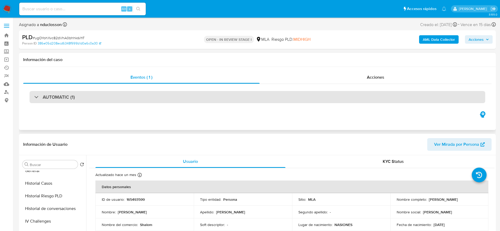
click at [57, 99] on h3 "AUTOMATIC (1)" at bounding box center [59, 97] width 32 height 6
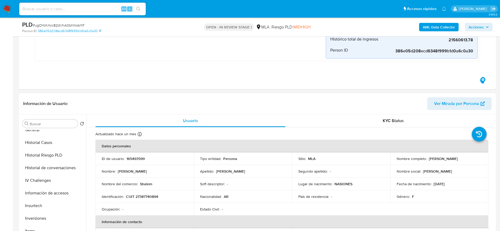
scroll to position [237, 0]
click at [146, 197] on p "CUIT 27387740894" at bounding box center [142, 196] width 32 height 5
copy p "27387740894"
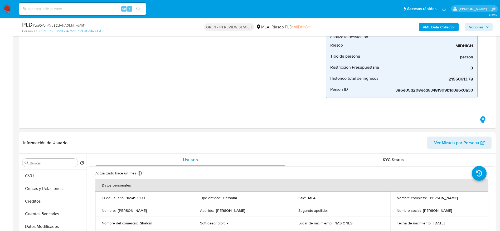
scroll to position [0, 0]
click at [52, 185] on button "Archivos adjuntos" at bounding box center [51, 188] width 62 height 13
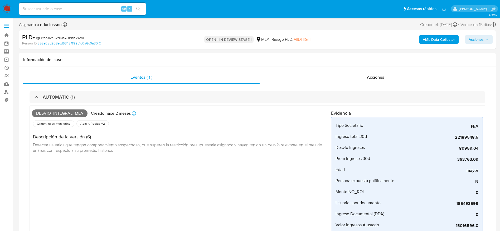
click at [64, 36] on span "# ugOYohXvc82dVhA0bhhksVhT" at bounding box center [59, 37] width 52 height 5
copy span "ugOYohXvc82dVhA0bhhksVhT"
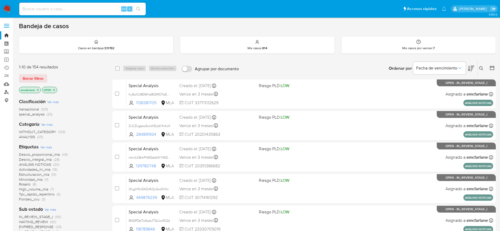
click at [7, 94] on link "Buscador de personas" at bounding box center [31, 92] width 63 height 8
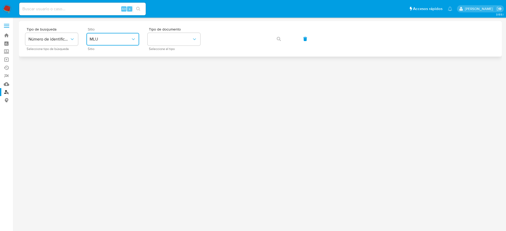
click at [118, 38] on span "MLU" at bounding box center [110, 39] width 41 height 5
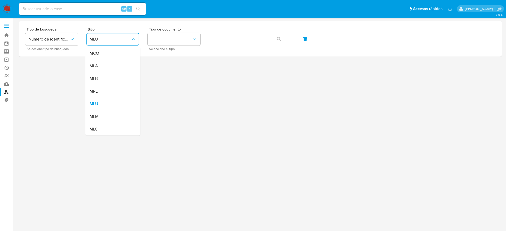
drag, startPoint x: 107, startPoint y: 67, endPoint x: 111, endPoint y: 66, distance: 4.8
click at [107, 67] on div "MLA" at bounding box center [111, 66] width 43 height 13
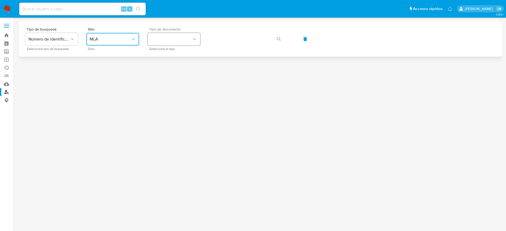
drag, startPoint x: 191, startPoint y: 37, endPoint x: 189, endPoint y: 40, distance: 3.7
click at [191, 37] on button "identificationType" at bounding box center [174, 39] width 53 height 13
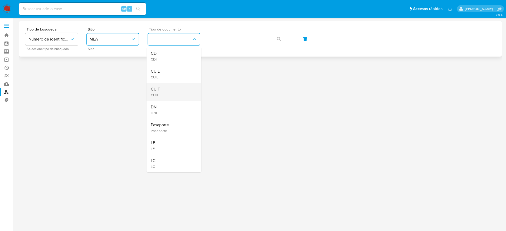
click at [166, 91] on div "CUIT CUIT" at bounding box center [172, 92] width 43 height 18
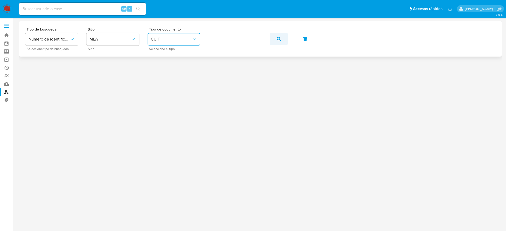
click at [282, 41] on button "button" at bounding box center [279, 39] width 18 height 13
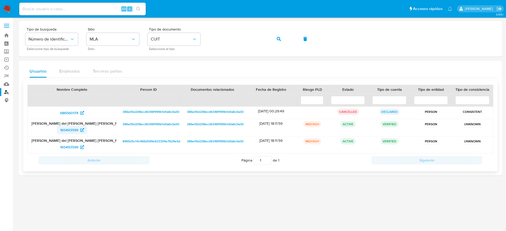
click at [67, 133] on span "165493599" at bounding box center [69, 130] width 18 height 8
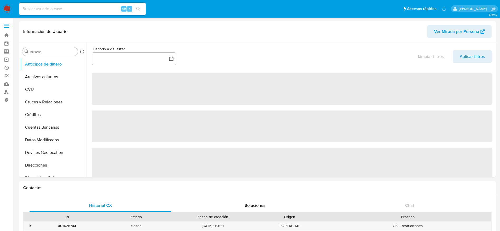
select select "10"
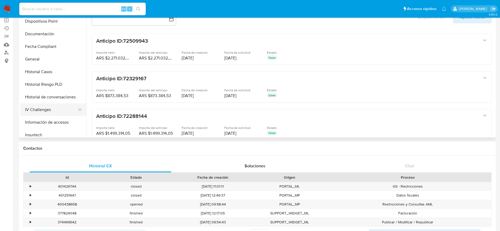
scroll to position [119, 0]
click at [47, 66] on button "Historial Casos" at bounding box center [51, 70] width 62 height 13
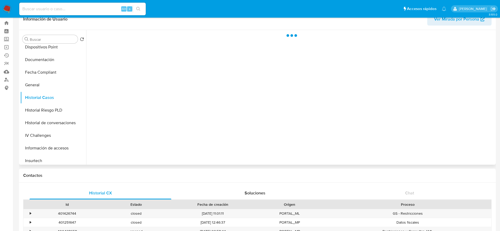
scroll to position [0, 0]
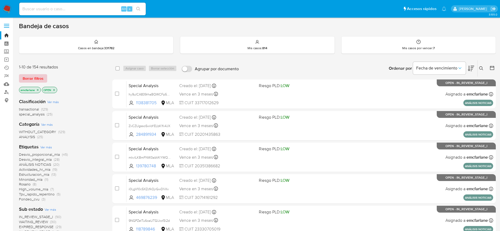
click at [40, 76] on span "Borrar filtros" at bounding box center [33, 78] width 21 height 7
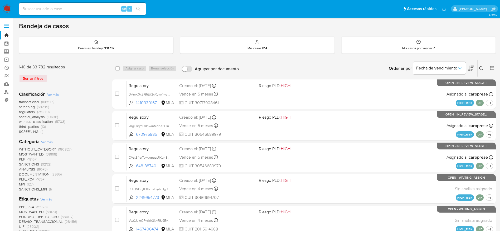
click at [480, 68] on icon at bounding box center [481, 68] width 4 height 4
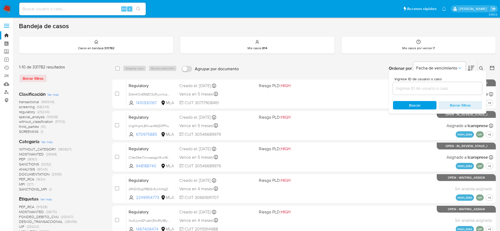
click at [434, 92] on div at bounding box center [437, 88] width 89 height 13
click at [434, 89] on input at bounding box center [437, 88] width 89 height 7
paste input "ugOYohXvc82dVhA0bhhksVhT"
type input "ugOYohXvc82dVhA0bhhksVhT"
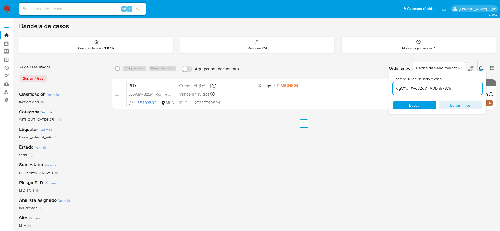
click at [120, 66] on div "select-all-cases-checkbox" at bounding box center [118, 68] width 6 height 6
click at [118, 70] on input "checkbox" at bounding box center [117, 68] width 4 height 4
checkbox input "true"
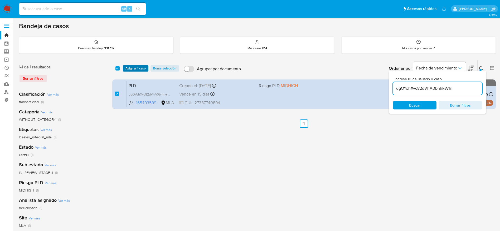
click at [135, 68] on span "Asignar 1 caso" at bounding box center [135, 68] width 20 height 5
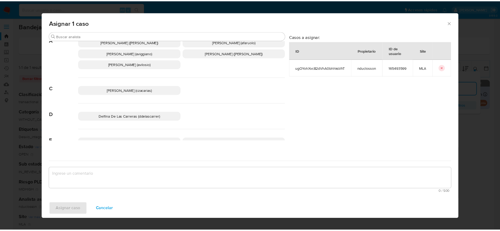
scroll to position [40, 0]
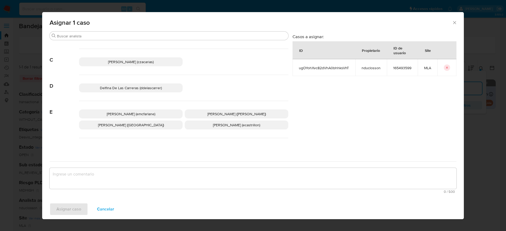
click at [127, 113] on span "Elaine Mc Farlane (emcfarlane)" at bounding box center [131, 114] width 49 height 5
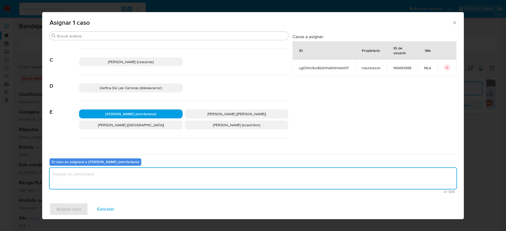
click at [102, 181] on textarea "assign-modal" at bounding box center [253, 178] width 407 height 21
click at [67, 215] on span "Asignar caso" at bounding box center [68, 210] width 25 height 12
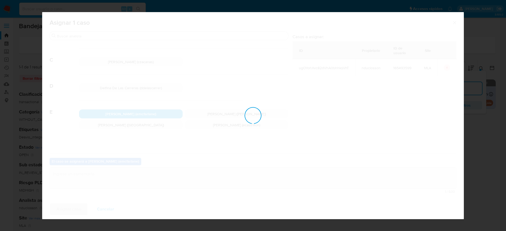
checkbox input "false"
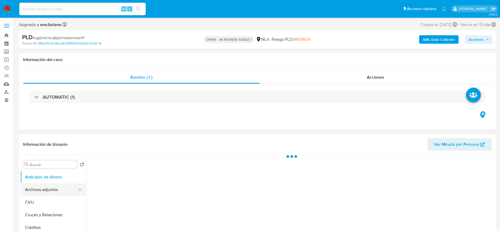
click at [45, 186] on button "Archivos adjuntos" at bounding box center [51, 190] width 62 height 13
select select "10"
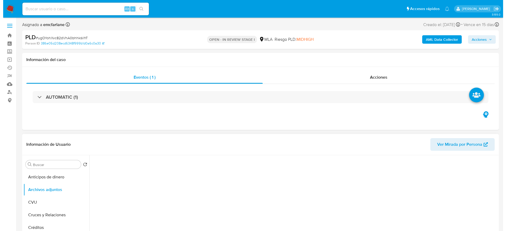
scroll to position [40, 0]
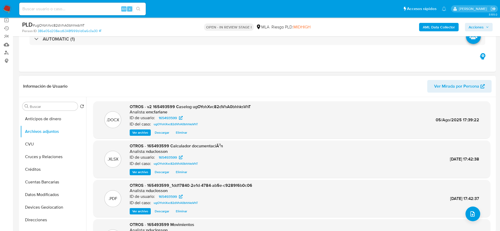
click at [185, 131] on span "Eliminar" at bounding box center [181, 132] width 11 height 5
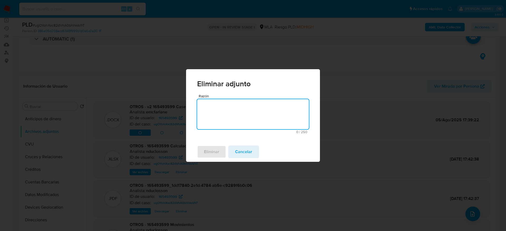
click at [213, 117] on textarea "Razón" at bounding box center [253, 114] width 112 height 30
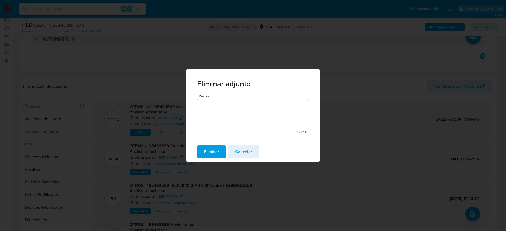
click at [210, 149] on span "Eliminar" at bounding box center [211, 152] width 15 height 12
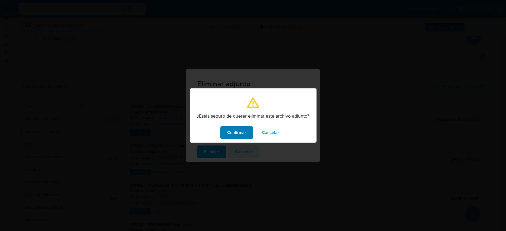
click at [233, 134] on span "Confirmar" at bounding box center [236, 133] width 19 height 12
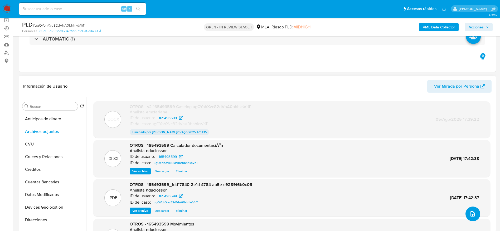
click at [471, 212] on icon "upload-file" at bounding box center [473, 214] width 4 height 5
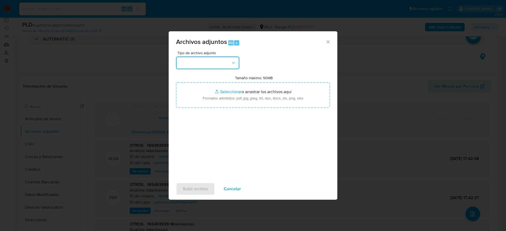
click at [207, 66] on button "button" at bounding box center [207, 63] width 63 height 13
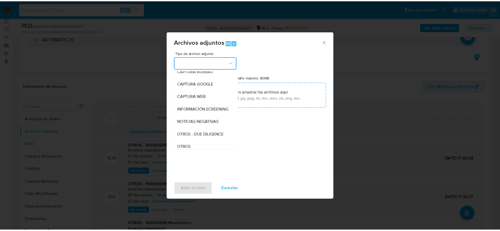
scroll to position [79, 0]
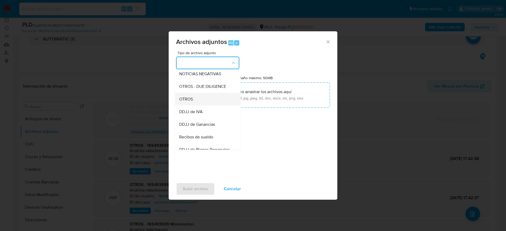
click at [195, 105] on div "OTROS" at bounding box center [206, 99] width 54 height 13
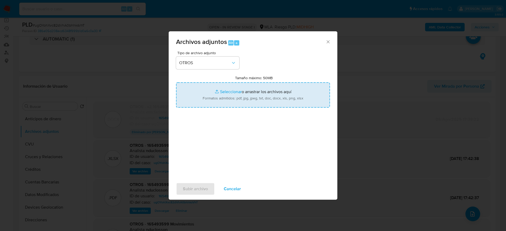
type input "C:\fakepath\v3 165493599 Caselog ugOYohXvc82dVhA0bhhksVhT.docx"
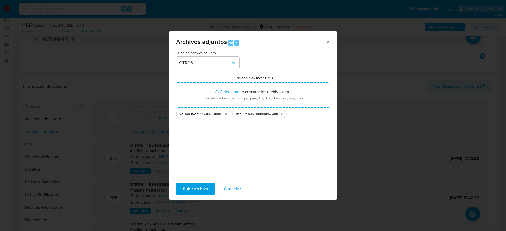
click at [197, 188] on span "Subir archivo" at bounding box center [195, 189] width 25 height 12
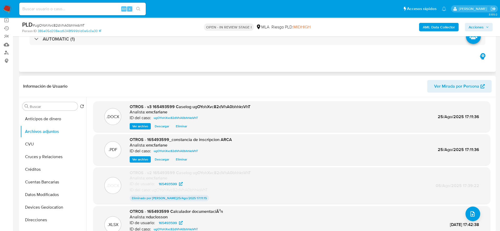
click at [262, 58] on div "Eventos ( 1 ) Acciones AUTOMATIC (1)" at bounding box center [257, 40] width 477 height 63
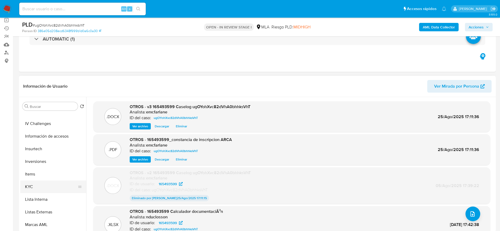
scroll to position [237, 0]
click at [49, 182] on button "Marcas AML" at bounding box center [51, 185] width 62 height 13
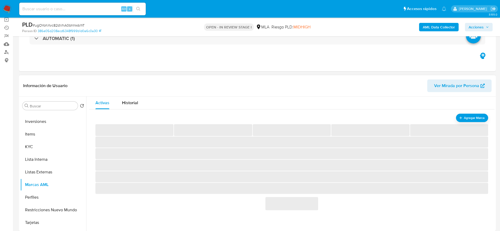
scroll to position [40, 0]
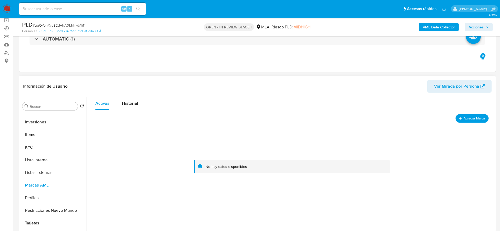
click at [478, 120] on span "Agregar Marca" at bounding box center [474, 118] width 21 height 7
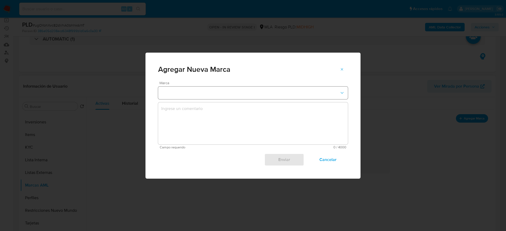
click at [176, 91] on button "marks-modal" at bounding box center [253, 93] width 190 height 13
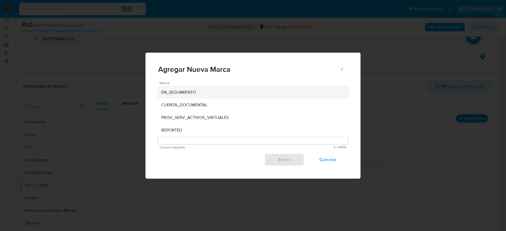
click at [195, 94] on span "EN_SEGUIMIENTO" at bounding box center [178, 92] width 35 height 5
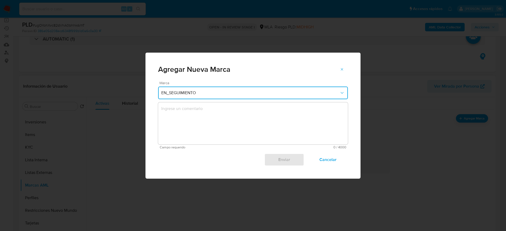
click at [202, 122] on textarea "marks-modal" at bounding box center [253, 124] width 190 height 42
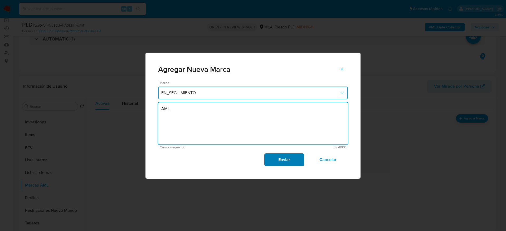
type textarea "AML"
click at [276, 159] on span "Enviar" at bounding box center [284, 160] width 26 height 12
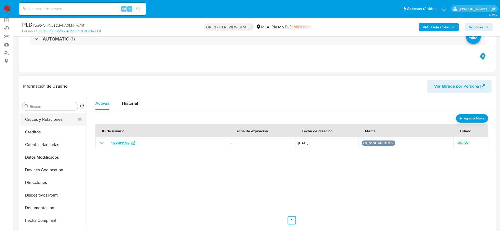
scroll to position [0, 0]
drag, startPoint x: 52, startPoint y: 128, endPoint x: 196, endPoint y: 119, distance: 143.9
click at [52, 128] on button "Archivos adjuntos" at bounding box center [53, 131] width 66 height 13
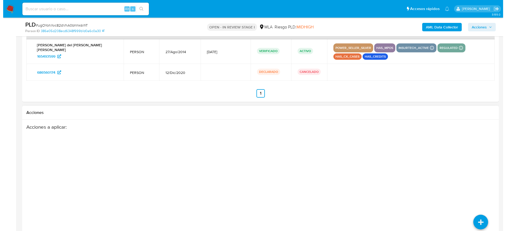
scroll to position [845, 0]
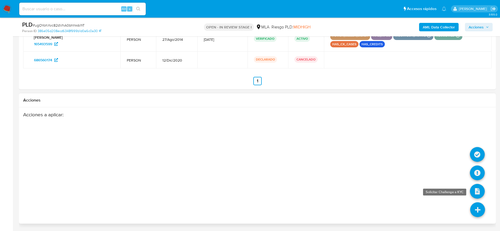
drag, startPoint x: 478, startPoint y: 207, endPoint x: 478, endPoint y: 196, distance: 11.3
click at [478, 207] on icon at bounding box center [477, 210] width 15 height 15
click at [480, 172] on icon at bounding box center [477, 173] width 15 height 15
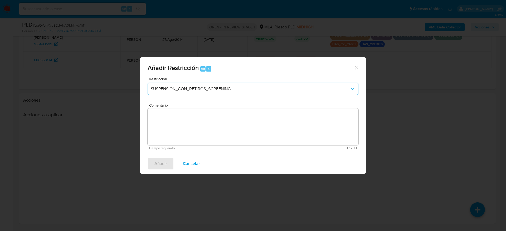
click at [197, 89] on span "SUSPENSION_CON_RETIROS_SCREENING" at bounding box center [250, 88] width 199 height 5
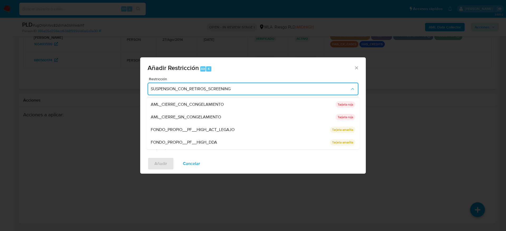
scroll to position [112, 0]
click at [413, 150] on div "Añadir Restricción Alt 4 Restricción SUSPENSION_CON_RETIROS_SCREENING SUSPENSIO…" at bounding box center [253, 115] width 506 height 231
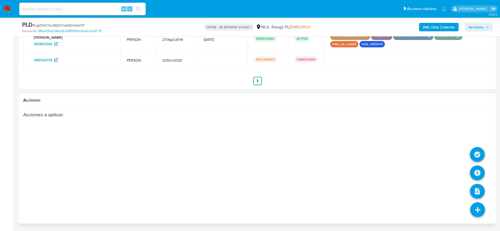
click at [473, 203] on li at bounding box center [478, 211] width 28 height 30
click at [478, 154] on icon at bounding box center [477, 154] width 15 height 15
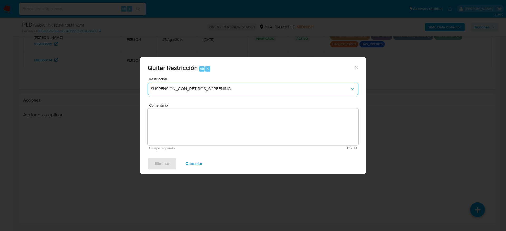
click at [167, 83] on button "SUSPENSION_CON_RETIROS_SCREENING" at bounding box center [253, 89] width 211 height 13
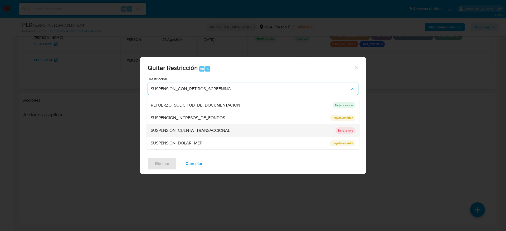
click at [189, 129] on span "SUSPENSION_CUENTA_TRANSACCIONAL" at bounding box center [190, 130] width 79 height 5
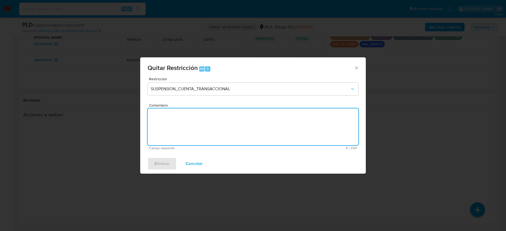
click at [188, 133] on textarea "Comentario" at bounding box center [253, 127] width 211 height 37
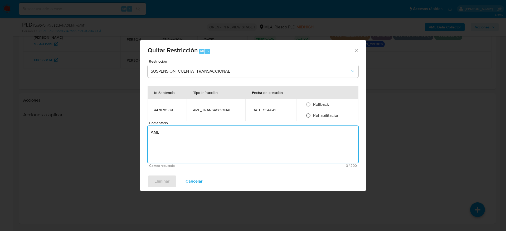
type textarea "AML"
click at [309, 115] on input "Rehabilitación" at bounding box center [308, 116] width 8 height 8
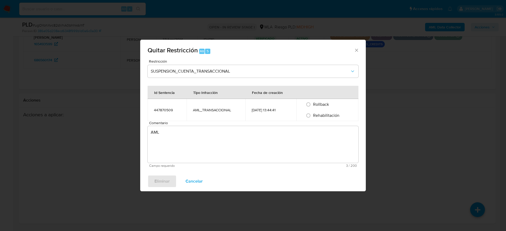
radio input "true"
click at [172, 175] on button "Eliminar" at bounding box center [162, 181] width 29 height 13
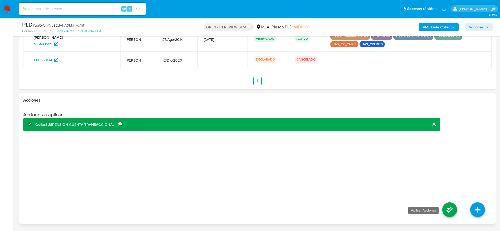
click at [449, 205] on icon at bounding box center [449, 210] width 15 height 15
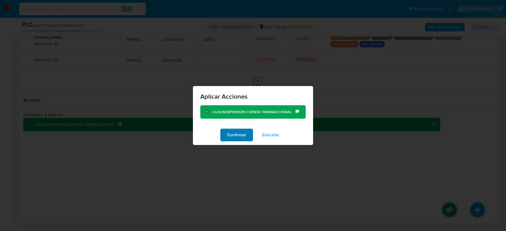
click at [235, 139] on span "Confirmar" at bounding box center [236, 135] width 19 height 12
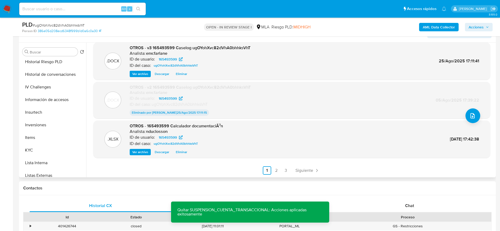
scroll to position [248, 0]
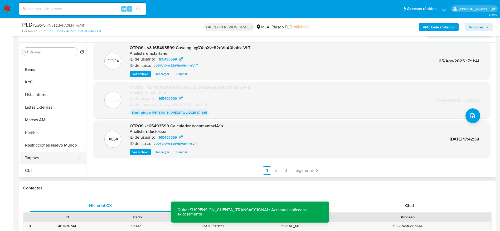
click at [41, 148] on button "Restricciones Nuevo Mundo" at bounding box center [53, 145] width 66 height 13
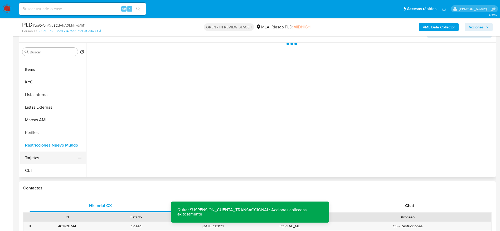
scroll to position [0, 0]
drag, startPoint x: 40, startPoint y: 157, endPoint x: 42, endPoint y: 147, distance: 10.2
click at [40, 158] on button "Tarjetas" at bounding box center [53, 158] width 66 height 13
click at [42, 144] on button "Restricciones Nuevo Mundo" at bounding box center [51, 145] width 62 height 13
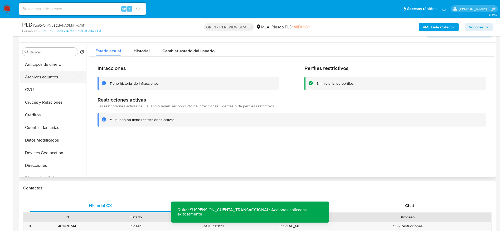
click at [44, 80] on button "Archivos adjuntos" at bounding box center [51, 77] width 62 height 13
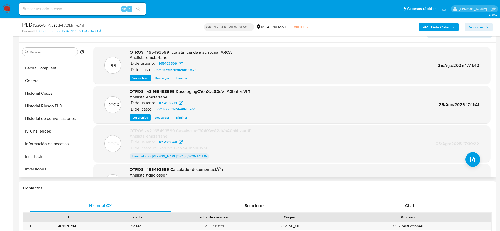
scroll to position [237, 0]
click at [37, 91] on button "KYC" at bounding box center [51, 93] width 62 height 13
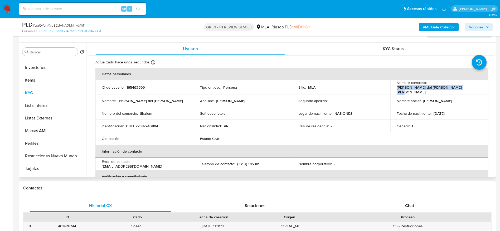
drag, startPoint x: 454, startPoint y: 90, endPoint x: 395, endPoint y: 90, distance: 59.1
click at [395, 90] on td "Nombre completo : Maria del Pilar Spallanzani Gonzalez" at bounding box center [439, 87] width 98 height 14
copy p "Maria del Pilar Spallanzani Gonzalez"
drag, startPoint x: 47, startPoint y: 154, endPoint x: 113, endPoint y: 153, distance: 66.2
click at [47, 155] on button "Restricciones Nuevo Mundo" at bounding box center [53, 156] width 66 height 13
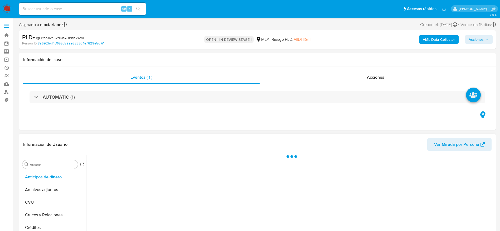
drag, startPoint x: 39, startPoint y: 190, endPoint x: 154, endPoint y: 150, distance: 122.1
click at [39, 190] on button "Archivos adjuntos" at bounding box center [53, 190] width 66 height 13
select select "10"
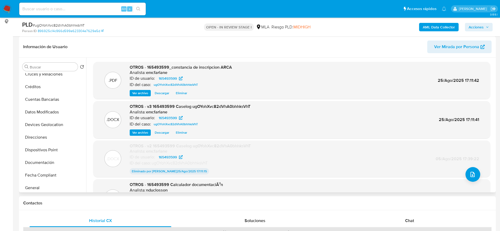
scroll to position [79, 0]
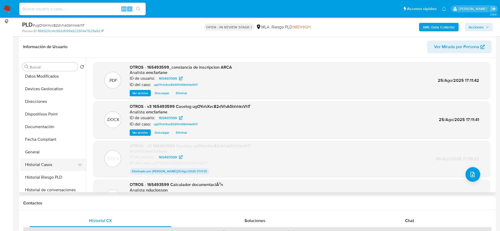
click at [34, 170] on button "Historial Casos" at bounding box center [51, 165] width 62 height 13
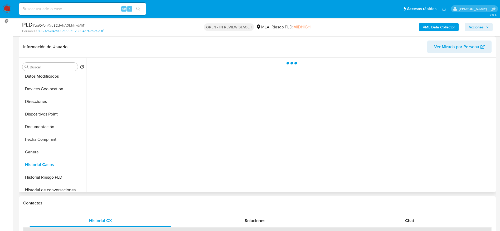
scroll to position [0, 0]
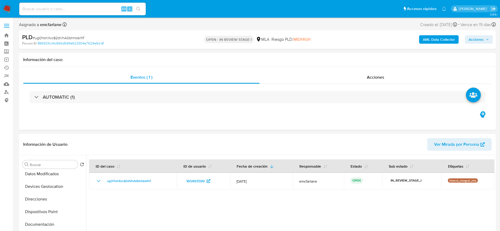
click at [480, 40] on span "Acciones" at bounding box center [476, 39] width 15 height 8
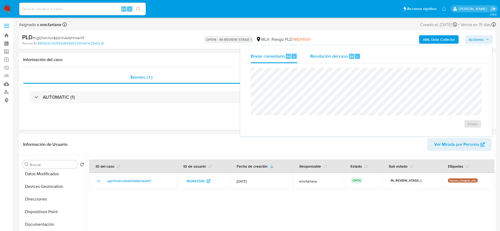
click at [317, 62] on div "Resolución del caso Alt r" at bounding box center [335, 57] width 50 height 14
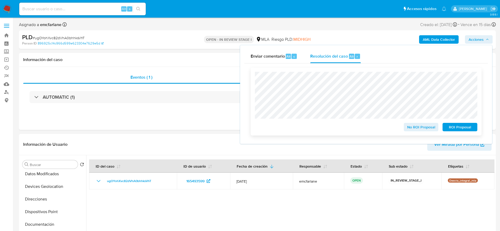
click at [454, 128] on span "ROI Proposal" at bounding box center [459, 127] width 27 height 7
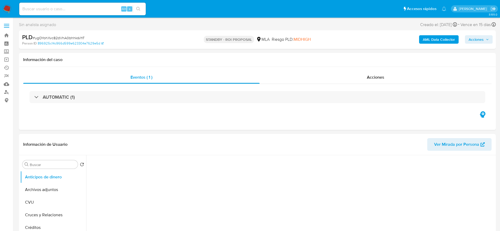
click at [86, 11] on input at bounding box center [82, 9] width 127 height 7
paste input "v0XHIhx88LNIeQOWSeT4ykEv"
type input "v0XHIhx88LNIeQOWSeT4ykEv"
select select "10"
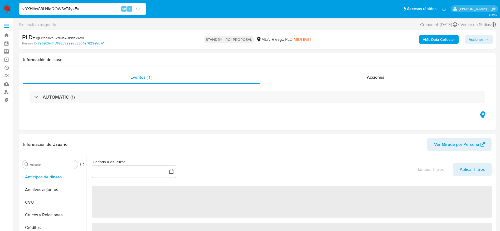
type input "v0XHIhx88LNIeQOWSeT4ykEv"
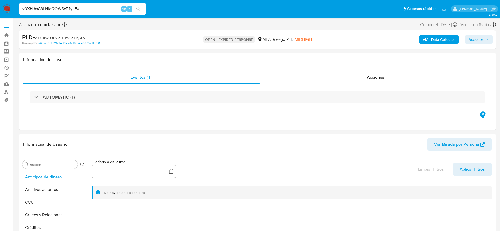
select select "10"
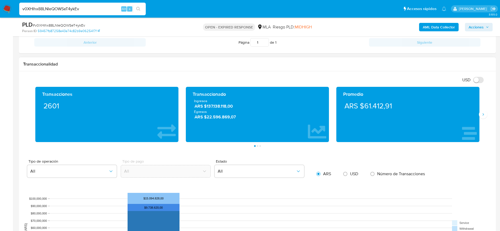
scroll to position [158, 0]
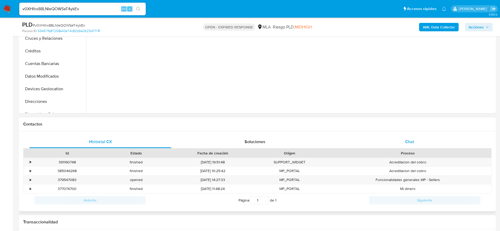
click at [411, 144] on span "Chat" at bounding box center [409, 142] width 9 height 6
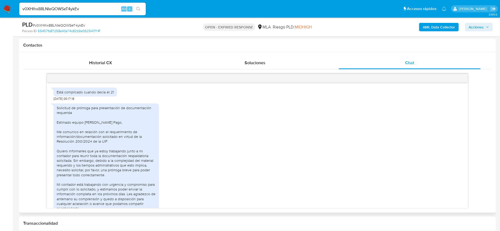
scroll to position [0, 0]
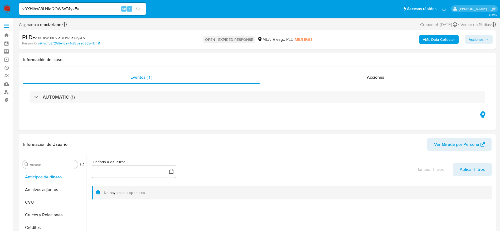
click at [48, 36] on span "# v0XHIhx88LNIeQOWSeT4ykEv" at bounding box center [59, 37] width 52 height 5
copy span "v0XHIhx88LNIeQOWSeT4ykEv"
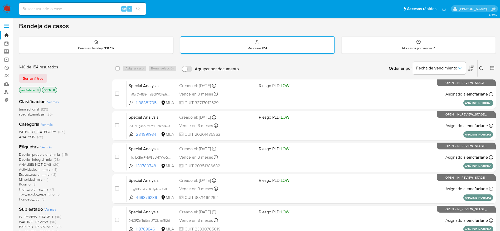
drag, startPoint x: 37, startPoint y: 80, endPoint x: 296, endPoint y: 46, distance: 261.8
click at [37, 80] on span "Borrar filtros" at bounding box center [33, 78] width 21 height 7
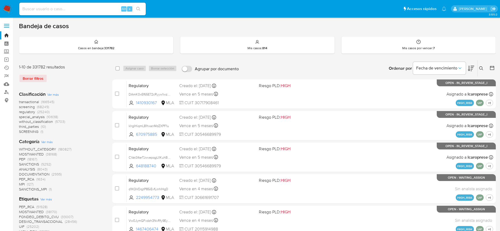
click at [481, 69] on icon at bounding box center [481, 68] width 4 height 4
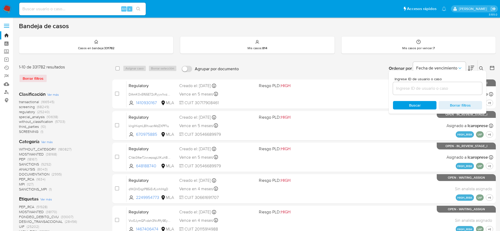
click at [429, 91] on input at bounding box center [437, 88] width 89 height 7
type input "v0XHIhx88LNIeQOWSeT4ykEv"
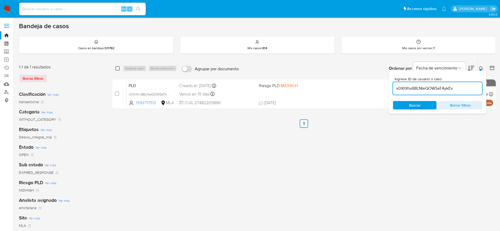
click at [115, 67] on input "checkbox" at bounding box center [117, 68] width 4 height 4
checkbox input "true"
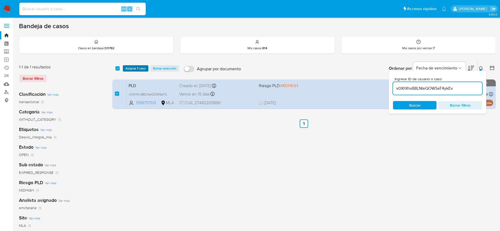
click at [128, 69] on span "Asignar 1 caso" at bounding box center [135, 68] width 20 height 5
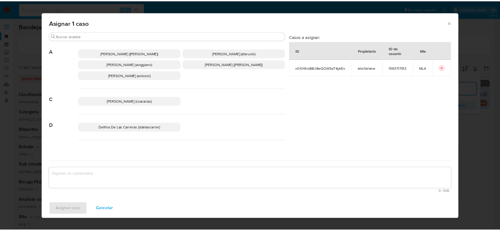
scroll to position [40, 0]
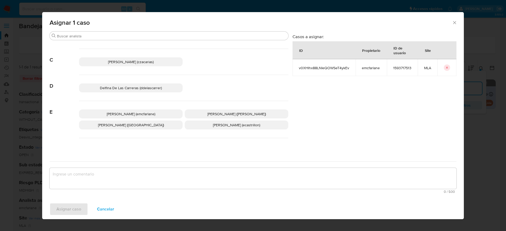
click at [139, 111] on p "Elaine Mc Farlane (emcfarlane)" at bounding box center [131, 114] width 104 height 9
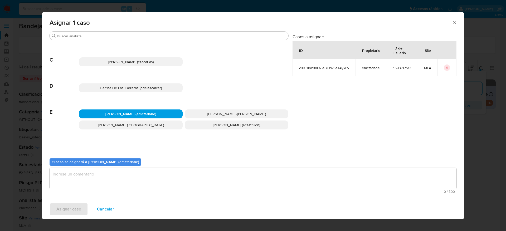
drag, startPoint x: 112, startPoint y: 166, endPoint x: 110, endPoint y: 171, distance: 5.0
click at [112, 167] on div "El caso se asignará a Elaine Mc Farlane (emcfarlane) 0 / 500 500 caracteres res…" at bounding box center [253, 175] width 407 height 42
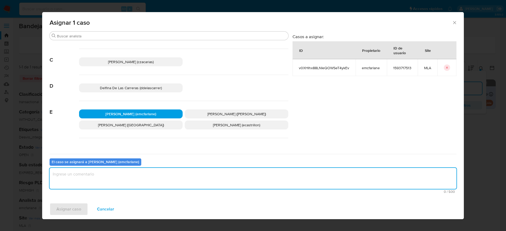
click at [94, 182] on textarea "assign-modal" at bounding box center [253, 178] width 407 height 21
click at [62, 216] on div "Asignar caso Cancelar" at bounding box center [253, 210] width 422 height 20
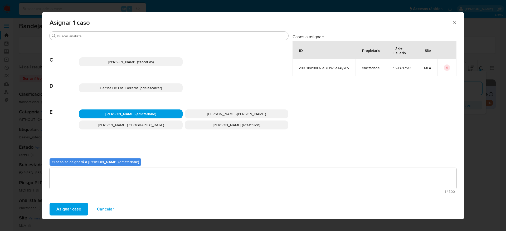
click at [69, 210] on span "Asignar caso" at bounding box center [68, 210] width 25 height 12
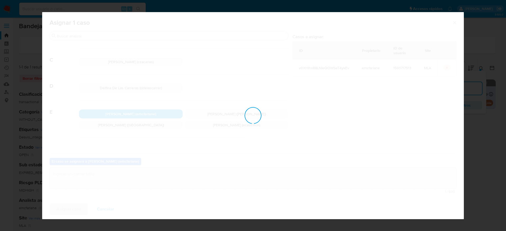
checkbox input "false"
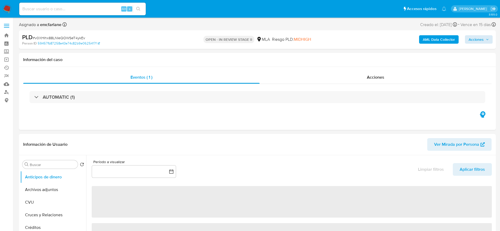
select select "10"
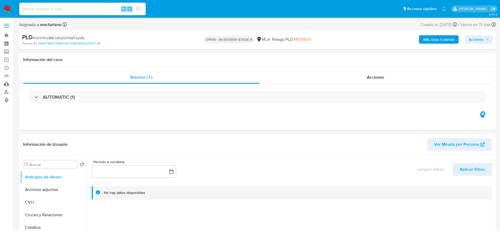
click at [473, 40] on span "Acciones" at bounding box center [476, 39] width 15 height 8
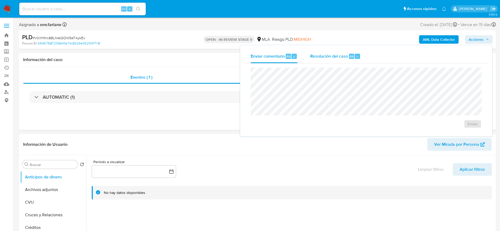
click at [352, 63] on div "Resolución del caso Alt r" at bounding box center [335, 57] width 50 height 14
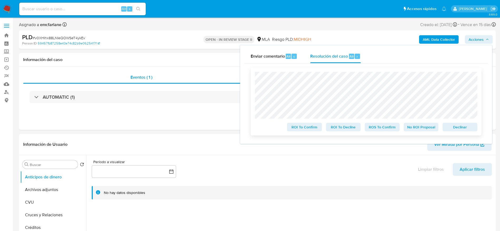
click at [445, 124] on button "Declinar" at bounding box center [460, 127] width 35 height 8
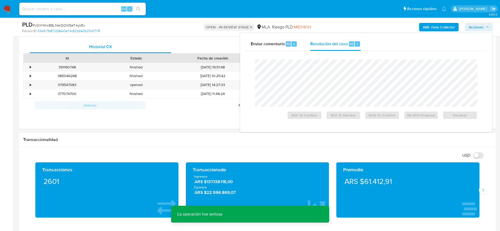
scroll to position [277, 0]
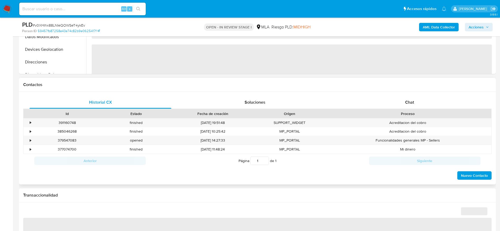
click at [410, 103] on span "Chat" at bounding box center [409, 102] width 9 height 6
select select "10"
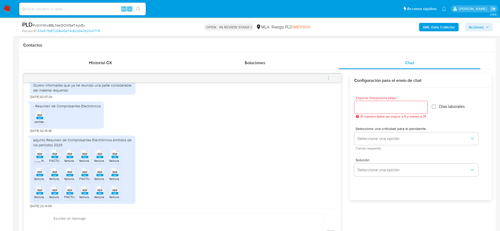
scroll to position [514, 0]
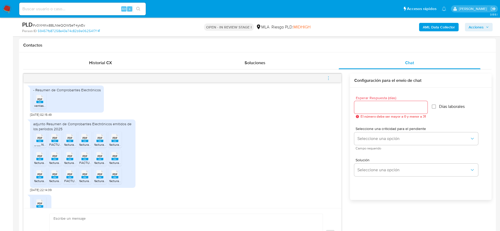
click at [38, 142] on rect at bounding box center [39, 141] width 7 height 2
click at [58, 142] on div "PDF PDF" at bounding box center [54, 138] width 11 height 10
click at [72, 142] on rect at bounding box center [69, 141] width 7 height 2
click at [88, 142] on icon at bounding box center [84, 138] width 7 height 8
click at [98, 140] on span "PDF" at bounding box center [100, 138] width 5 height 3
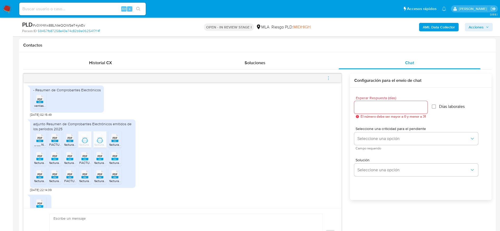
drag, startPoint x: 119, startPoint y: 142, endPoint x: 114, endPoint y: 144, distance: 4.7
click at [114, 143] on div "PDF PDF" at bounding box center [114, 138] width 11 height 10
click at [42, 158] on span "PDF" at bounding box center [39, 156] width 5 height 3
click at [52, 158] on span "PDF" at bounding box center [54, 156] width 5 height 3
click at [68, 158] on span "PDF" at bounding box center [69, 156] width 5 height 3
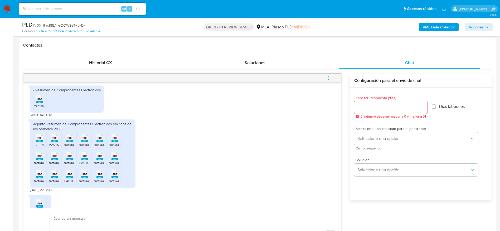
click at [86, 161] on div "PDF PDF" at bounding box center [84, 156] width 11 height 10
click at [105, 163] on li "PDF PDF facturas parte 8 Mis Comprobantes.pdf" at bounding box center [99, 158] width 13 height 16
drag, startPoint x: 118, startPoint y: 162, endPoint x: 88, endPoint y: 169, distance: 31.1
click at [118, 161] on icon at bounding box center [115, 156] width 7 height 8
click at [39, 179] on rect at bounding box center [39, 177] width 7 height 2
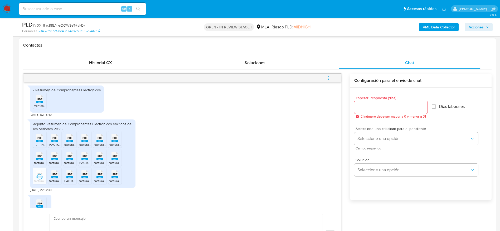
click at [59, 178] on div "PDF PDF" at bounding box center [54, 174] width 11 height 10
click at [88, 179] on rect at bounding box center [84, 177] width 7 height 2
click at [101, 179] on rect at bounding box center [99, 177] width 7 height 2
click at [63, 26] on span "# v0XHIhx88LNIeQOWSeT4ykEv" at bounding box center [59, 25] width 52 height 5
drag, startPoint x: 63, startPoint y: 26, endPoint x: 66, endPoint y: 26, distance: 2.9
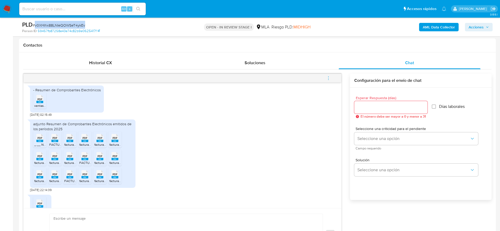
click at [63, 26] on span "# v0XHIhx88LNIeQOWSeT4ykEv" at bounding box center [59, 25] width 52 height 5
copy span "v0XHIhx88LNIeQOWSeT4ykEv"
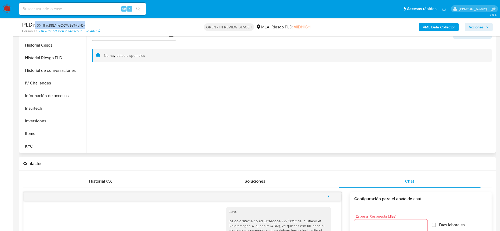
scroll to position [237, 0]
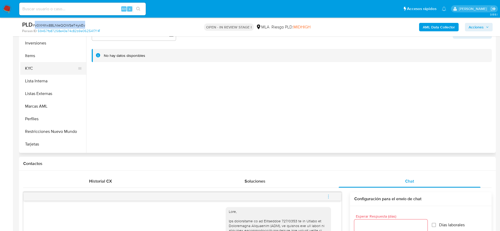
drag, startPoint x: 35, startPoint y: 66, endPoint x: 74, endPoint y: 66, distance: 38.5
click at [35, 67] on button "KYC" at bounding box center [51, 68] width 62 height 13
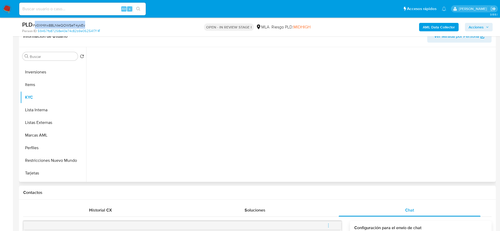
scroll to position [79, 0]
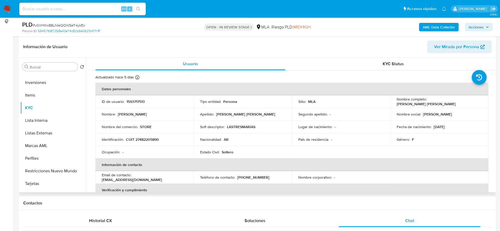
click at [437, 113] on p "AGUSTINA ELVIRA" at bounding box center [437, 114] width 29 height 5
click at [461, 132] on td "Fecha de nacimiento : 03/11/2004" at bounding box center [439, 127] width 98 height 13
click at [142, 130] on td "Nombre del comercio : STORE" at bounding box center [144, 127] width 98 height 13
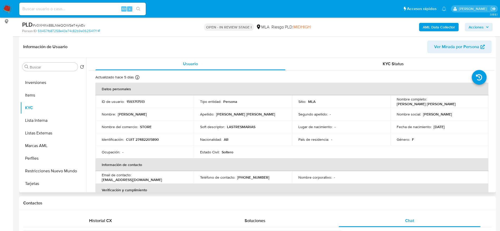
click at [142, 130] on td "Nombre del comercio : STORE" at bounding box center [144, 127] width 98 height 13
click at [144, 126] on p "STORE" at bounding box center [146, 127] width 12 height 5
copy p "STORE"
click at [180, 131] on td "Nombre del comercio : STORE" at bounding box center [144, 127] width 98 height 13
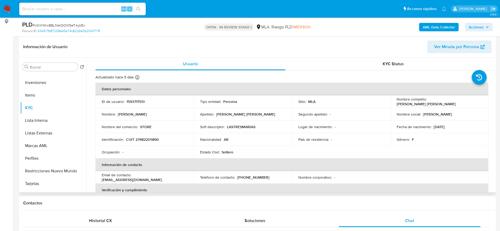
click at [234, 127] on p "LASTRESMARIAS" at bounding box center [241, 127] width 28 height 5
copy p "LASTRESMARIAS"
drag, startPoint x: 420, startPoint y: 103, endPoint x: 458, endPoint y: 104, distance: 38.0
click at [458, 104] on td "Nombre completo : Agustina Elvira Mercado Velasques" at bounding box center [439, 101] width 98 height 13
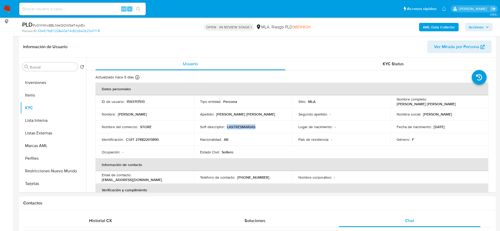
copy p "Agustina Elvira Mercado Velasques"
drag, startPoint x: 225, startPoint y: 128, endPoint x: 314, endPoint y: 64, distance: 110.1
click at [258, 126] on div "Soft descriptor : LASTRESMARIAS" at bounding box center [243, 127] width 86 height 5
copy div "LASTRESMARIAS"
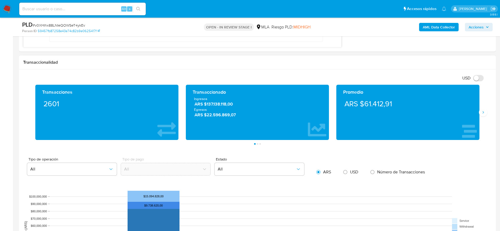
scroll to position [712, 0]
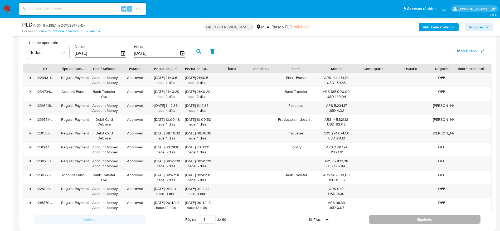
click at [377, 217] on button "Siguiente" at bounding box center [425, 220] width 112 height 8
type input "2"
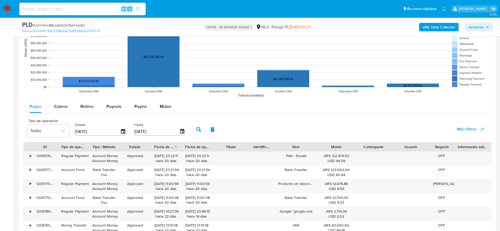
scroll to position [633, 0]
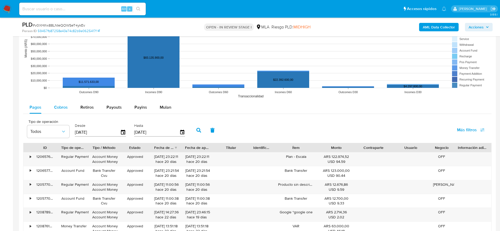
click at [56, 105] on span "Cobros" at bounding box center [61, 107] width 14 height 6
select select "10"
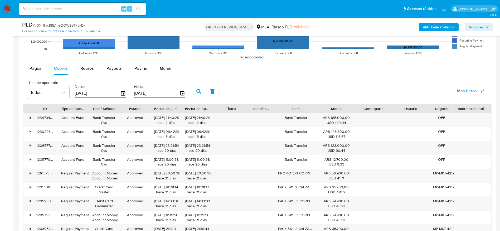
scroll to position [712, 0]
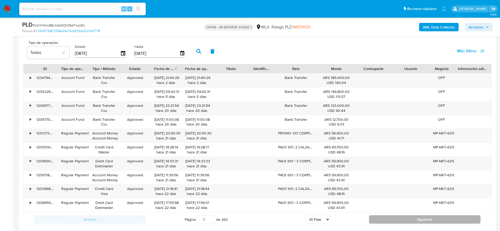
click at [428, 218] on button "Siguiente" at bounding box center [425, 220] width 112 height 8
type input "2"
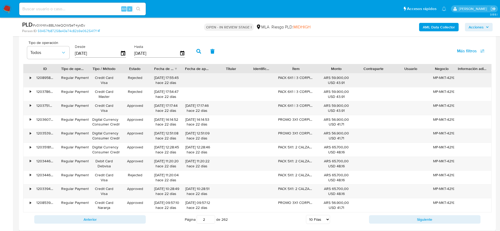
click at [446, 79] on div "MP-MKT-4219546868877959" at bounding box center [441, 77] width 17 height 5
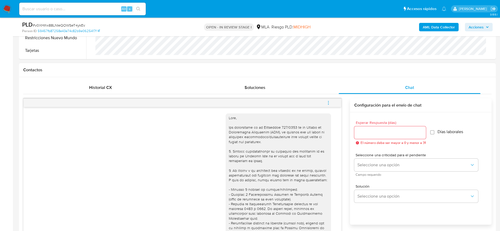
scroll to position [136, 0]
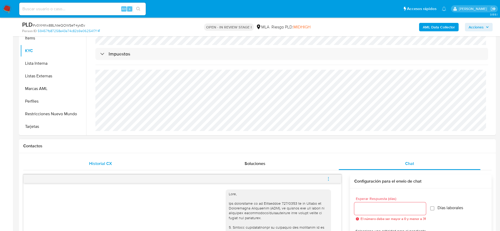
click at [99, 166] on span "Historial CX" at bounding box center [100, 164] width 23 height 6
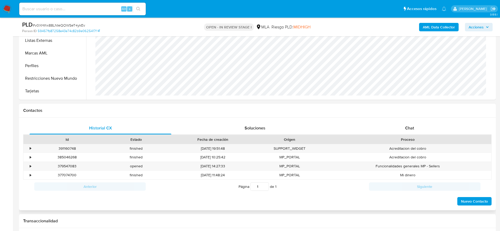
scroll to position [215, 0]
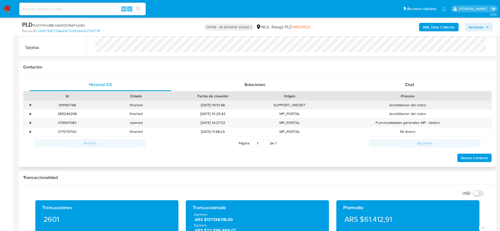
click at [67, 101] on div "391160748" at bounding box center [67, 105] width 69 height 9
click at [67, 105] on div "391160748" at bounding box center [67, 105] width 69 height 9
copy div "391160748"
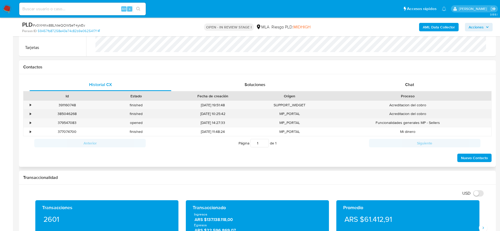
click at [62, 115] on div "385046268" at bounding box center [67, 114] width 69 height 9
copy div "385046268"
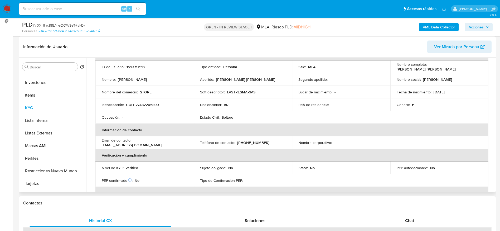
scroll to position [11, 0]
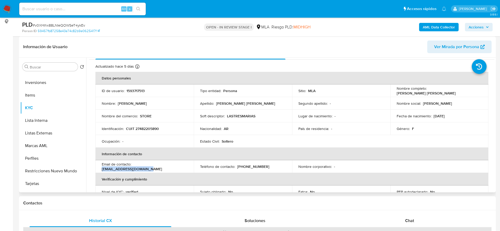
drag, startPoint x: 133, startPoint y: 166, endPoint x: 179, endPoint y: 163, distance: 45.7
click at [179, 163] on td "Email de contacto : tizannastore@outlook.com" at bounding box center [144, 167] width 98 height 13
copy p "tizannastore@outlook.com"
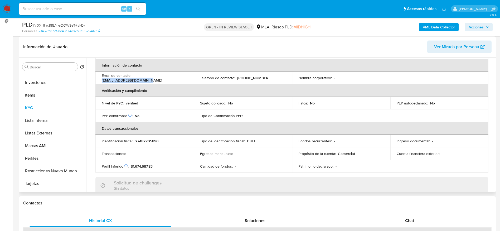
scroll to position [209, 0]
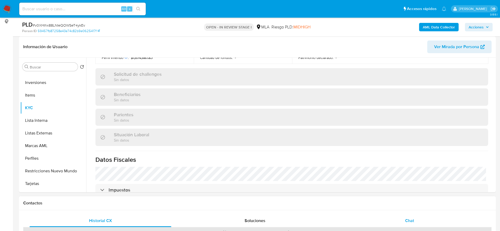
click at [418, 221] on div "Chat" at bounding box center [410, 221] width 142 height 13
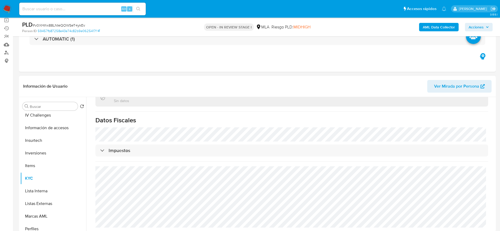
scroll to position [129, 0]
click at [41, 156] on button "Historial Casos" at bounding box center [51, 154] width 62 height 13
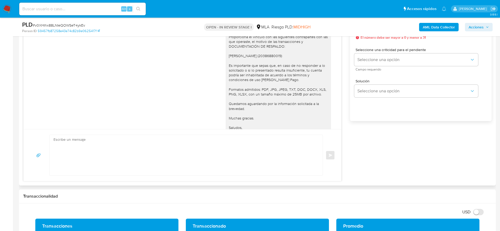
scroll to position [855, 0]
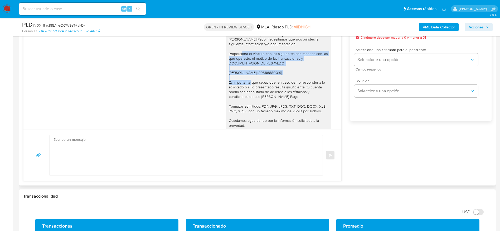
drag, startPoint x: 292, startPoint y: 77, endPoint x: 220, endPoint y: 57, distance: 75.1
click at [226, 57] on div "Hola Agustina Elvira Mercado Velásquez, Muchas gracias por tu respuesta. En fun…" at bounding box center [278, 82] width 105 height 143
copy div "Proporciona el vínculo con las siguientes contrapartes con las que operaste, el…"
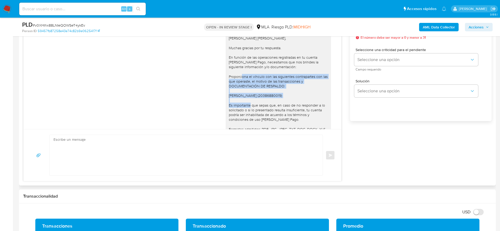
scroll to position [776, 0]
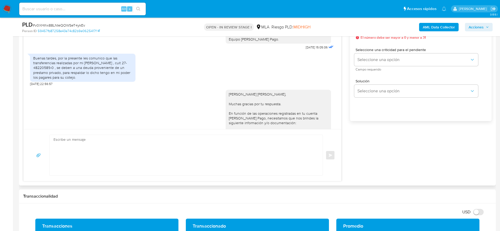
drag, startPoint x: 87, startPoint y: 86, endPoint x: 120, endPoint y: 94, distance: 34.5
click at [23, 62] on div "18/06/2025 17:56:58 Hola buenos días cómo estás? Me dicen que tengo hasta el 21…" at bounding box center [182, 88] width 318 height 187
copy div "Buenas tardes, por la presente les comunico que las transferencias realizadas p…"
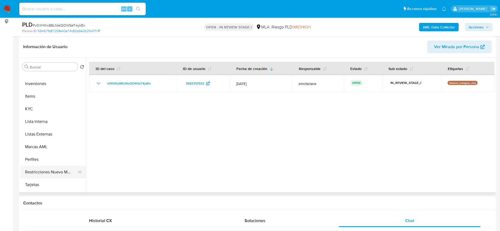
scroll to position [248, 0]
click at [35, 95] on button "KYC" at bounding box center [51, 97] width 62 height 13
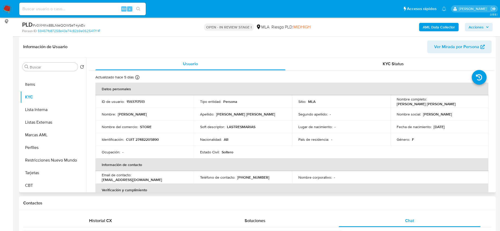
click at [147, 138] on p "CUIT 27482205890" at bounding box center [142, 139] width 33 height 5
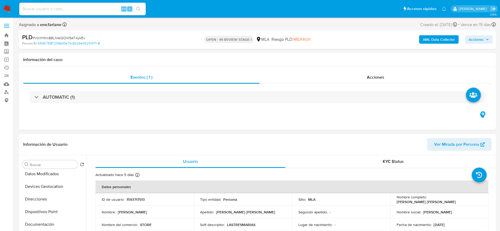
scroll to position [0, 0]
drag, startPoint x: 40, startPoint y: 191, endPoint x: 216, endPoint y: 146, distance: 181.7
click at [42, 190] on button "Archivos adjuntos" at bounding box center [53, 190] width 66 height 13
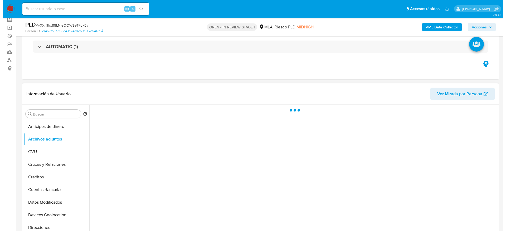
scroll to position [40, 0]
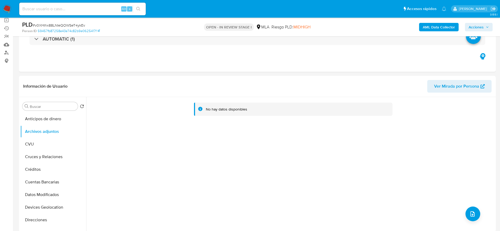
click at [432, 29] on b "AML Data Collector" at bounding box center [439, 27] width 32 height 8
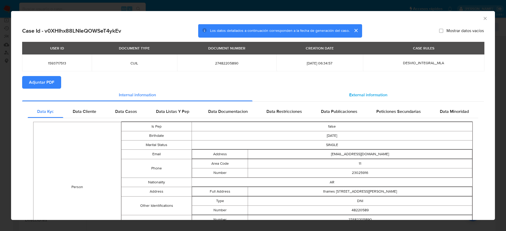
click at [356, 92] on span "External information" at bounding box center [368, 95] width 38 height 6
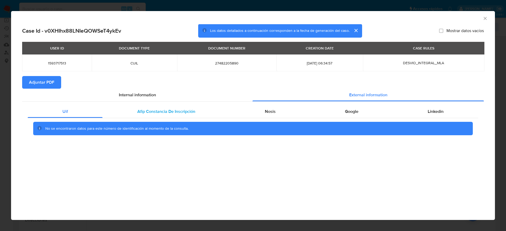
click at [154, 116] on div "Afip Constancia De Inscripción" at bounding box center [166, 111] width 127 height 13
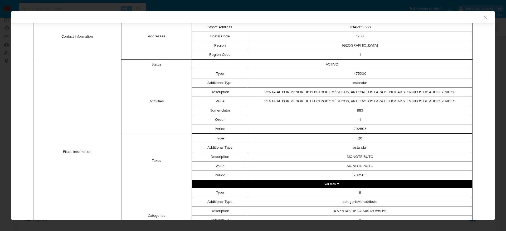
scroll to position [157, 0]
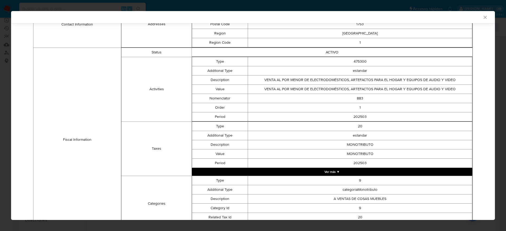
click at [329, 171] on button "Ver más ▼" at bounding box center [332, 172] width 280 height 8
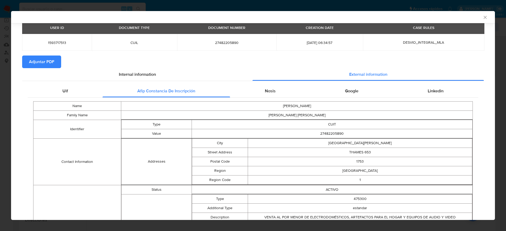
scroll to position [18, 0]
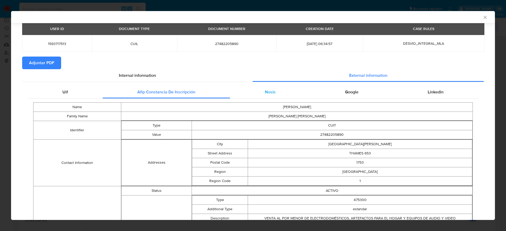
click at [267, 89] on span "Nosis" at bounding box center [270, 92] width 11 height 6
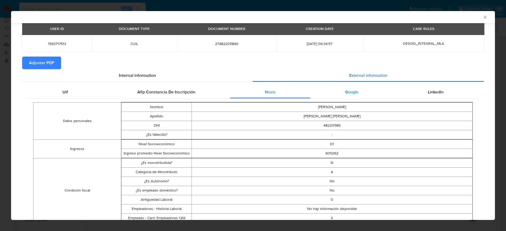
click at [345, 97] on div "Google" at bounding box center [351, 92] width 83 height 13
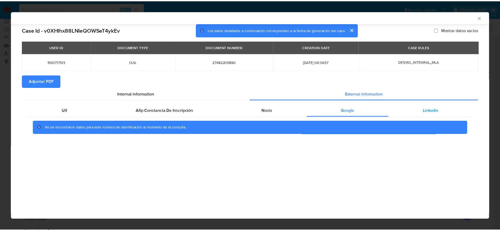
scroll to position [0, 0]
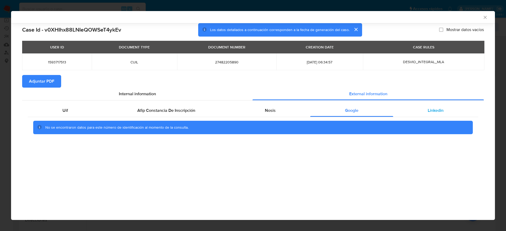
click at [437, 114] on div "Linkedin" at bounding box center [435, 110] width 85 height 13
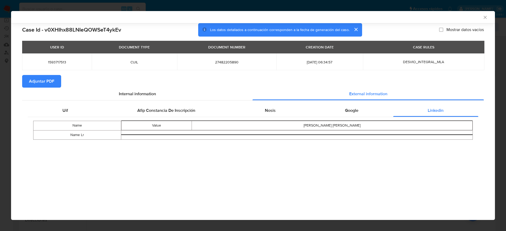
click at [49, 83] on span "Adjuntar PDF" at bounding box center [41, 82] width 25 height 12
click at [489, 15] on div "AML Data Collector" at bounding box center [253, 17] width 484 height 12
drag, startPoint x: 484, startPoint y: 18, endPoint x: 470, endPoint y: 22, distance: 15.2
click at [484, 18] on icon "Cerrar ventana" at bounding box center [485, 17] width 5 height 5
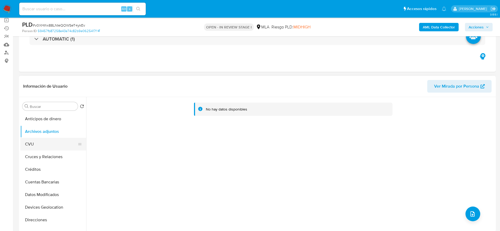
click at [33, 143] on button "CVU" at bounding box center [51, 144] width 62 height 13
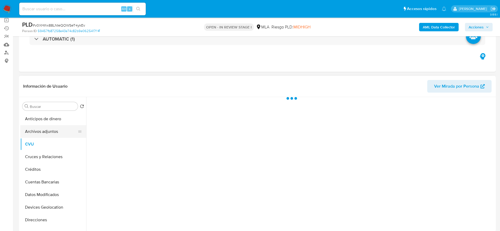
click at [37, 136] on button "Archivos adjuntos" at bounding box center [51, 131] width 62 height 13
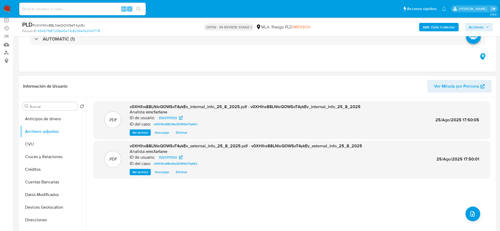
drag, startPoint x: 469, startPoint y: 200, endPoint x: 470, endPoint y: 204, distance: 3.5
click at [469, 202] on div ".PDF v0XHIhx88LNIeQOWSeT4ykEv_internal_info_25_8_2025.pdf - v0XHIhx88LNIeQOWSeT…" at bounding box center [291, 164] width 397 height 127
click at [470, 209] on button "upload-file" at bounding box center [473, 214] width 15 height 15
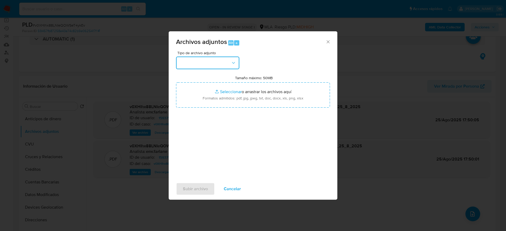
click at [226, 64] on button "button" at bounding box center [207, 63] width 63 height 13
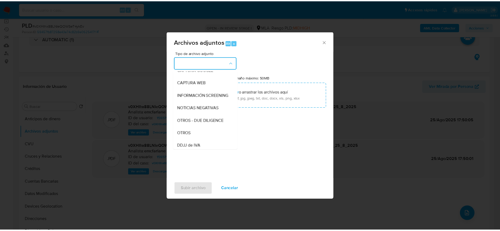
scroll to position [79, 0]
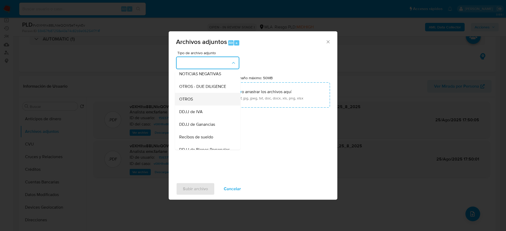
click at [180, 102] on span "OTROS" at bounding box center [186, 99] width 14 height 5
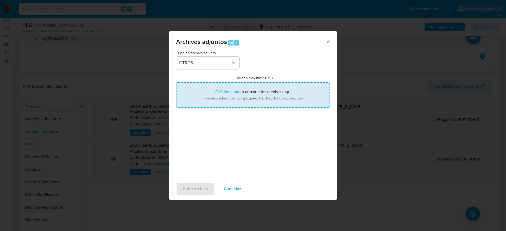
type input "C:\fakepath\Caselog v0XHIhx88LNIeQOWSeT4ykEv.docx"
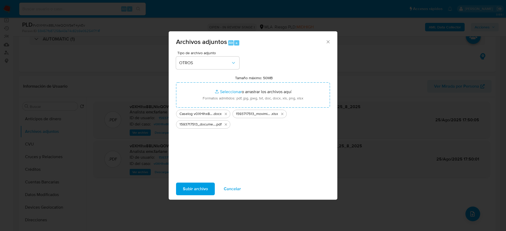
click at [179, 185] on button "Subir archivo" at bounding box center [195, 189] width 39 height 13
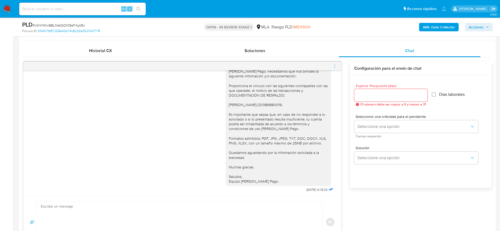
scroll to position [237, 0]
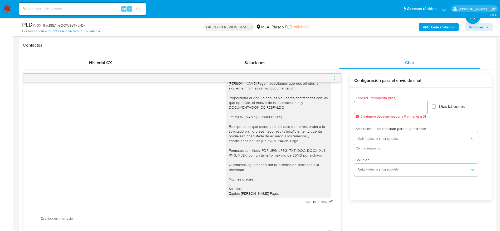
drag, startPoint x: 334, startPoint y: 79, endPoint x: 322, endPoint y: 76, distance: 12.2
click at [334, 79] on icon "menu-action" at bounding box center [334, 78] width 5 height 5
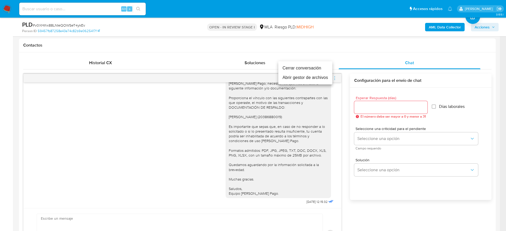
click at [303, 70] on li "Cerrar conversación" at bounding box center [305, 68] width 54 height 9
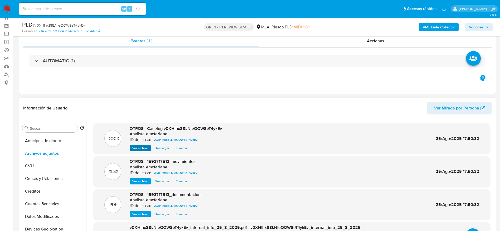
scroll to position [11, 0]
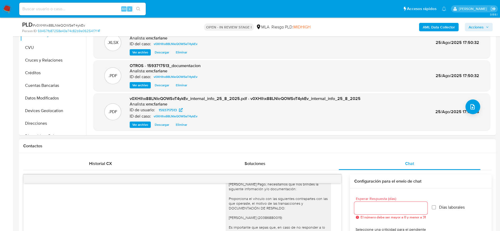
drag, startPoint x: 107, startPoint y: 159, endPoint x: 188, endPoint y: 139, distance: 83.7
click at [107, 159] on div "Historial CX" at bounding box center [101, 164] width 142 height 13
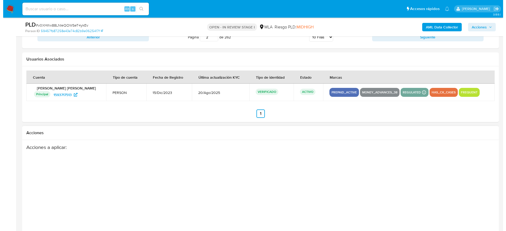
scroll to position [807, 0]
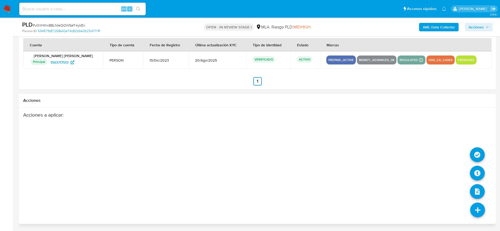
click at [472, 210] on icon at bounding box center [477, 210] width 15 height 15
click at [478, 171] on icon at bounding box center [477, 173] width 15 height 15
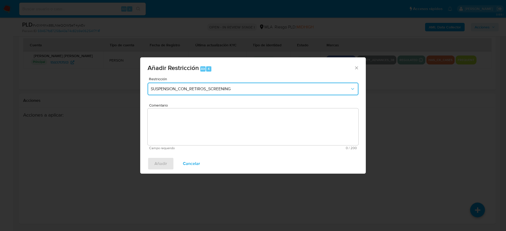
click at [208, 92] on button "SUSPENSION_CON_RETIROS_SCREENING" at bounding box center [253, 89] width 211 height 13
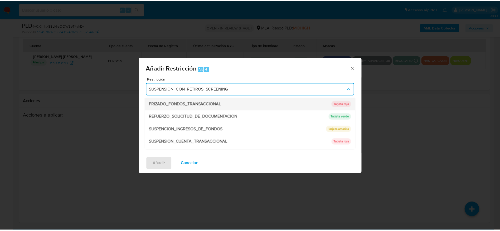
scroll to position [112, 0]
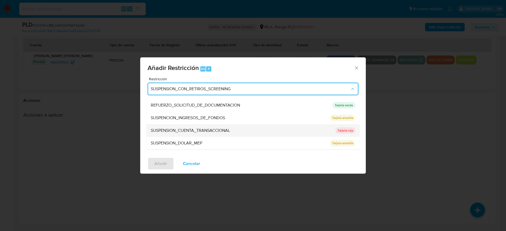
click at [191, 128] on span "SUSPENSION_CUENTA_TRANSACCIONAL" at bounding box center [190, 130] width 79 height 5
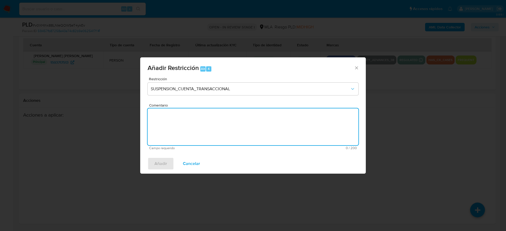
click at [193, 132] on textarea "Comentario" at bounding box center [253, 127] width 211 height 37
type textarea "AML"
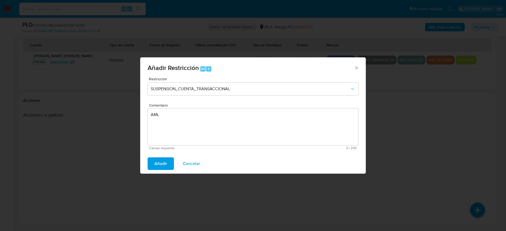
click at [153, 163] on button "Añadir" at bounding box center [161, 164] width 26 height 13
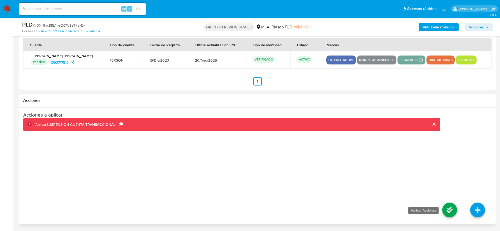
click at [454, 209] on icon at bounding box center [449, 210] width 15 height 15
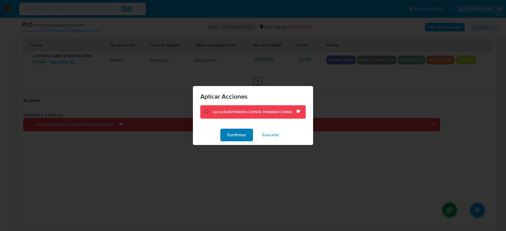
click at [239, 134] on span "Confirmar" at bounding box center [236, 135] width 19 height 12
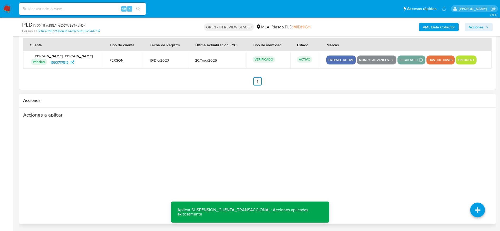
click at [250, 158] on div "Acciones a aplicar :" at bounding box center [231, 154] width 417 height 84
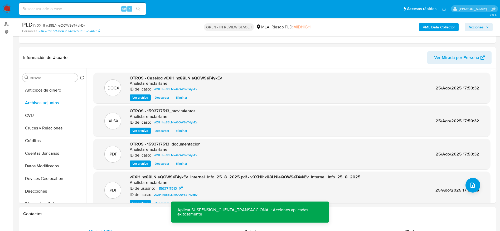
scroll to position [56, 0]
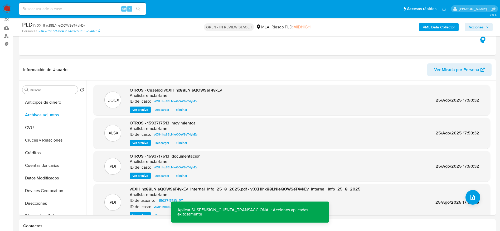
click at [483, 28] on span "Acciones" at bounding box center [476, 27] width 15 height 8
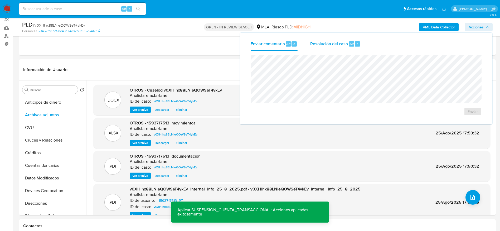
click at [330, 47] on div "Resolución del caso Alt r" at bounding box center [335, 44] width 50 height 14
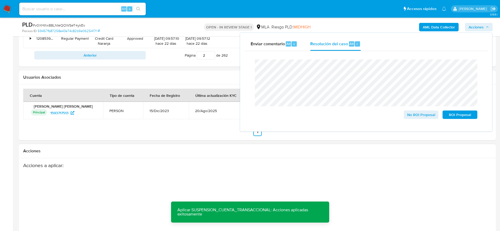
scroll to position [728, 0]
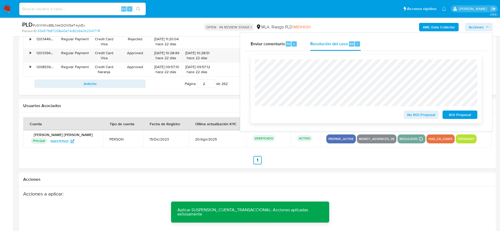
click at [471, 114] on span "ROI Proposal" at bounding box center [459, 114] width 27 height 7
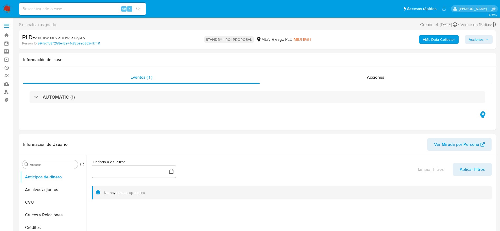
select select "10"
click at [10, 11] on img at bounding box center [7, 8] width 9 height 9
